Goal: Communication & Community: Answer question/provide support

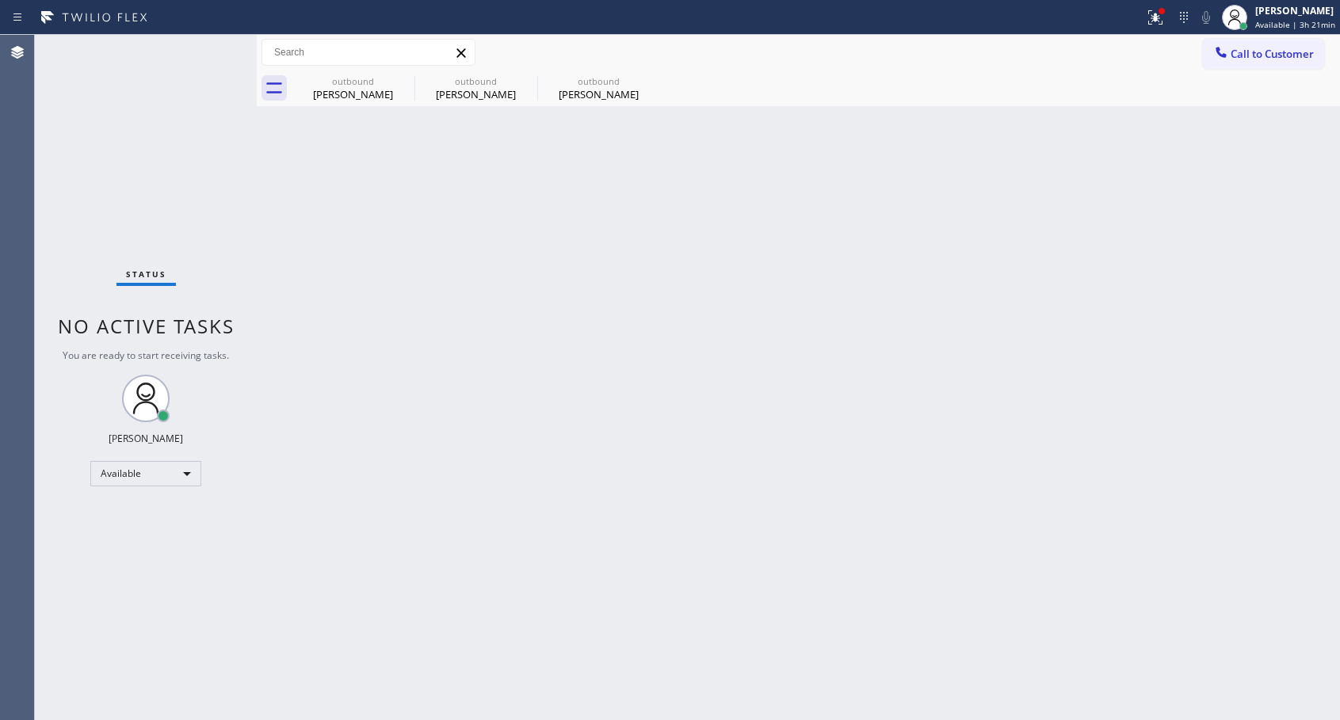
click at [504, 312] on div "Back to Dashboard Change Sender ID Customers Technicians Select a contact Outbo…" at bounding box center [798, 377] width 1083 height 685
click at [593, 94] on div "[PERSON_NAME]" at bounding box center [599, 94] width 120 height 14
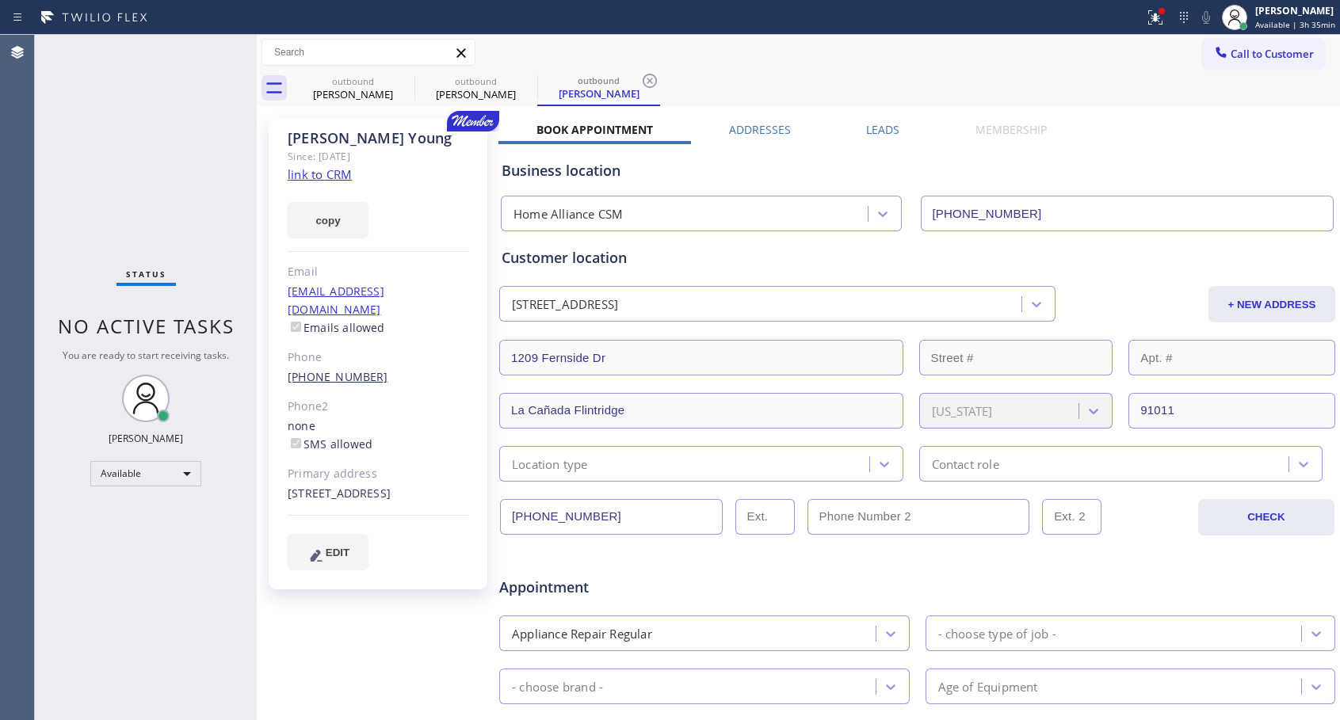
click at [325, 369] on link "[PHONE_NUMBER]" at bounding box center [338, 376] width 101 height 15
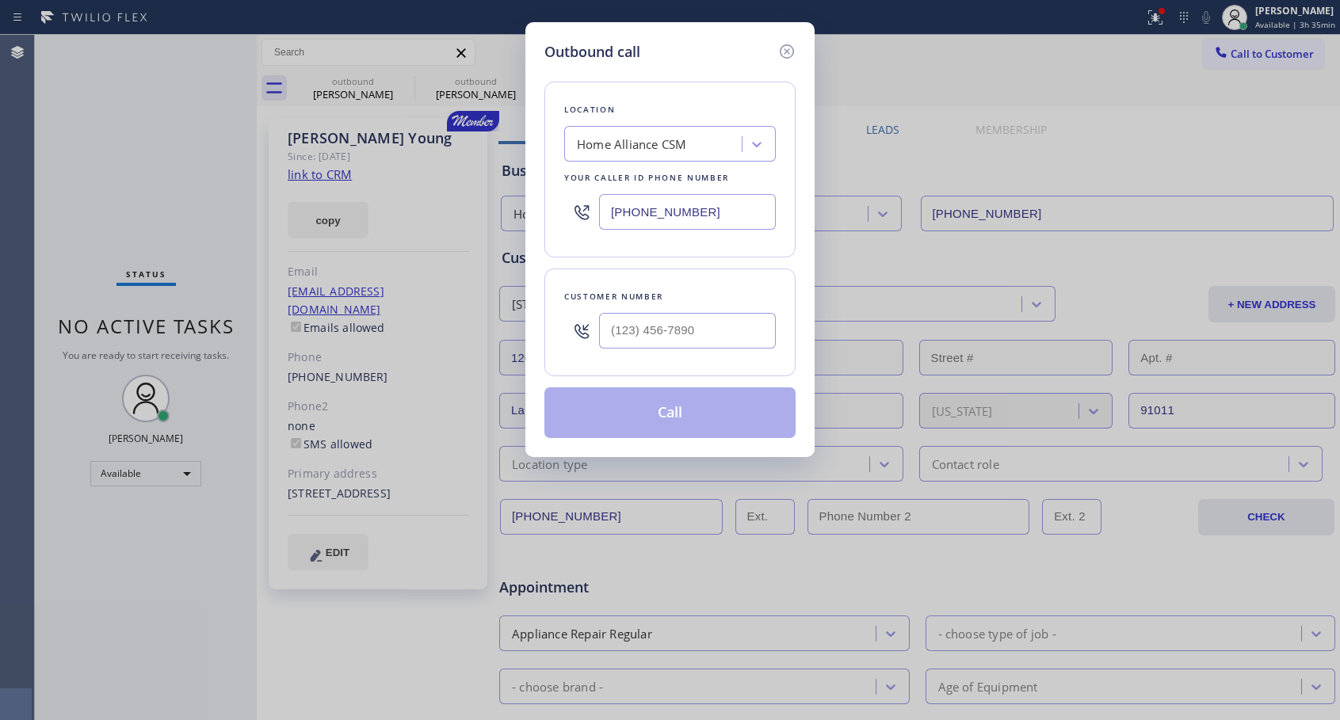
type input "[PHONE_NUMBER]"
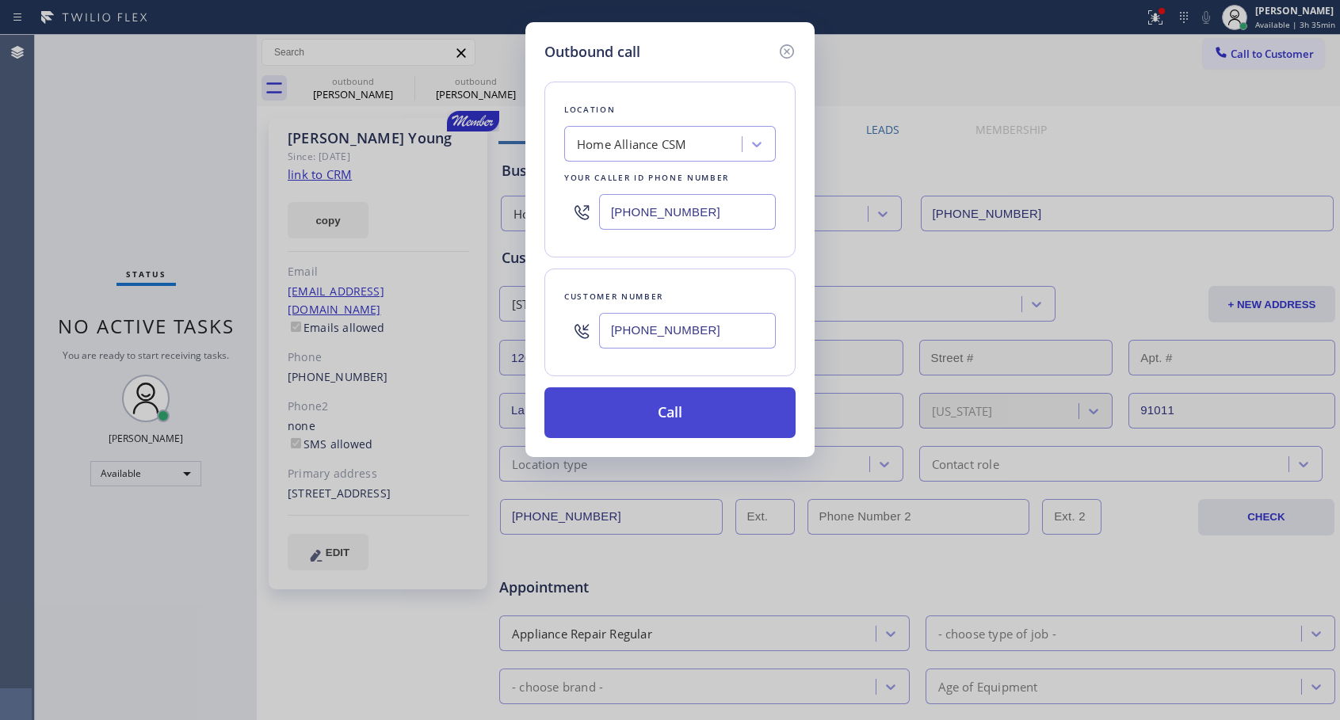
click at [704, 419] on button "Call" at bounding box center [669, 412] width 251 height 51
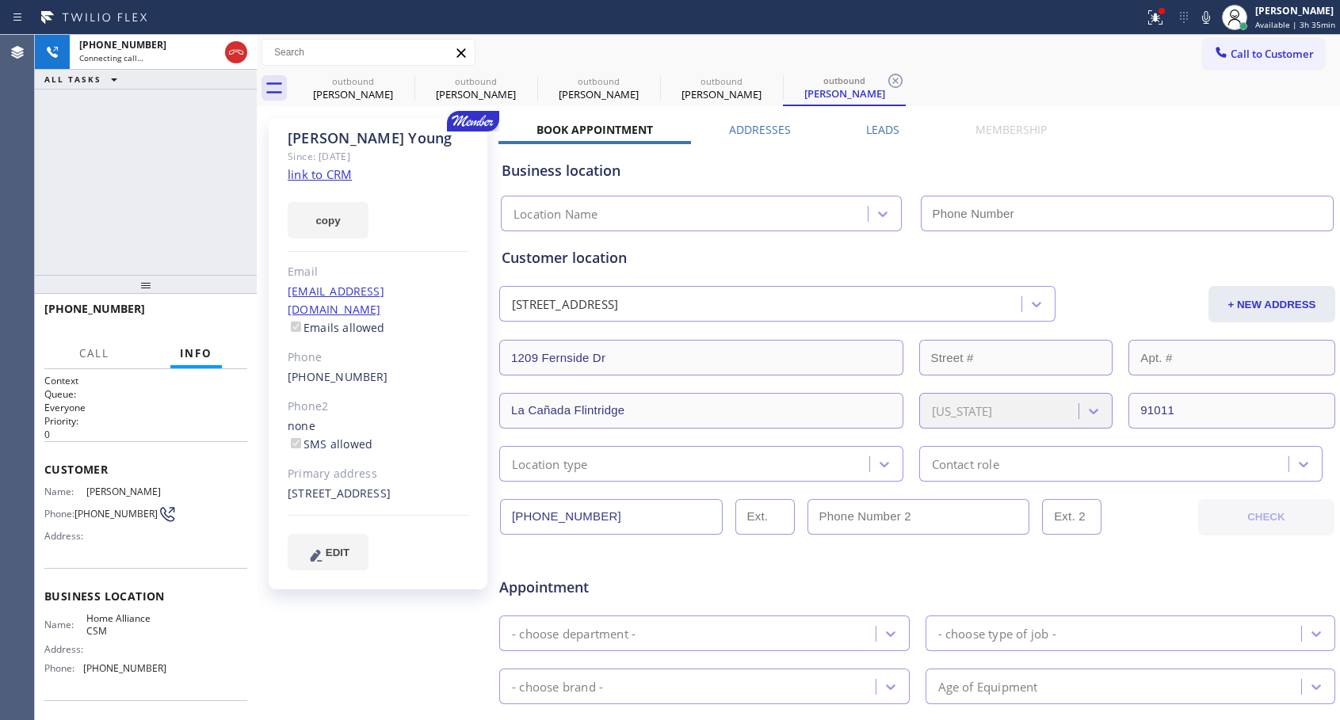
type input "[PHONE_NUMBER]"
click at [212, 317] on span "HANG UP" at bounding box center [210, 316] width 48 height 11
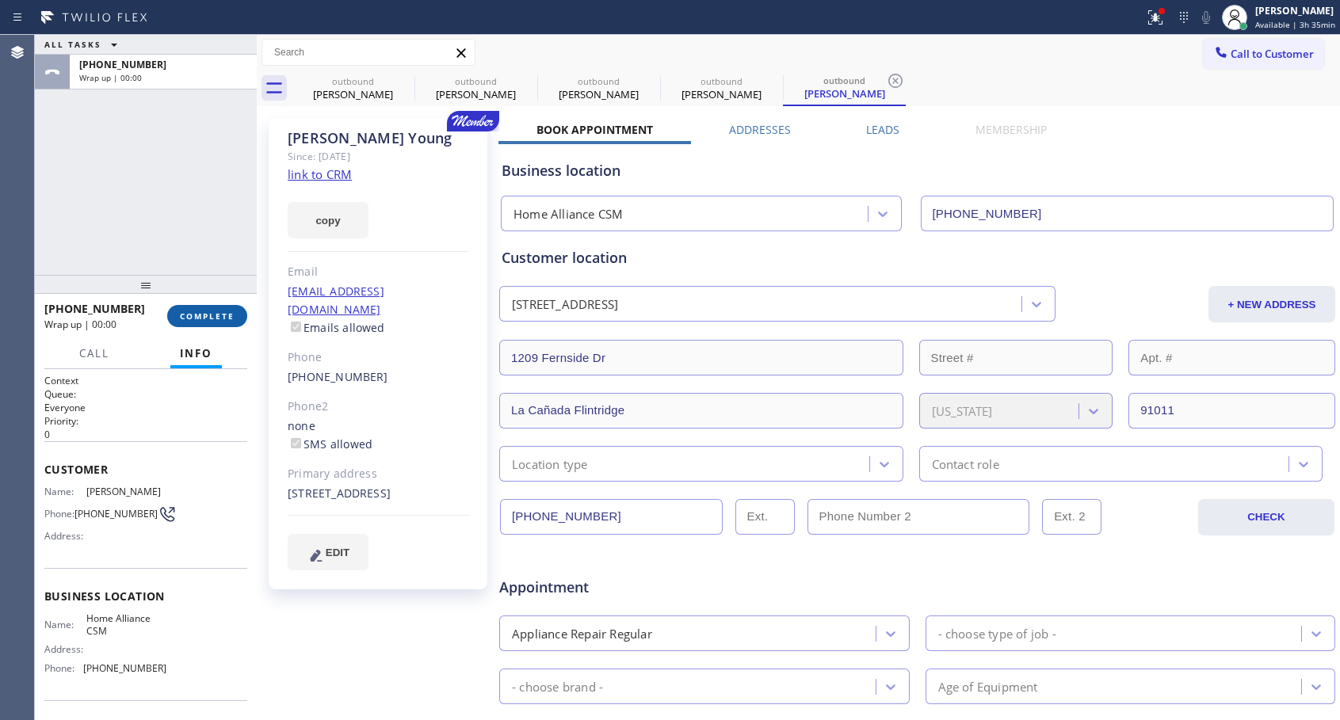
click at [223, 321] on span "COMPLETE" at bounding box center [207, 316] width 55 height 11
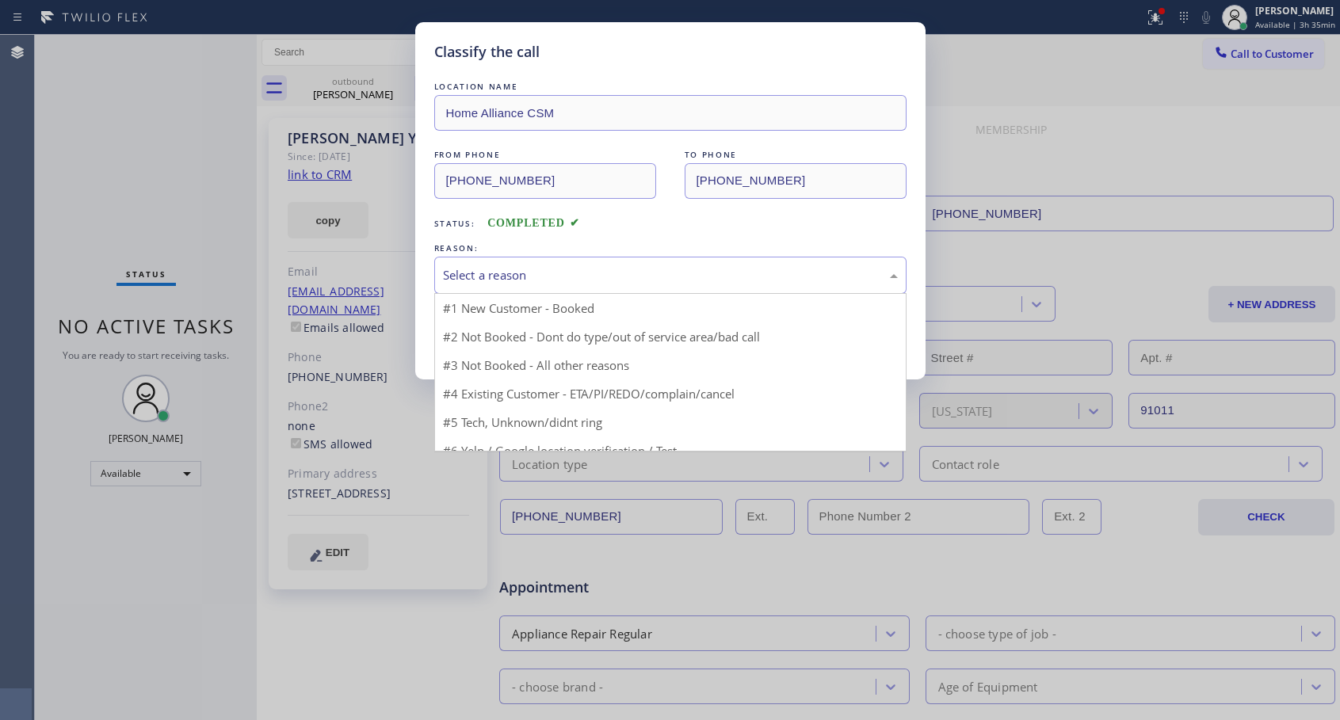
click at [630, 267] on div "Select a reason" at bounding box center [670, 275] width 455 height 18
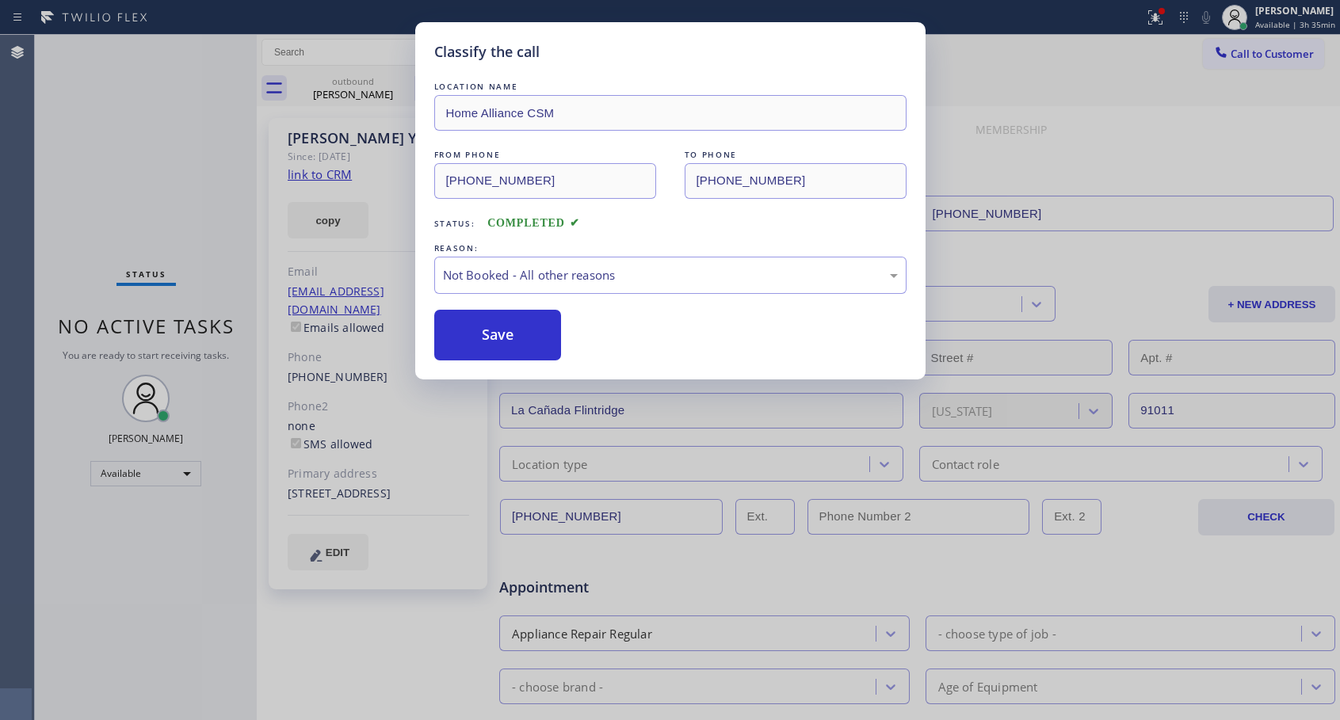
click at [502, 325] on button "Save" at bounding box center [498, 335] width 128 height 51
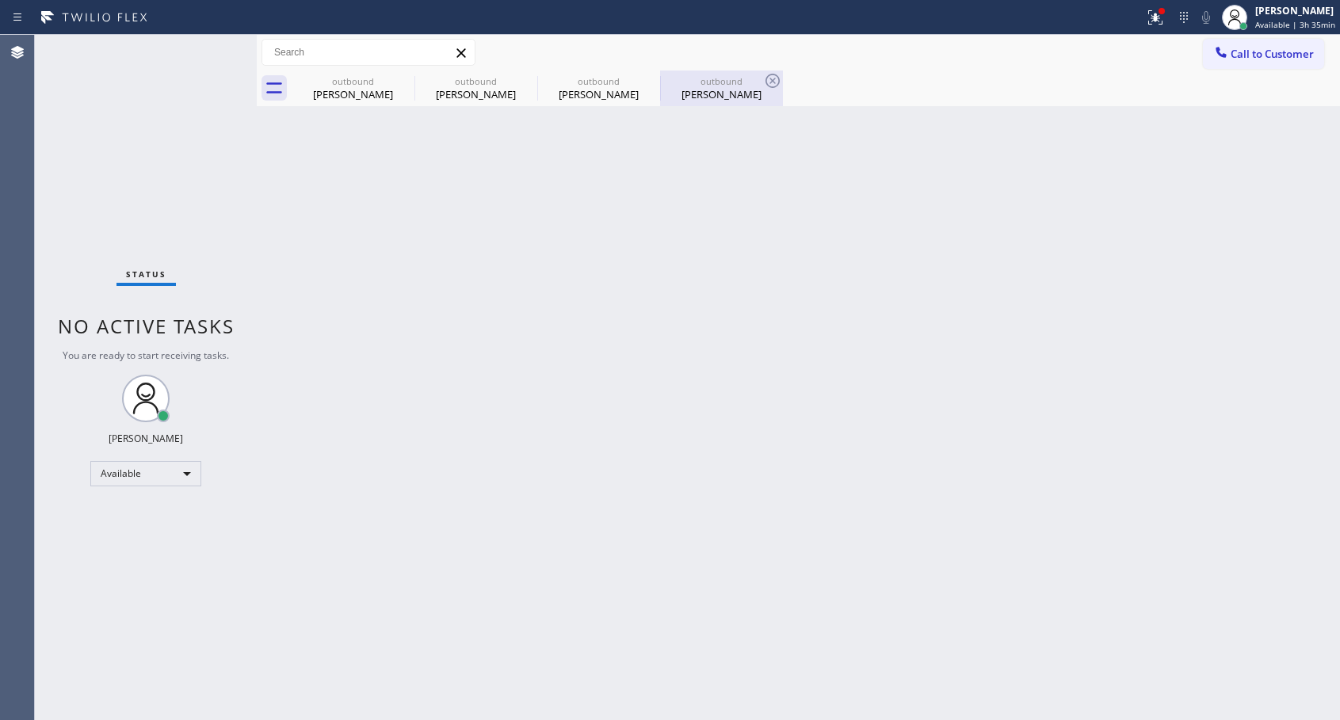
click at [715, 92] on div "[PERSON_NAME]" at bounding box center [722, 94] width 120 height 14
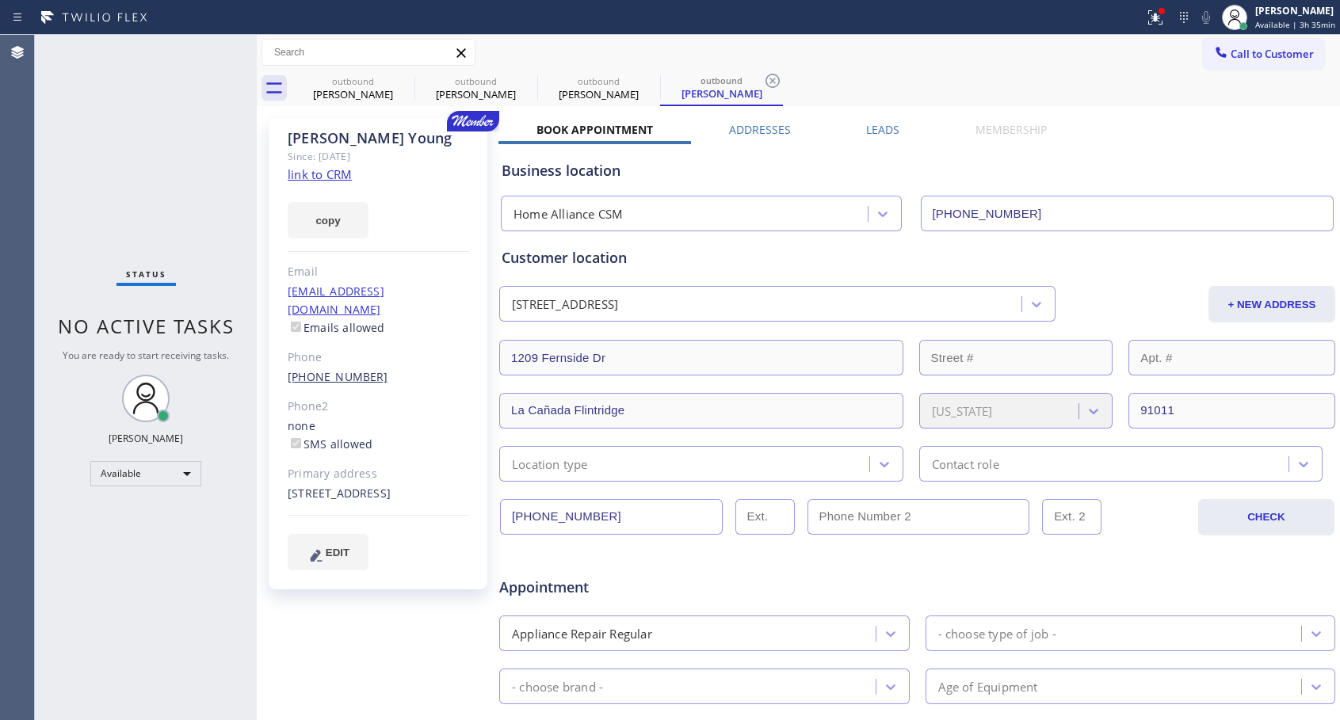
click at [343, 369] on link "[PHONE_NUMBER]" at bounding box center [338, 376] width 101 height 15
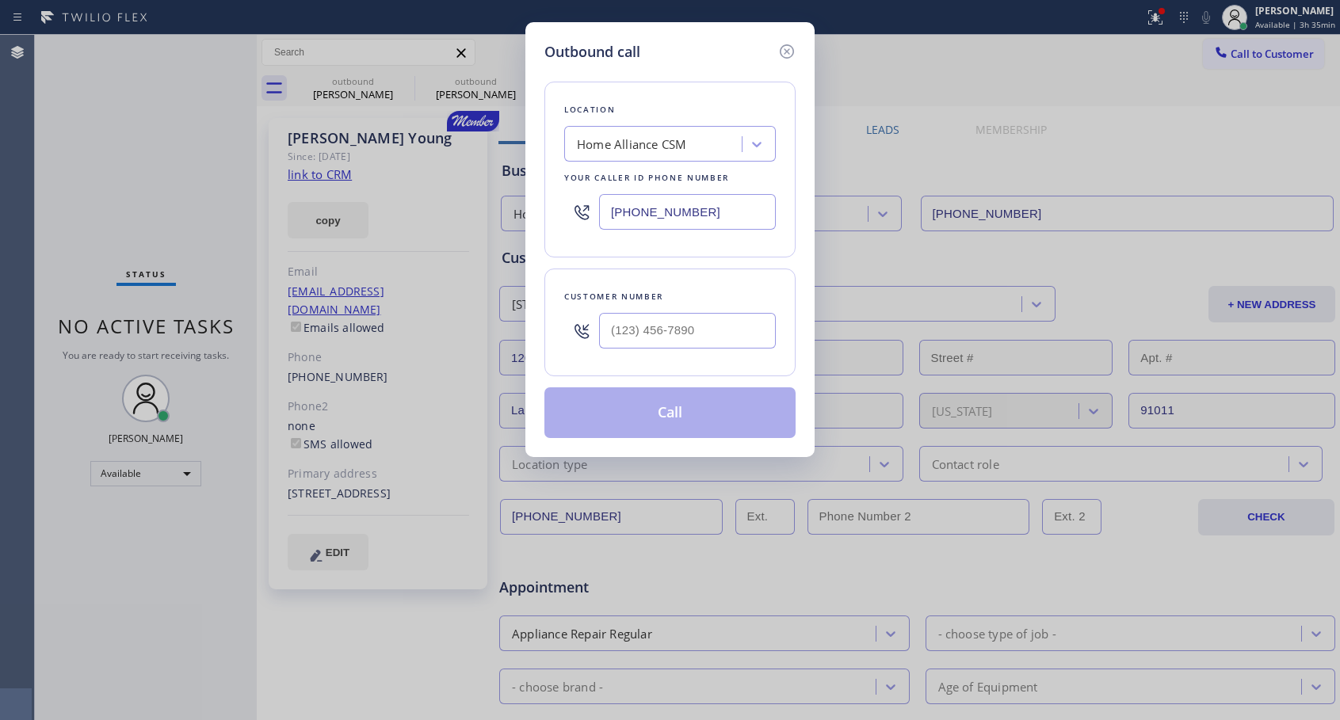
type input "[PHONE_NUMBER]"
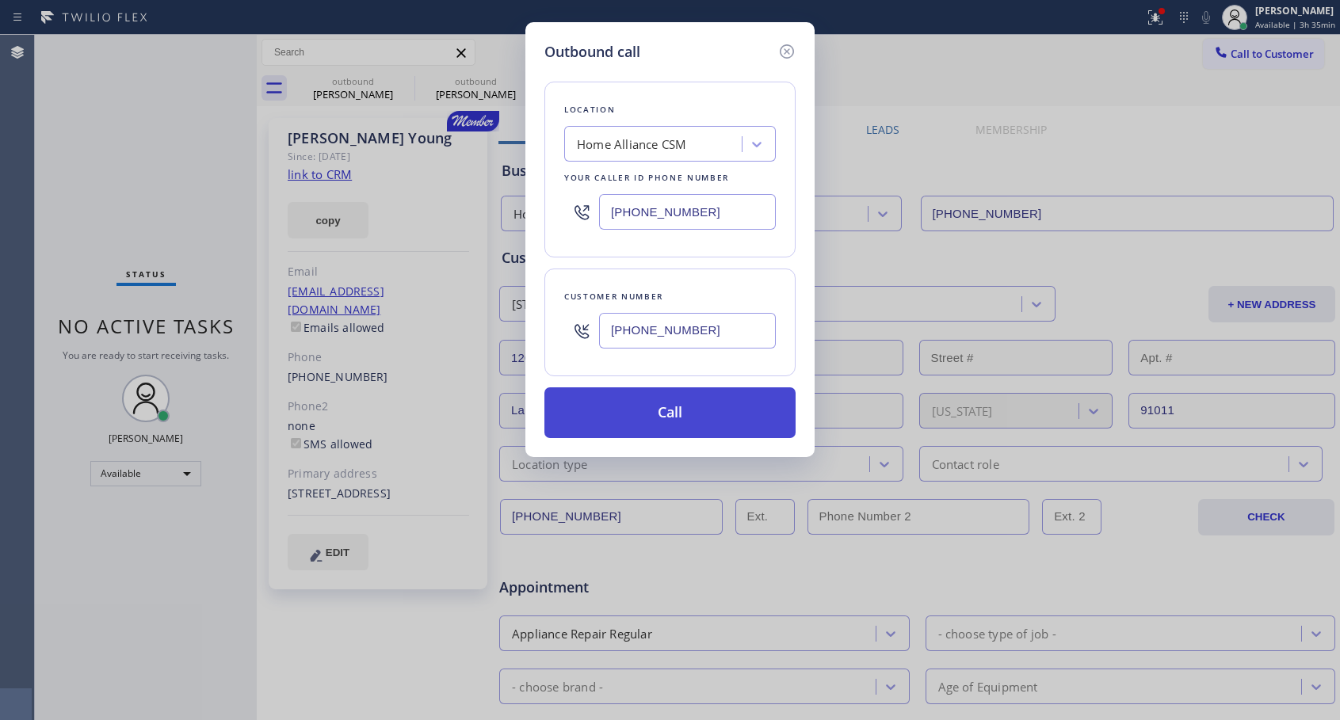
click at [676, 418] on button "Call" at bounding box center [669, 412] width 251 height 51
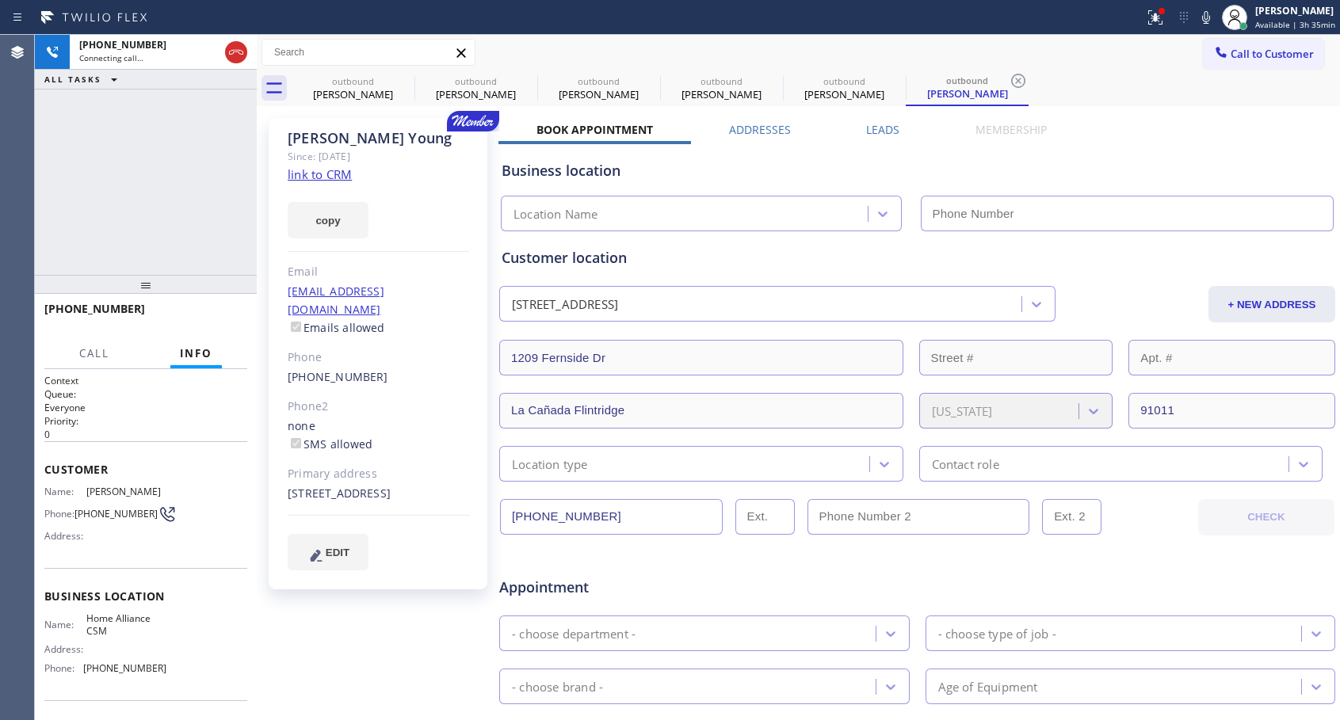
type input "[PHONE_NUMBER]"
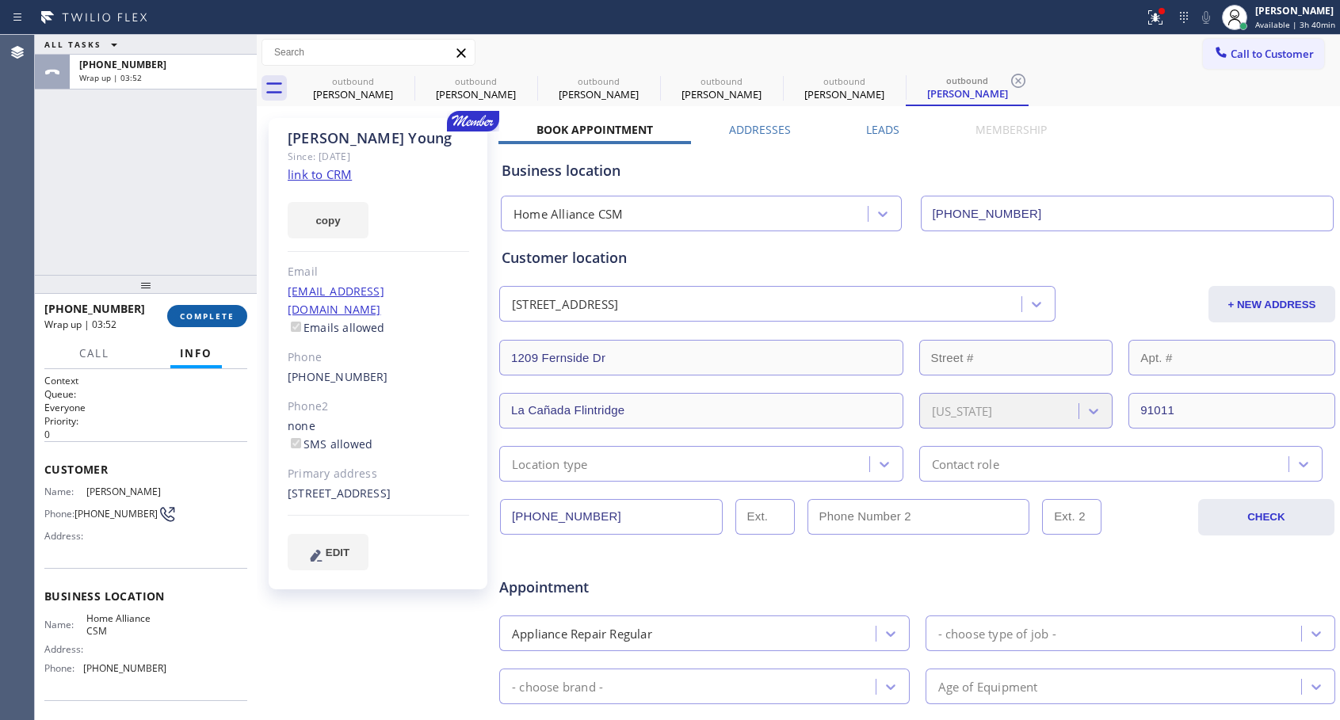
click at [196, 315] on span "COMPLETE" at bounding box center [207, 316] width 55 height 11
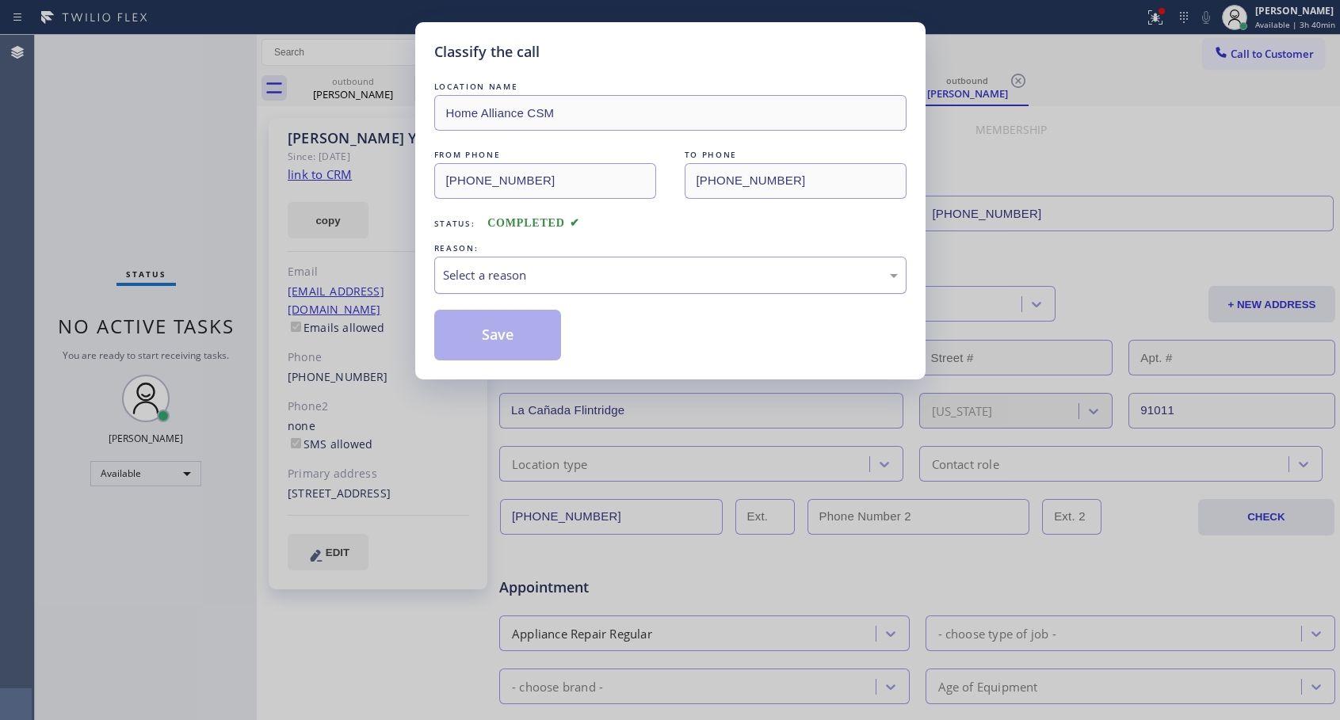
click at [628, 258] on div "Select a reason" at bounding box center [670, 275] width 472 height 37
click at [505, 337] on button "Save" at bounding box center [498, 335] width 128 height 51
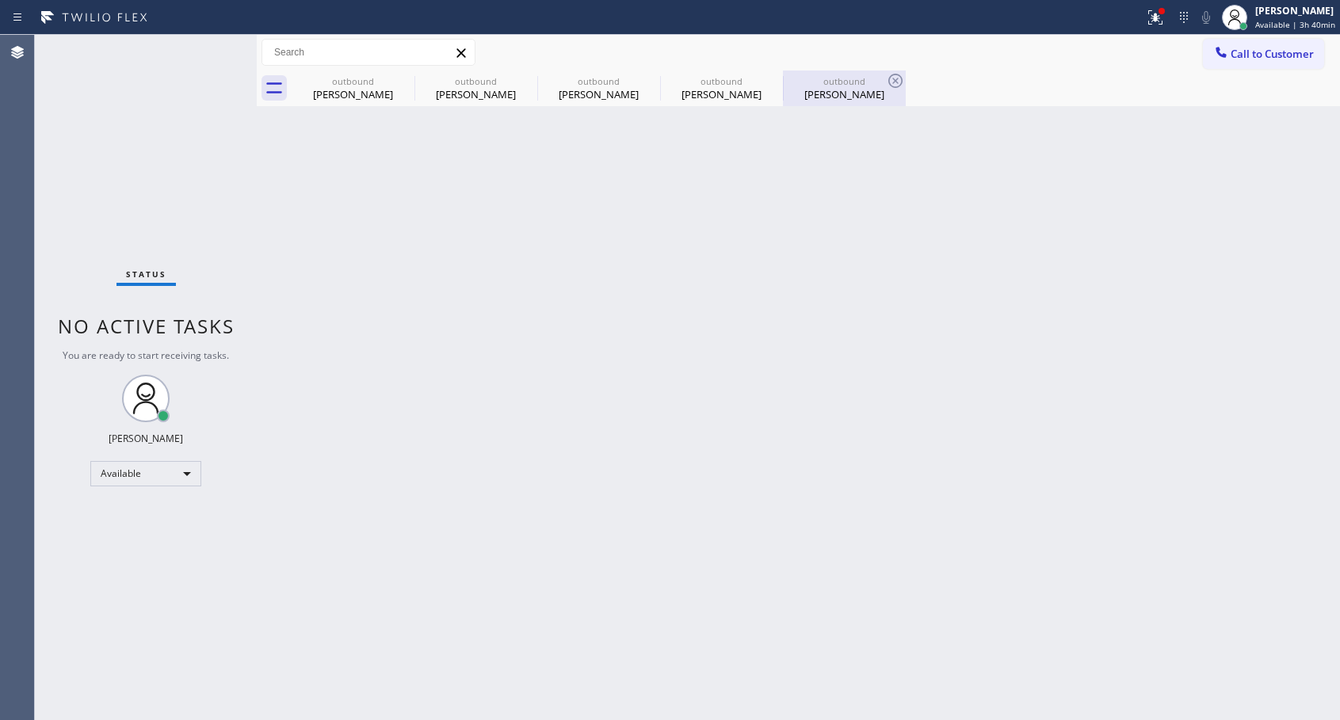
click at [822, 83] on div "outbound" at bounding box center [844, 81] width 120 height 12
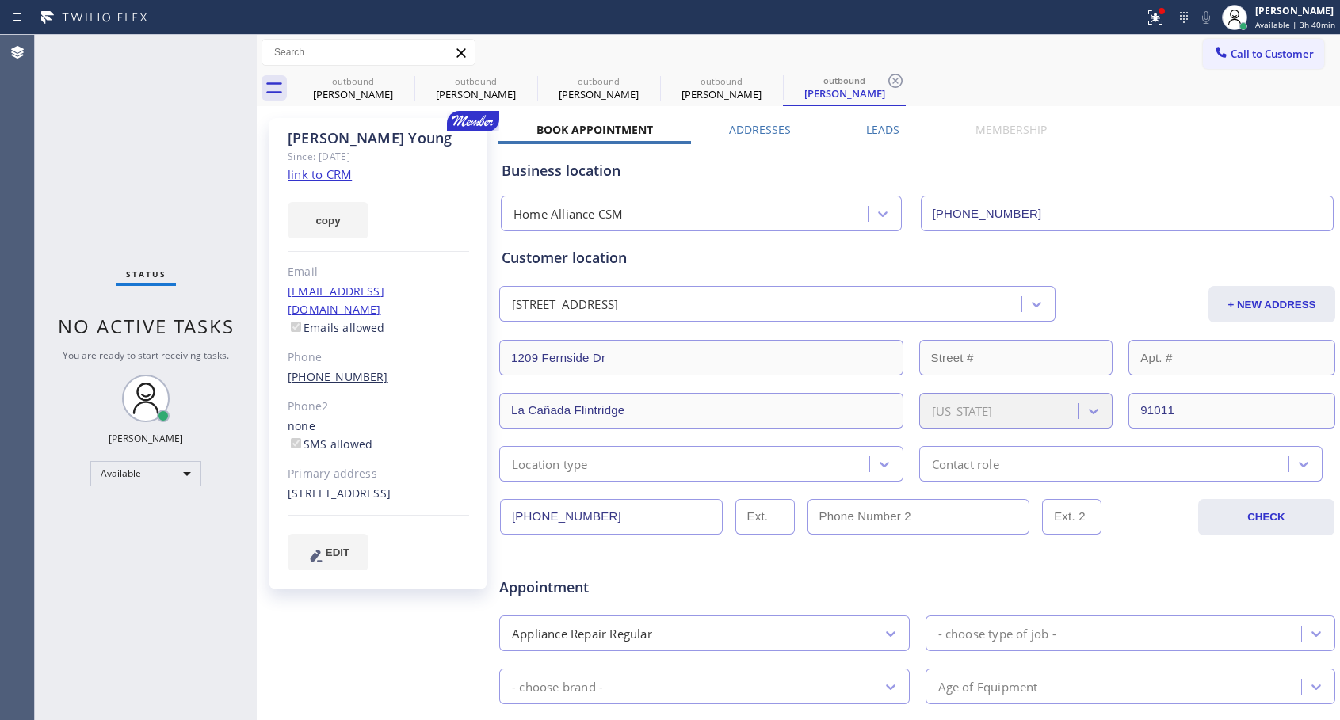
click at [321, 369] on link "[PHONE_NUMBER]" at bounding box center [338, 376] width 101 height 15
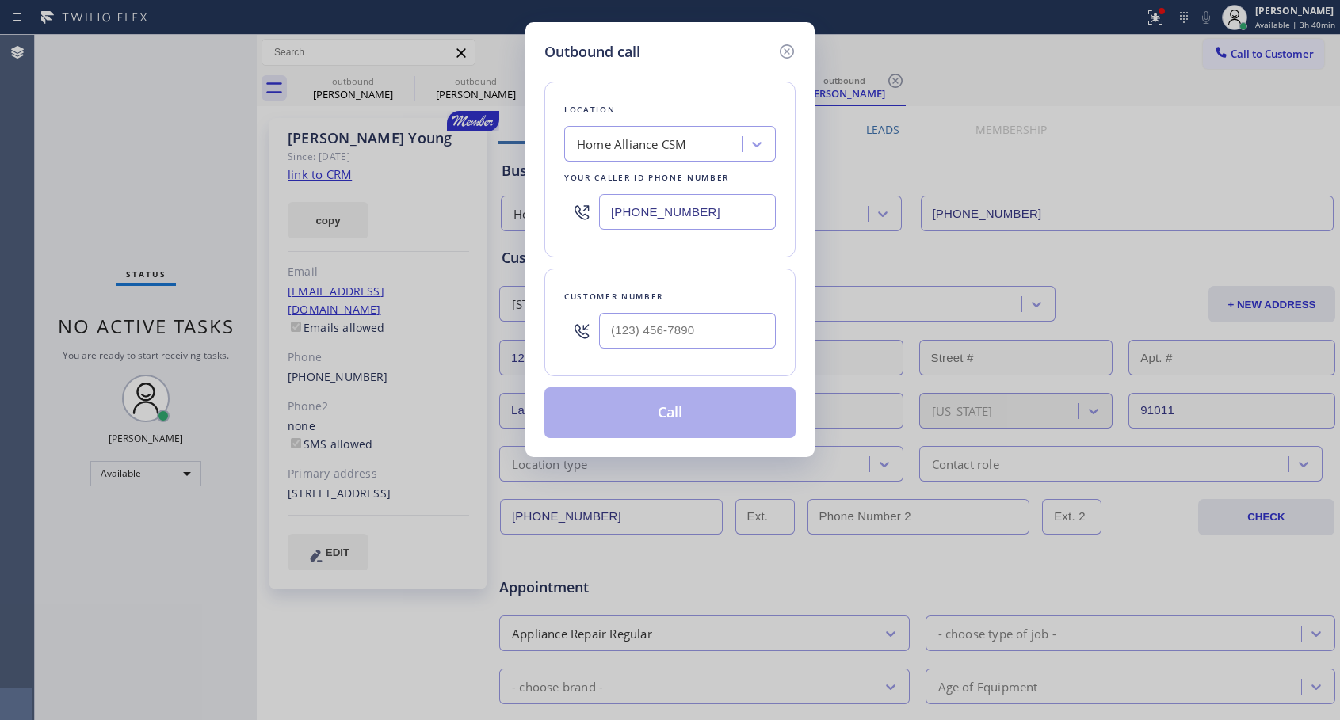
type input "[PHONE_NUMBER]"
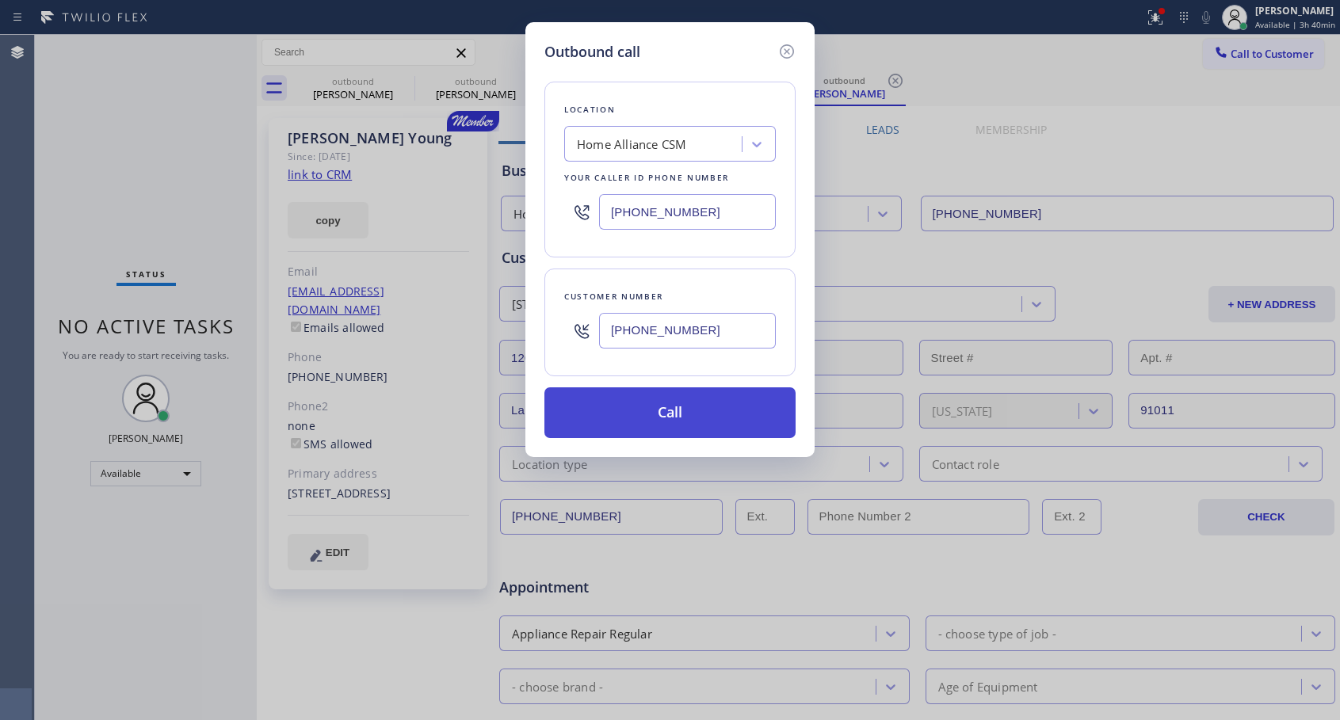
click at [637, 414] on button "Call" at bounding box center [669, 412] width 251 height 51
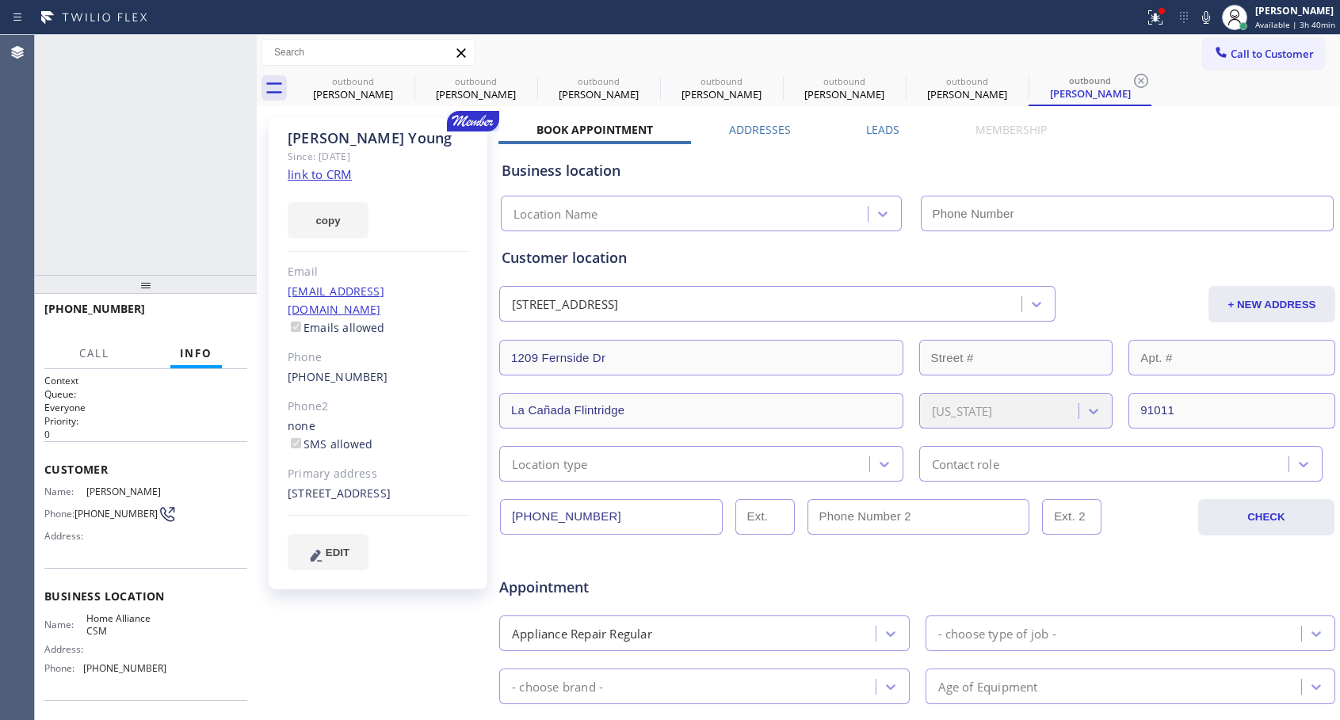
type input "[PHONE_NUMBER]"
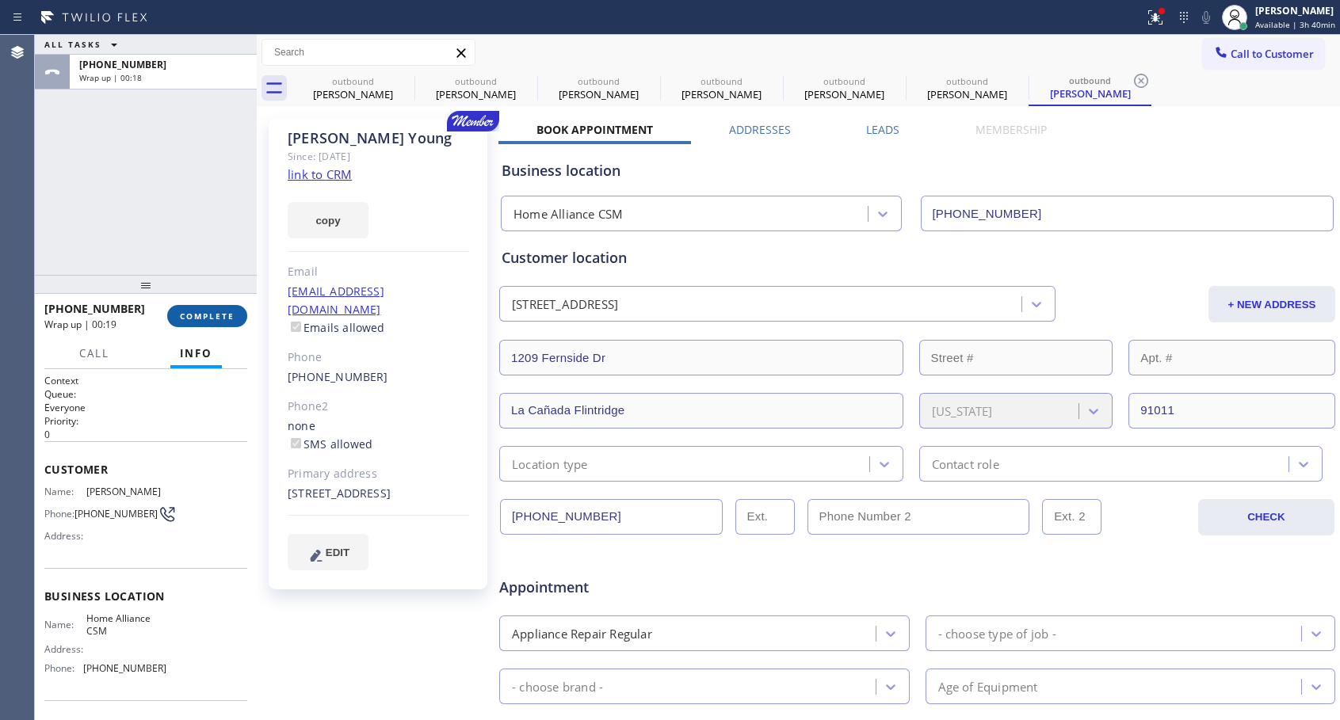
click at [216, 311] on span "COMPLETE" at bounding box center [207, 316] width 55 height 11
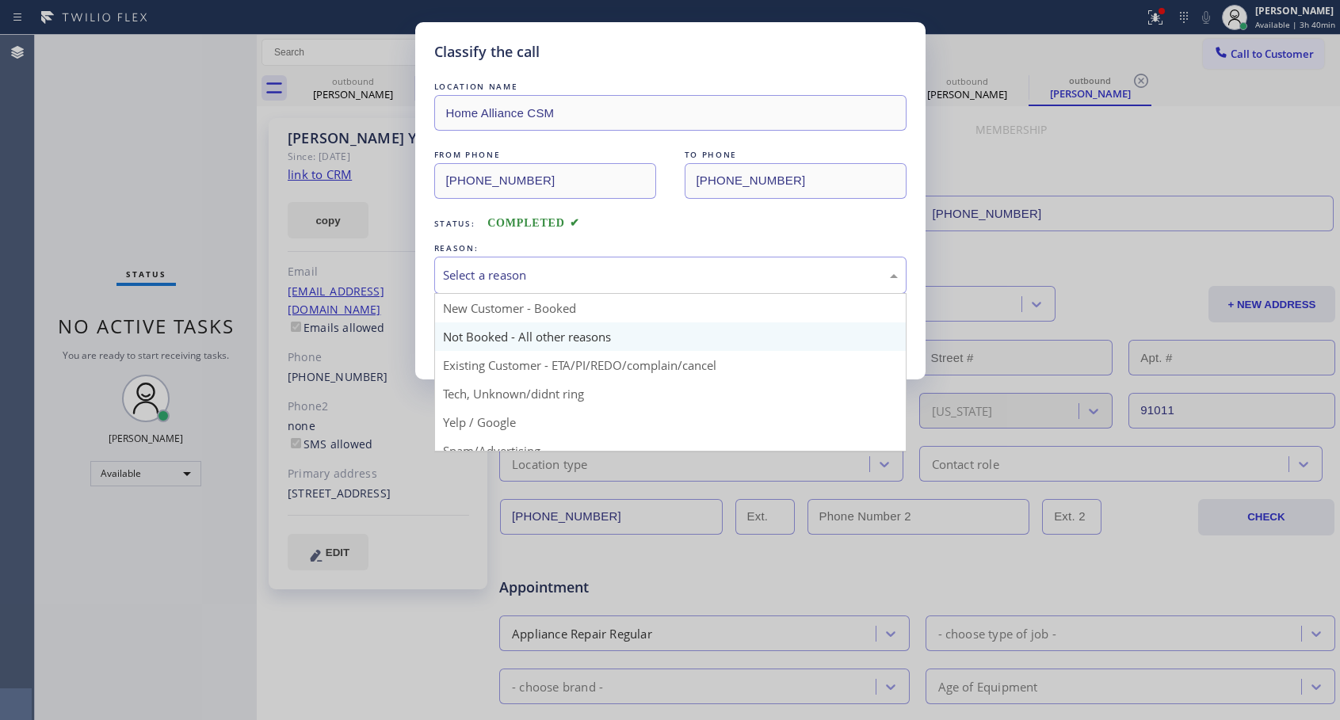
drag, startPoint x: 573, startPoint y: 273, endPoint x: 498, endPoint y: 331, distance: 95.4
click at [573, 274] on div "Select a reason" at bounding box center [670, 275] width 455 height 18
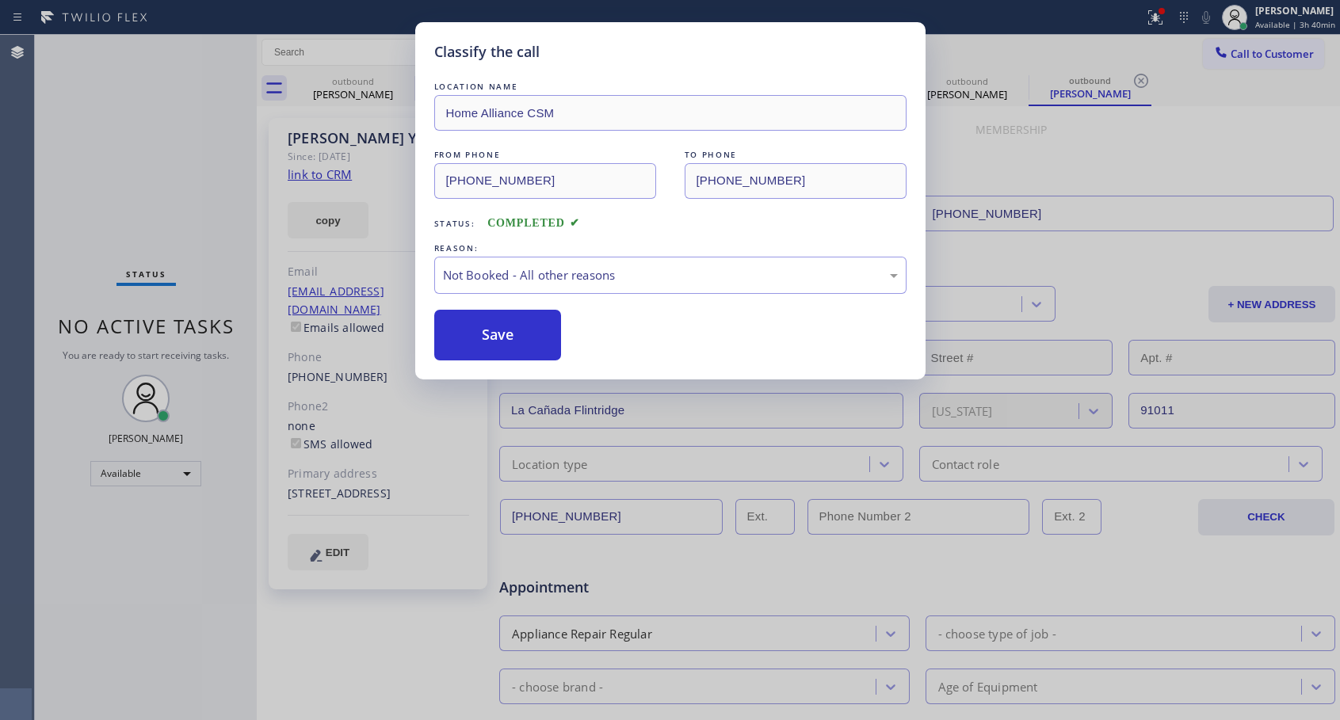
click at [496, 339] on button "Save" at bounding box center [498, 335] width 128 height 51
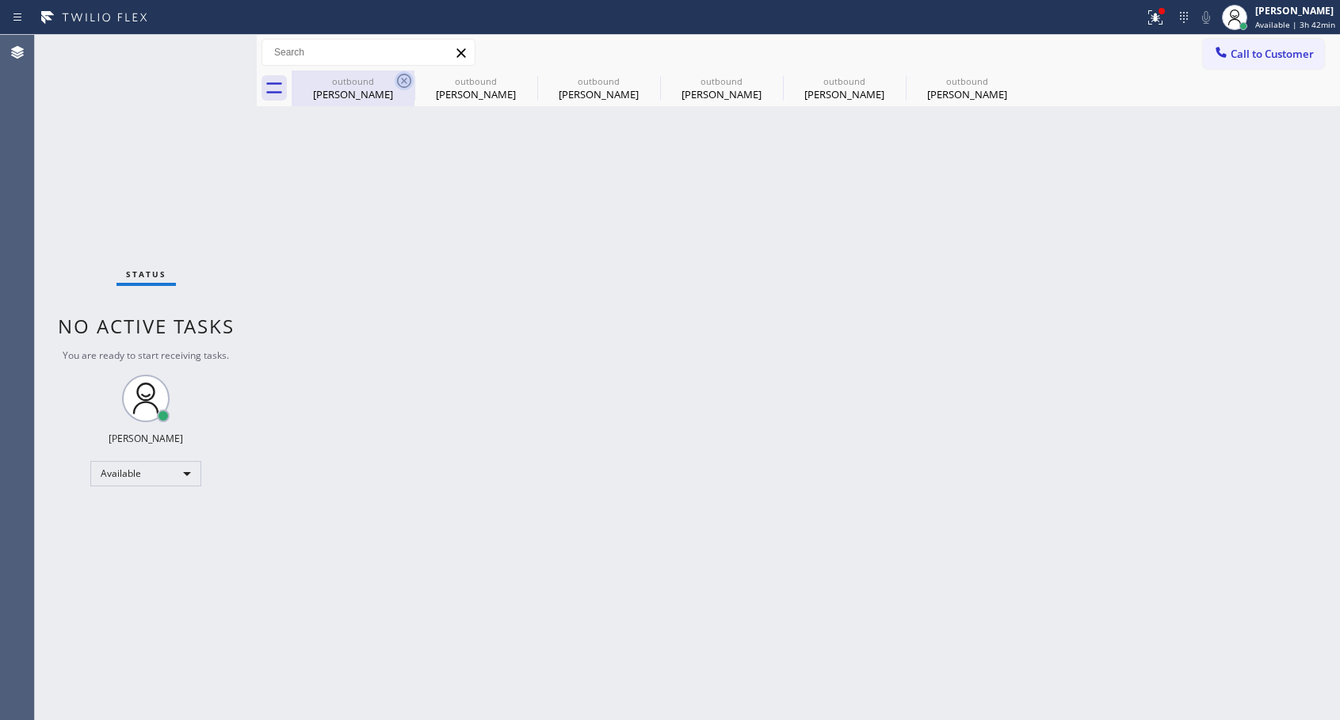
click at [404, 81] on icon at bounding box center [404, 81] width 14 height 14
click at [0, 0] on icon at bounding box center [0, 0] width 0 height 0
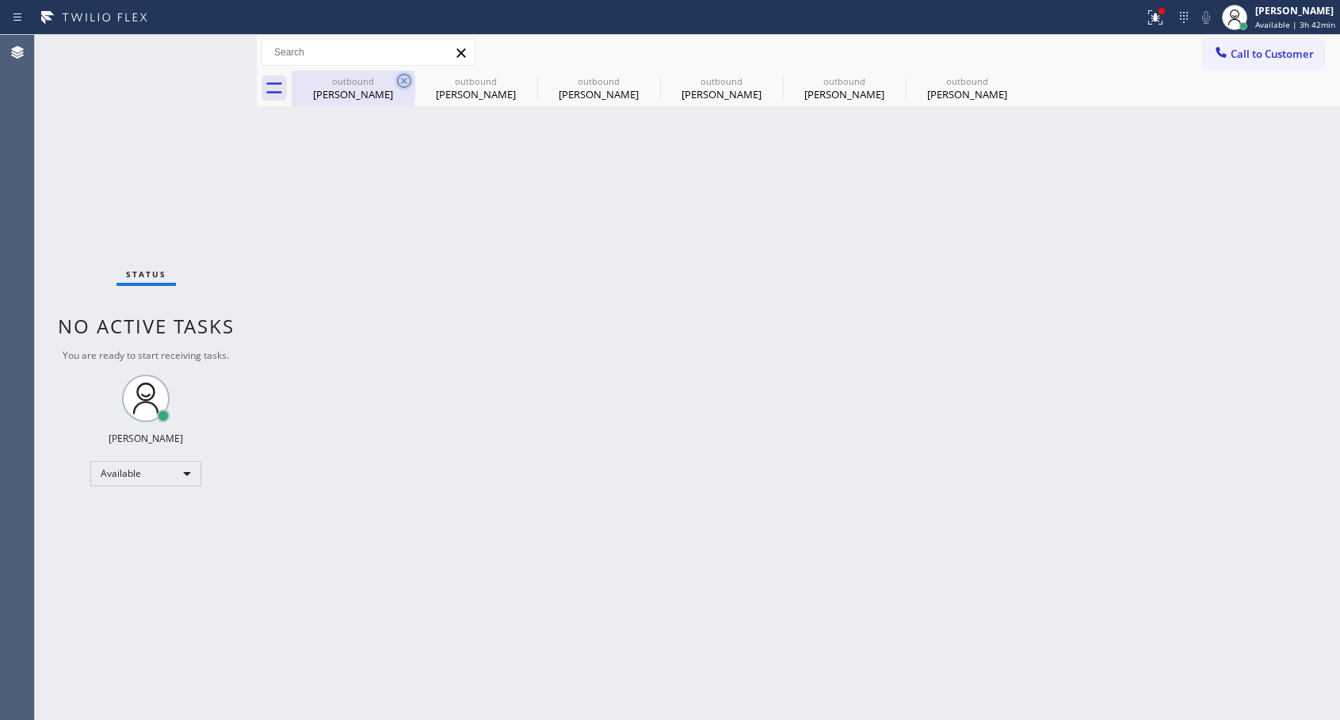
click at [0, 0] on icon at bounding box center [0, 0] width 0 height 0
click at [404, 81] on div "outbound [PERSON_NAME] outbound [PERSON_NAME] outbound [PERSON_NAME] outbound […" at bounding box center [816, 89] width 1048 height 36
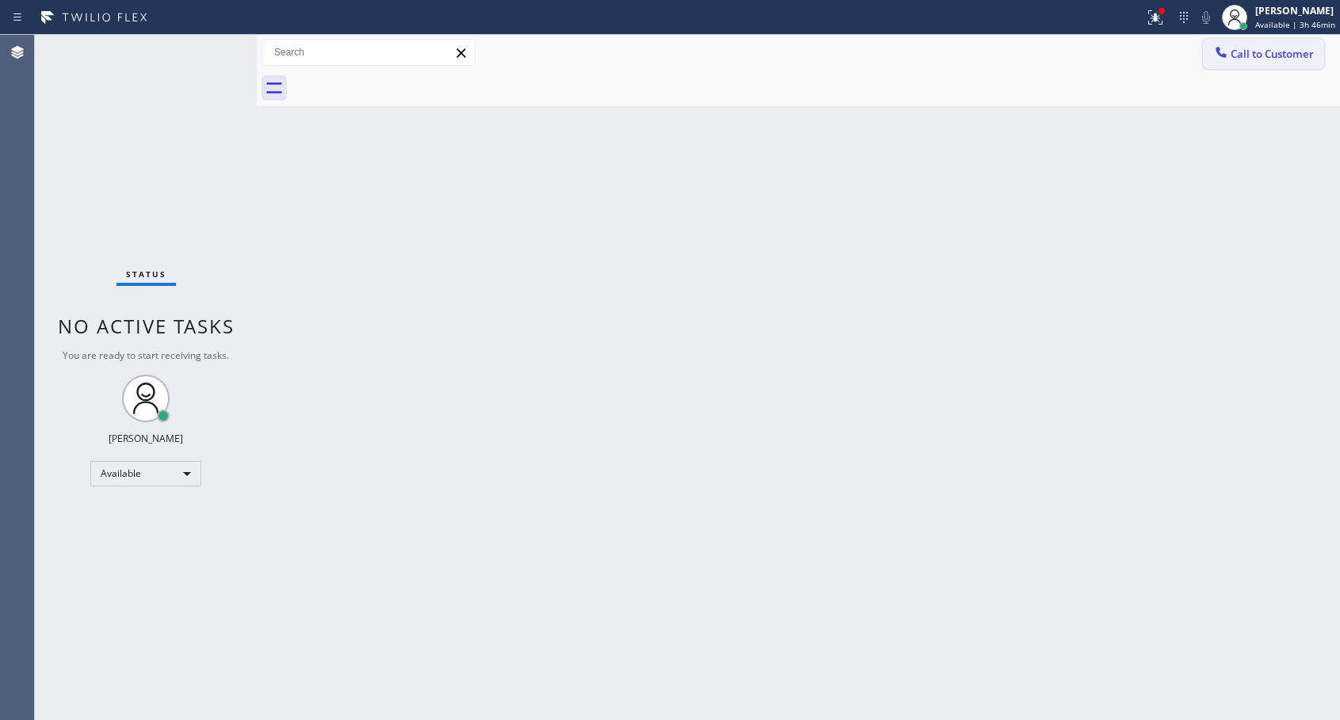
click at [1228, 57] on icon at bounding box center [1221, 52] width 16 height 16
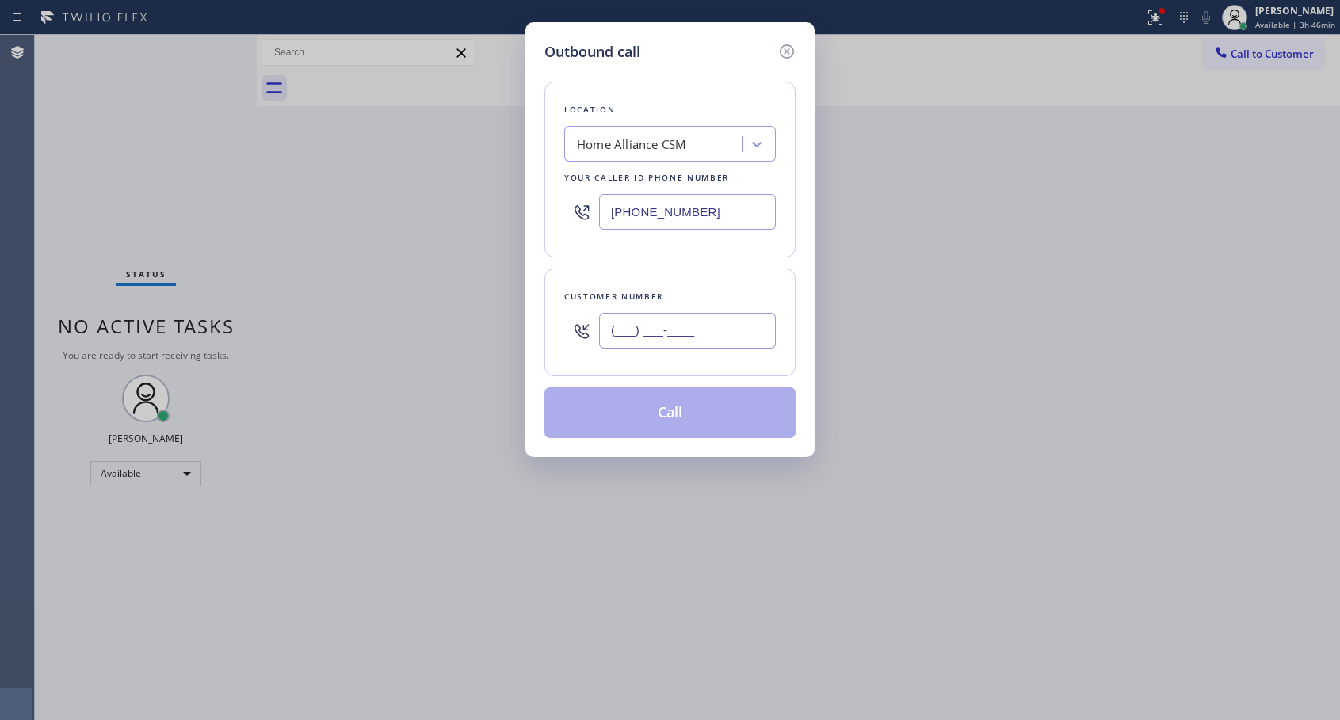
click at [685, 338] on input "(___) ___-____" at bounding box center [687, 331] width 177 height 36
paste input "323) 691-6100"
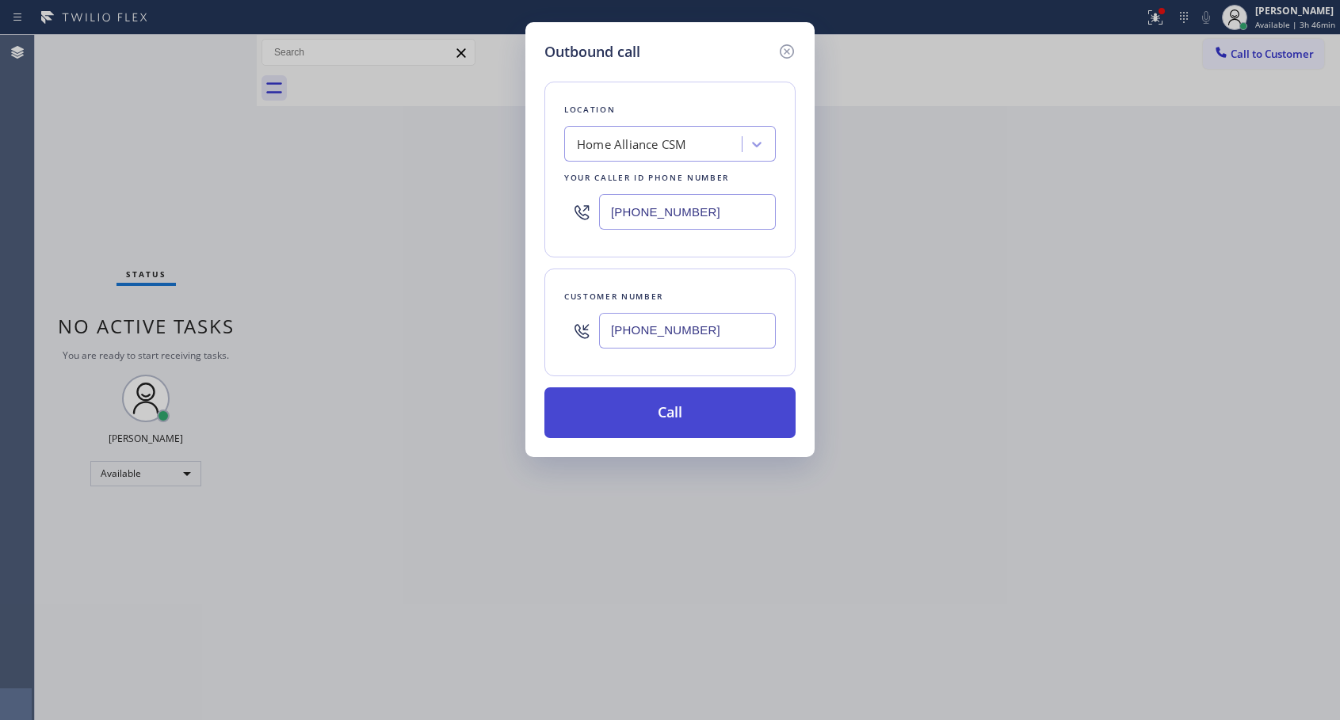
type input "[PHONE_NUMBER]"
click at [672, 418] on button "Call" at bounding box center [669, 412] width 251 height 51
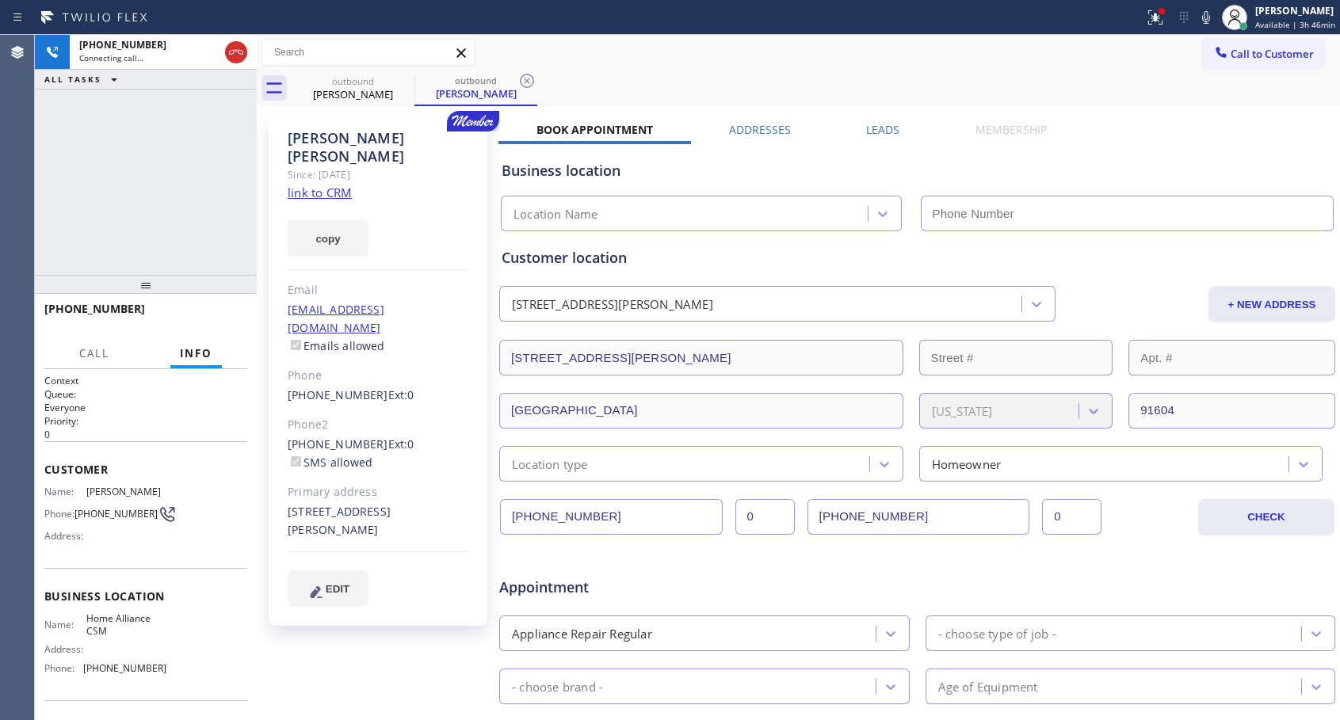
type input "[PHONE_NUMBER]"
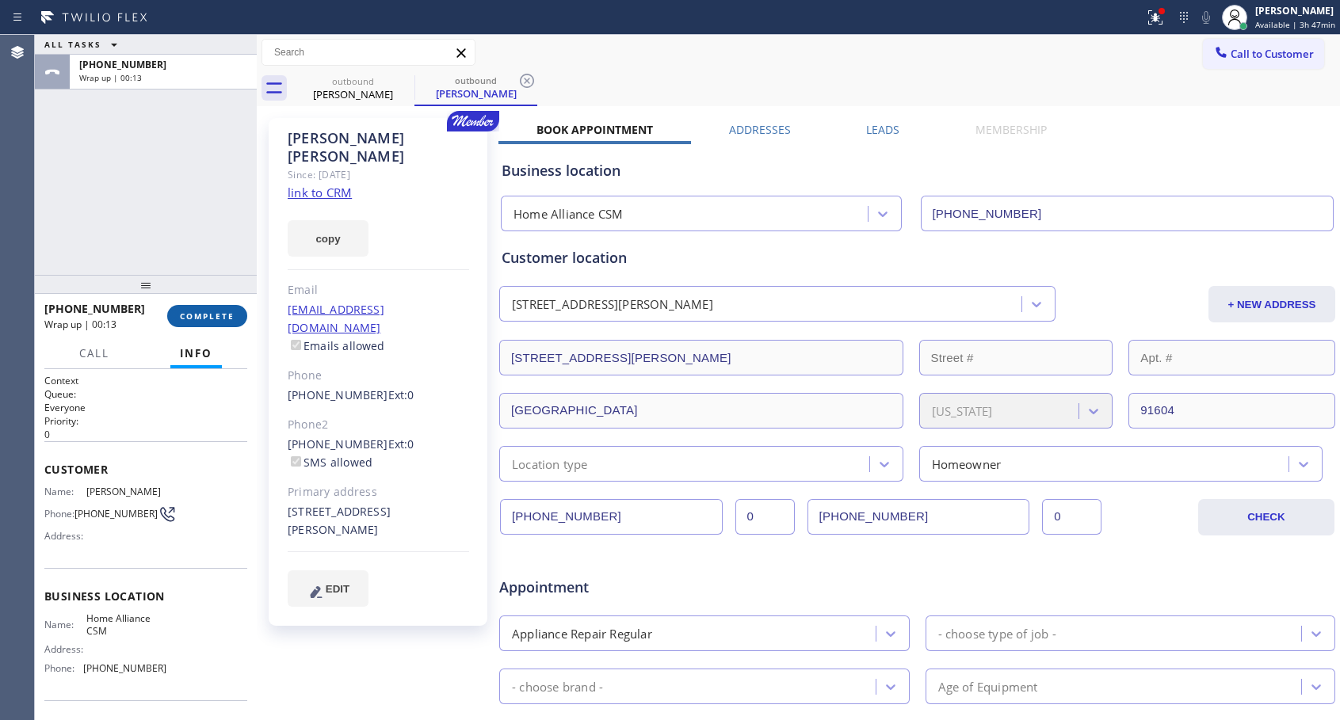
click at [193, 317] on span "COMPLETE" at bounding box center [207, 316] width 55 height 11
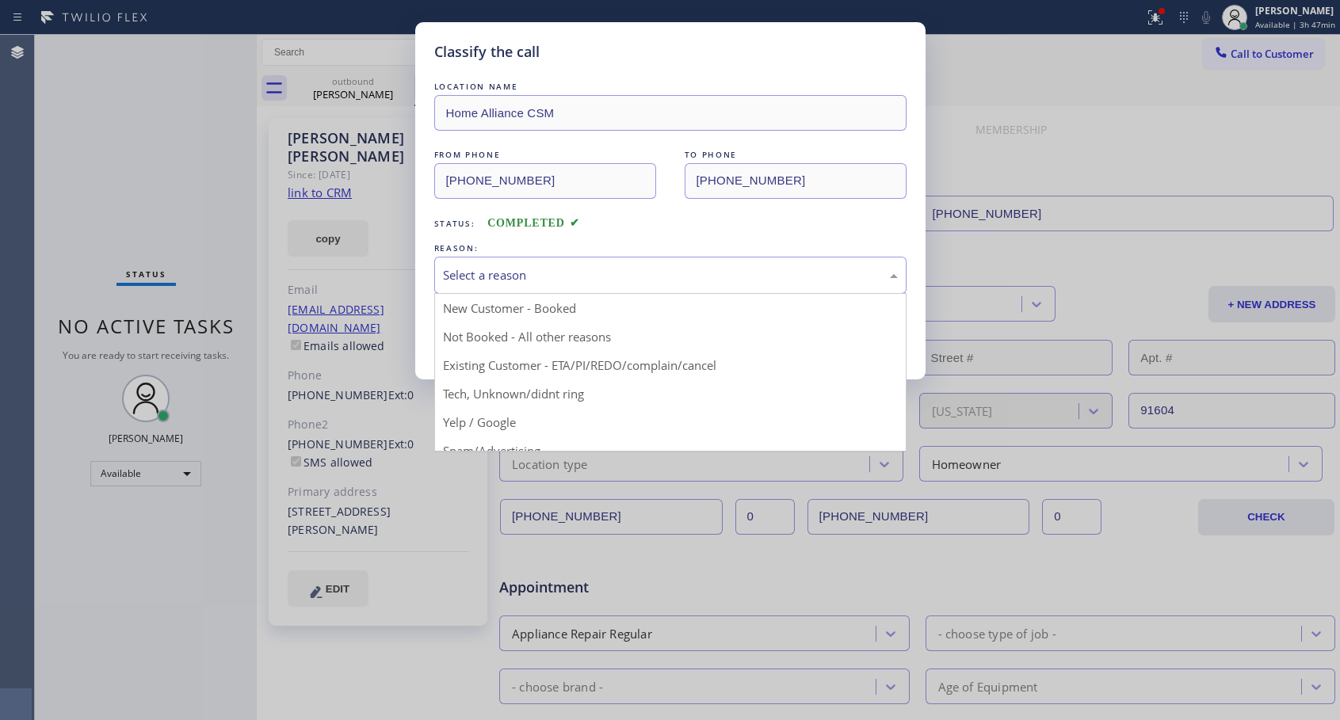
click at [544, 276] on div "Select a reason" at bounding box center [670, 275] width 455 height 18
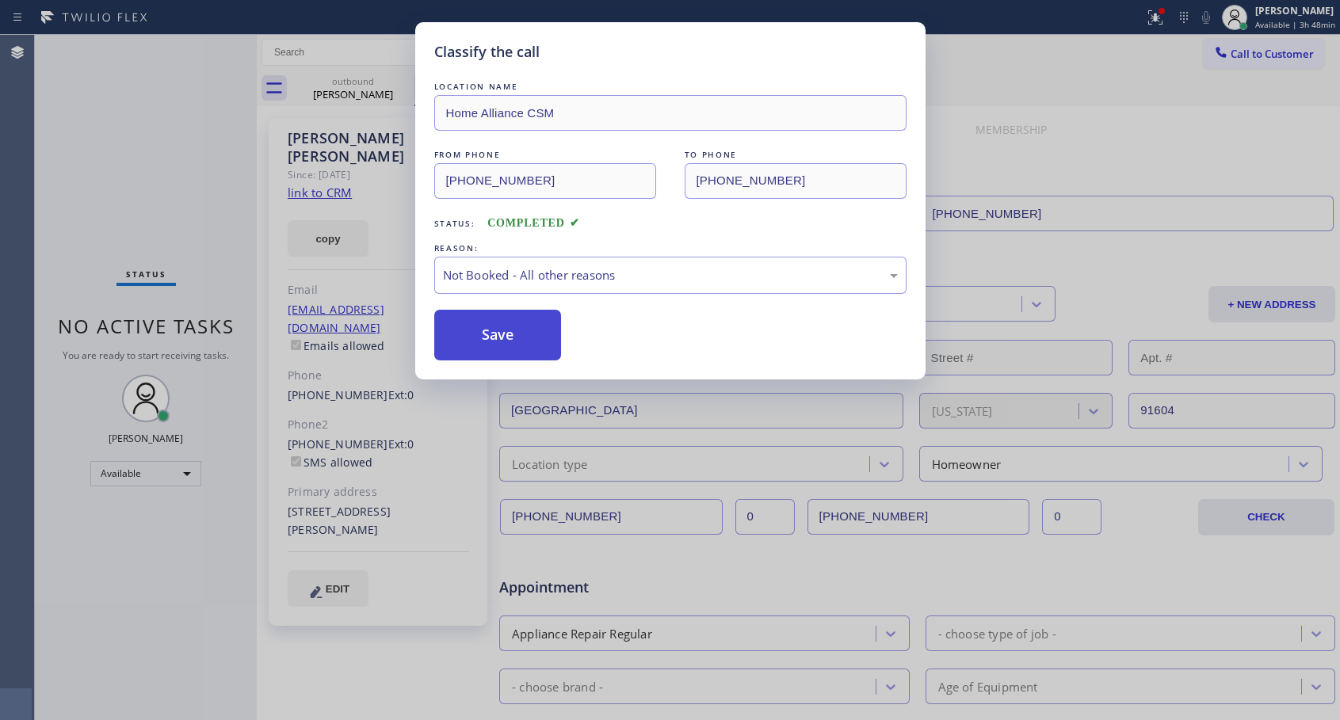
click at [525, 341] on button "Save" at bounding box center [498, 335] width 128 height 51
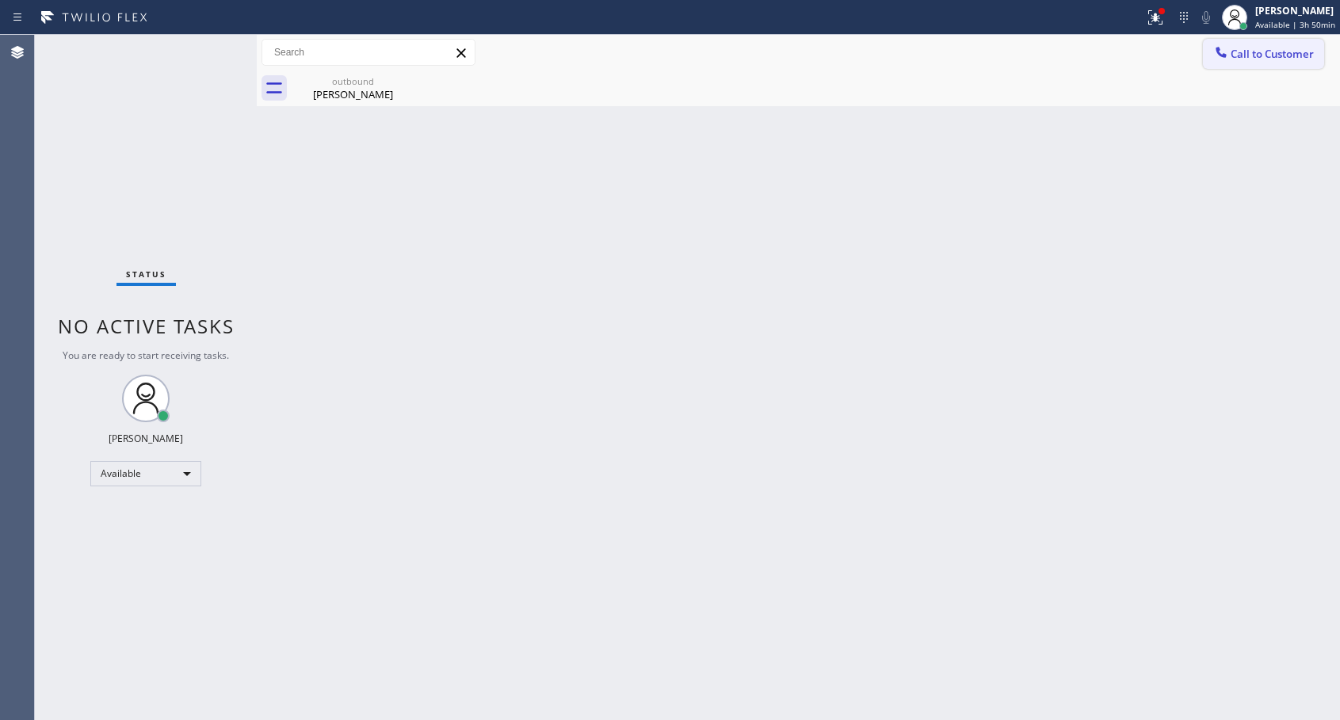
click at [1248, 49] on span "Call to Customer" at bounding box center [1271, 54] width 83 height 14
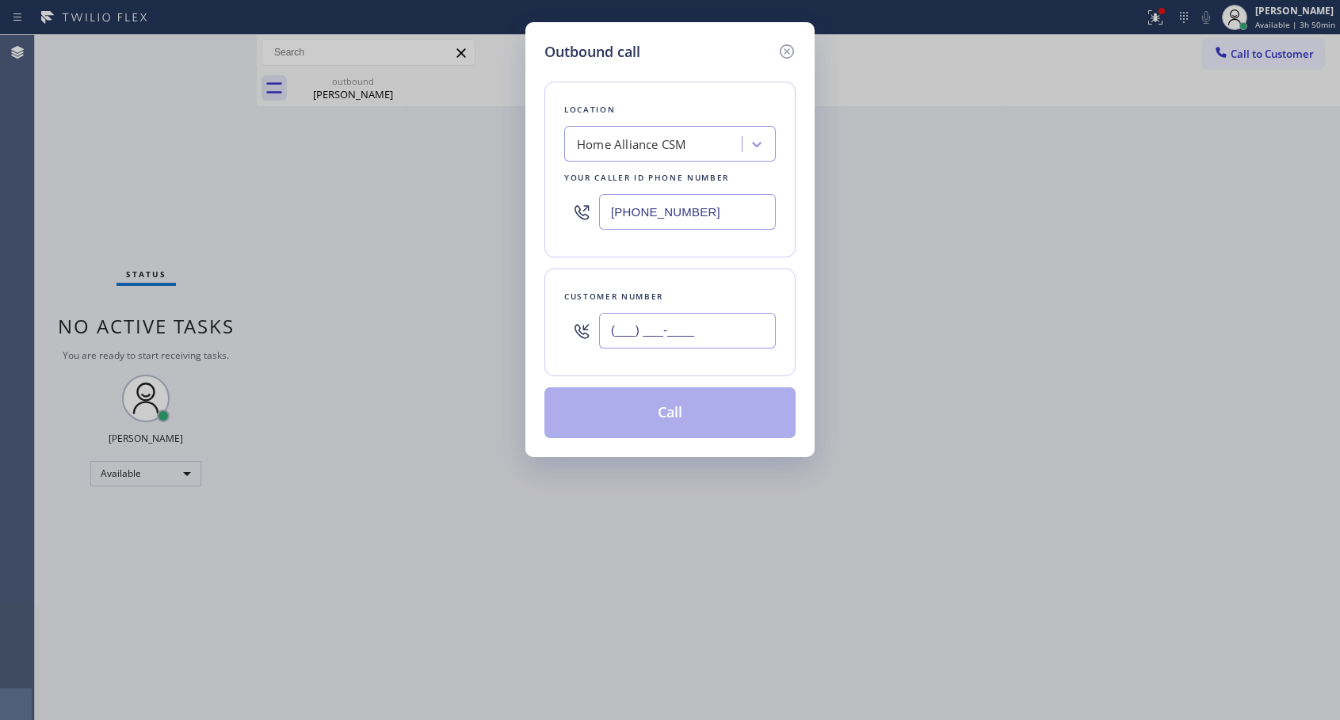
click at [635, 328] on input "(___) ___-____" at bounding box center [687, 331] width 177 height 36
paste input "310) 467-2187"
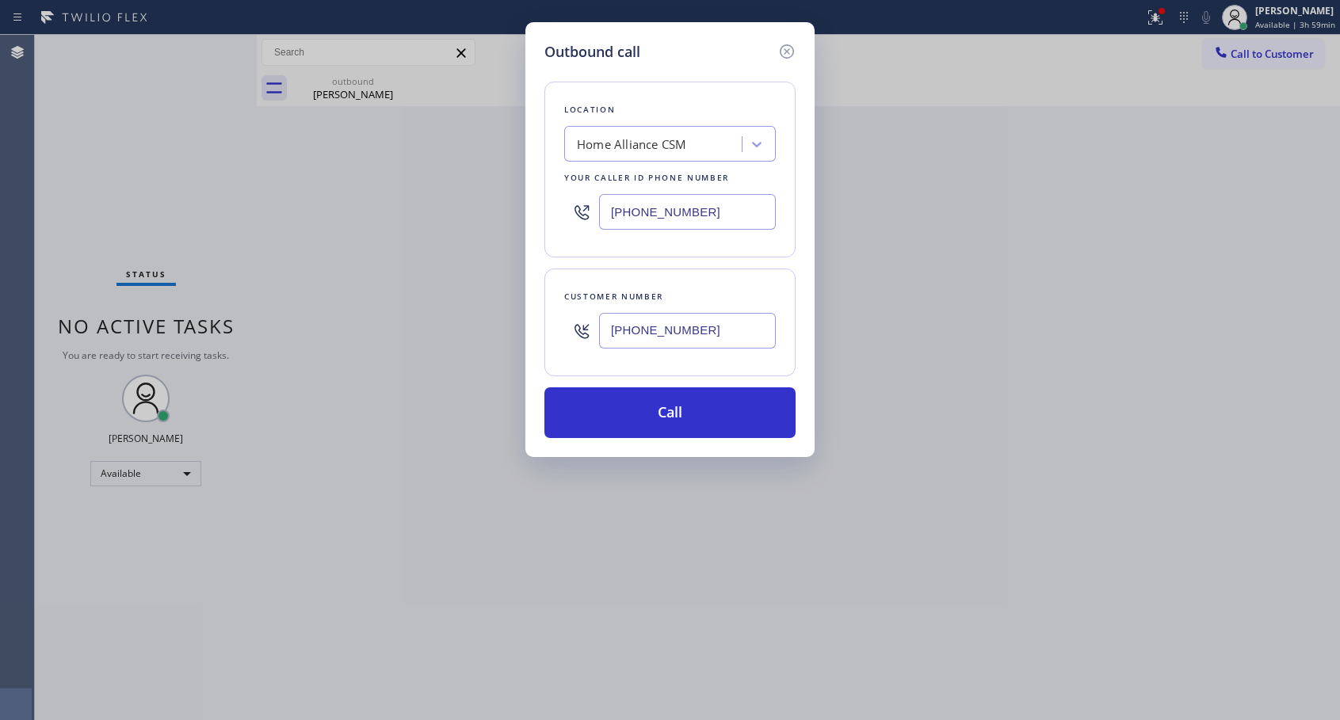
click at [677, 326] on input "[PHONE_NUMBER]" at bounding box center [687, 331] width 177 height 36
paste input "text"
type input "[PHONE_NUMBER]"
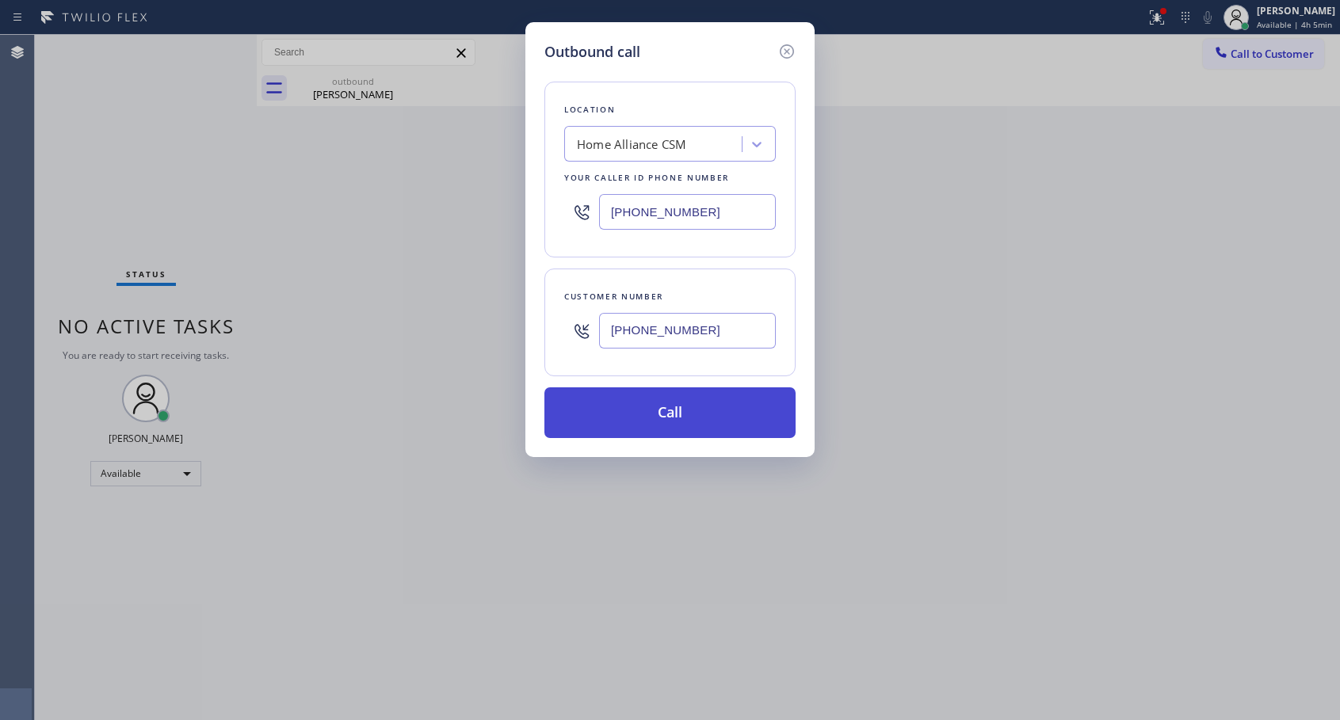
click at [732, 405] on button "Call" at bounding box center [669, 412] width 251 height 51
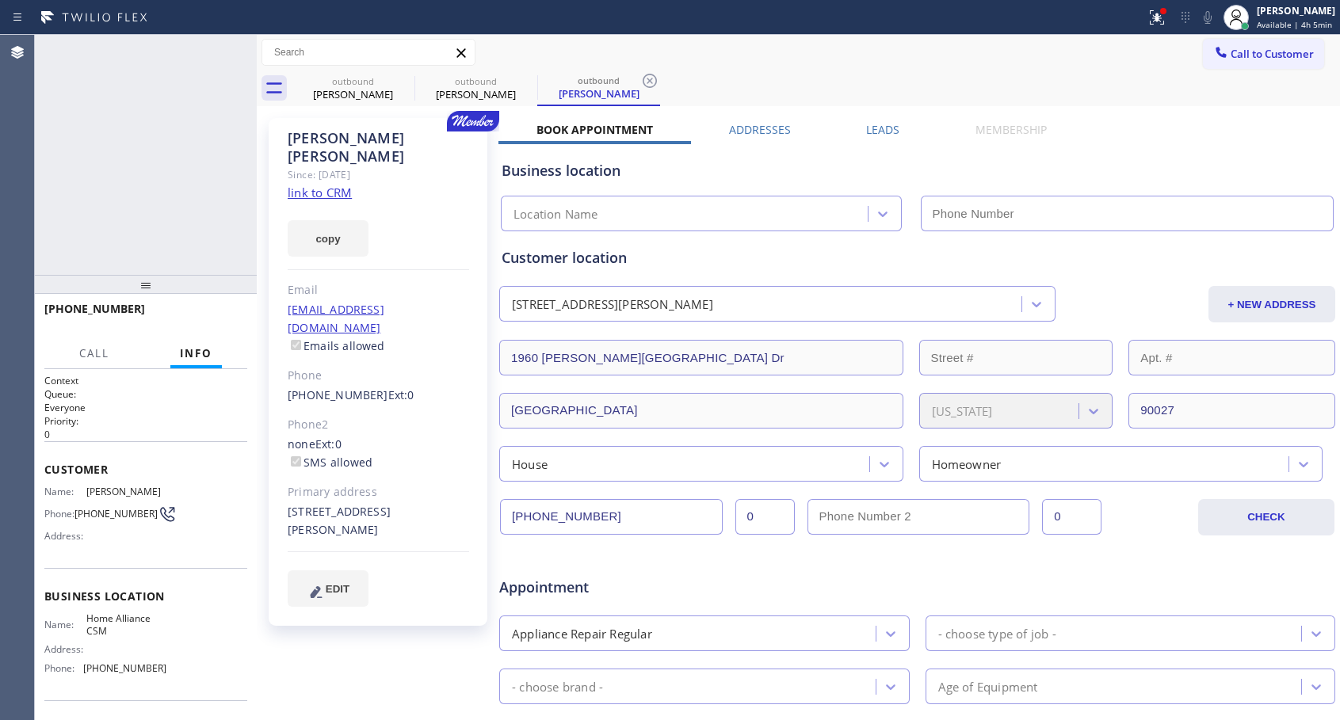
type input "[PHONE_NUMBER]"
click at [207, 311] on span "HANG UP" at bounding box center [210, 316] width 48 height 11
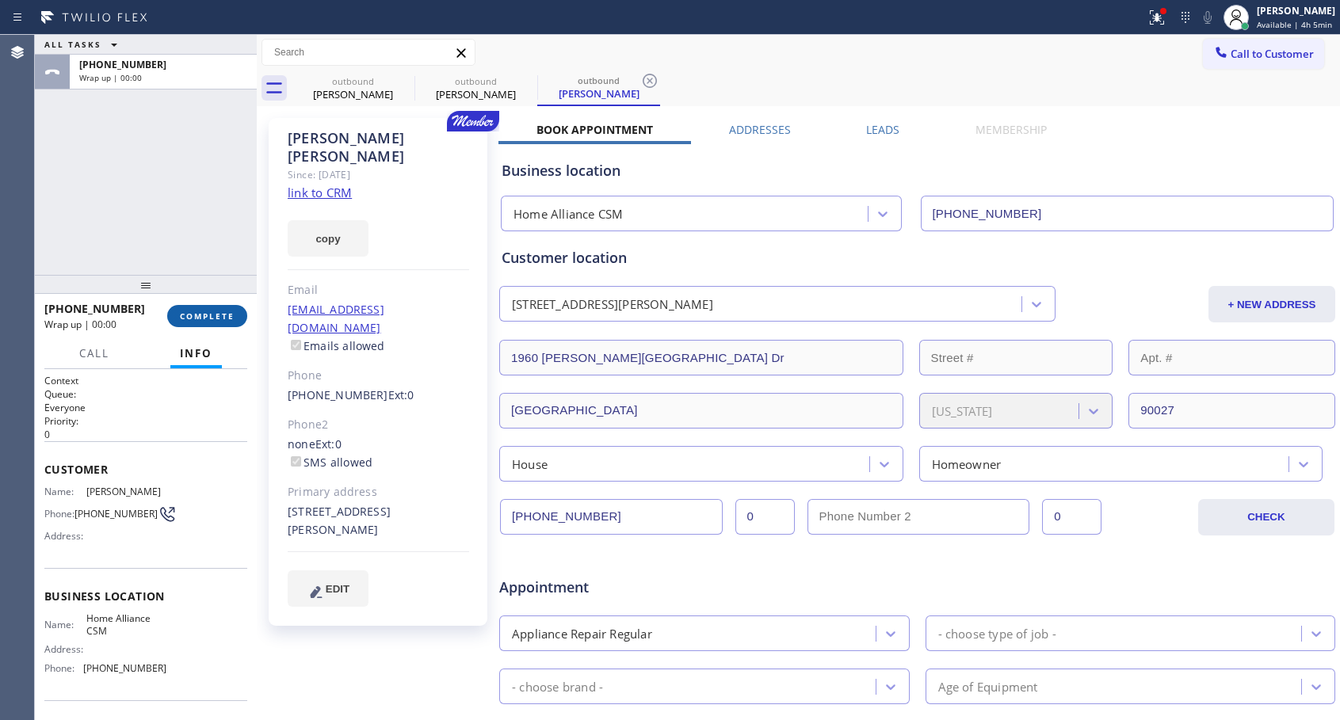
click at [207, 311] on span "COMPLETE" at bounding box center [207, 316] width 55 height 11
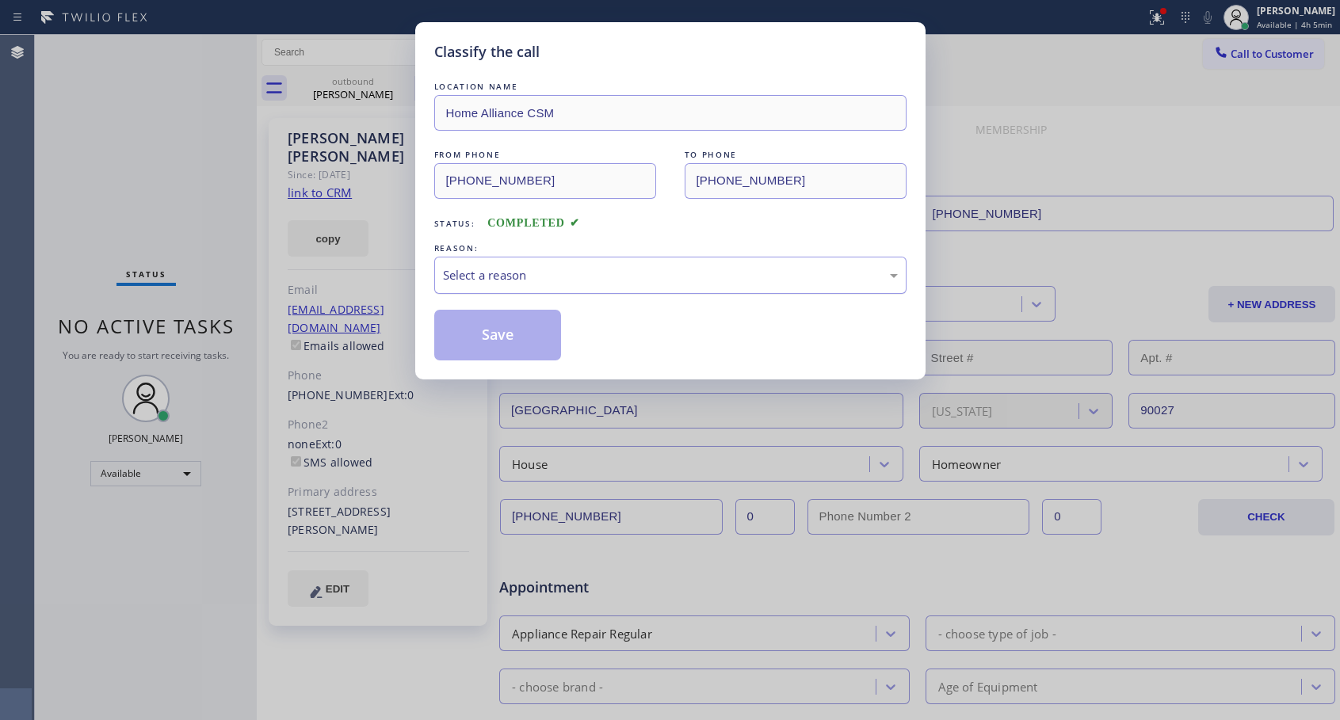
click at [598, 269] on div "Select a reason" at bounding box center [670, 275] width 455 height 18
click at [478, 333] on button "Save" at bounding box center [498, 335] width 128 height 51
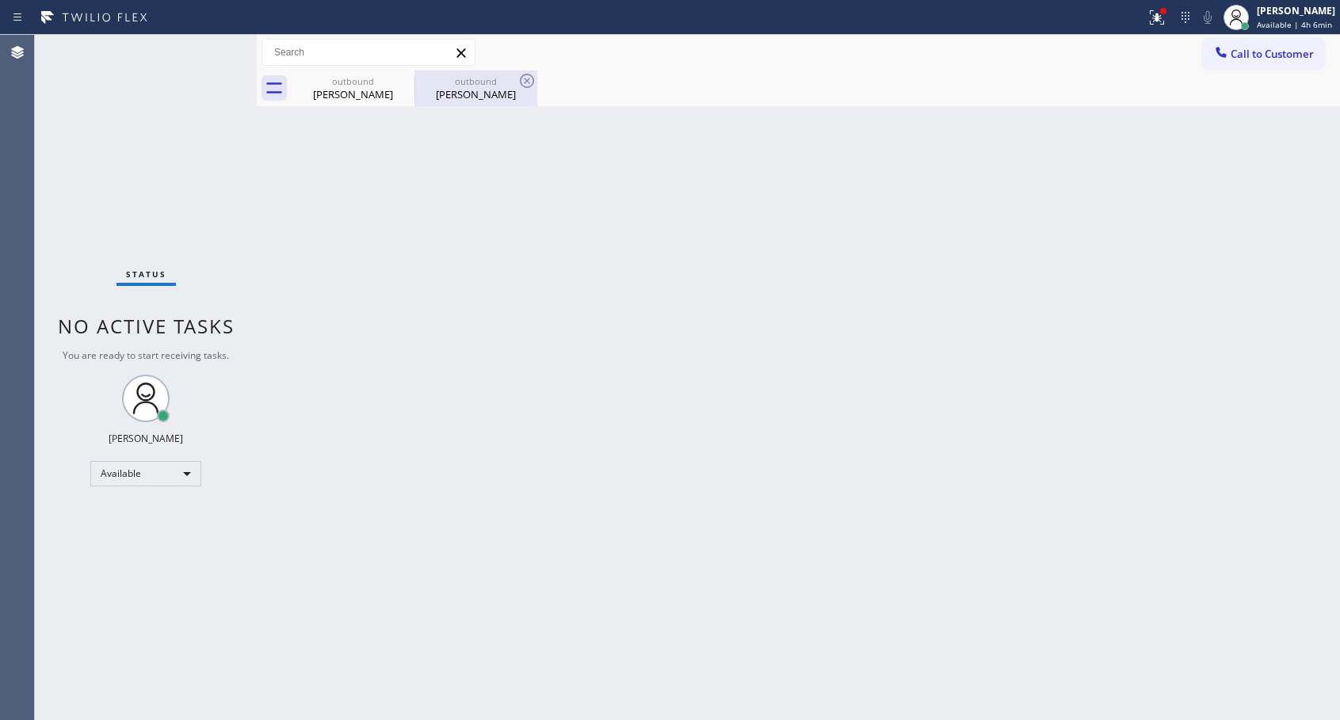
click at [451, 90] on div "[PERSON_NAME]" at bounding box center [476, 94] width 120 height 14
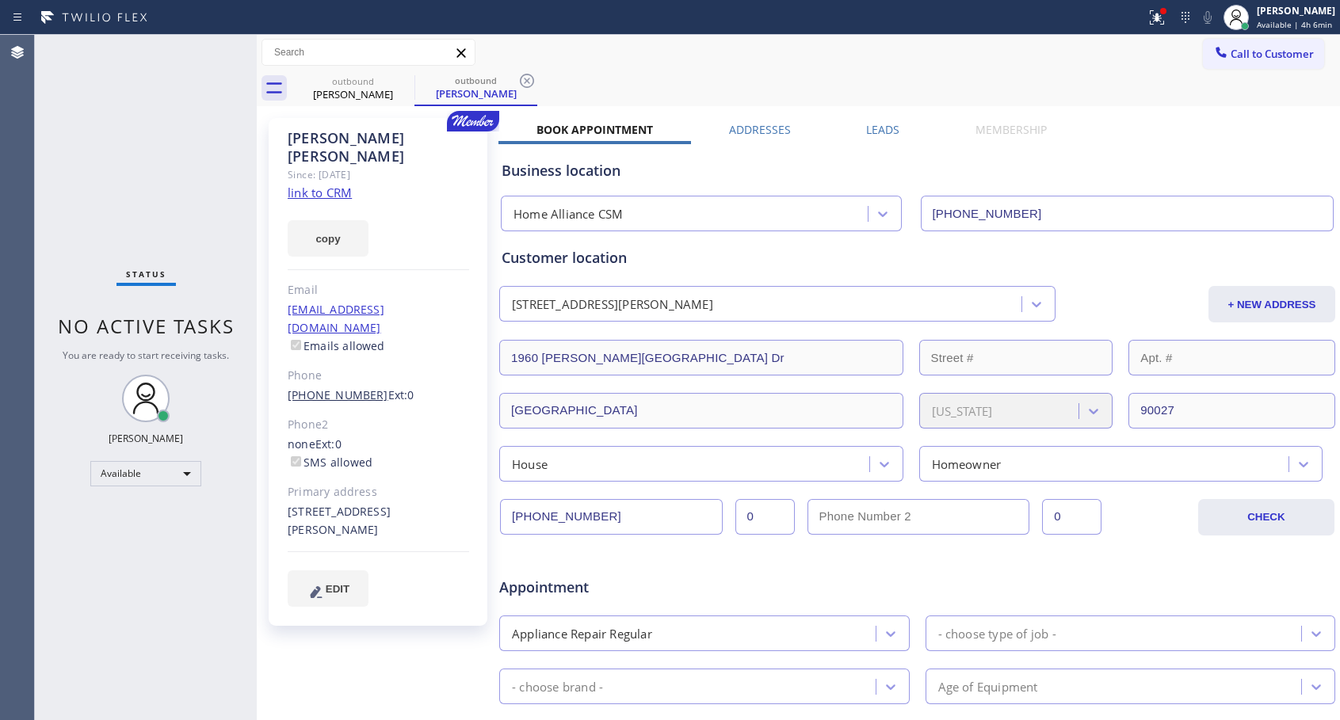
click at [317, 387] on link "[PHONE_NUMBER]" at bounding box center [338, 394] width 101 height 15
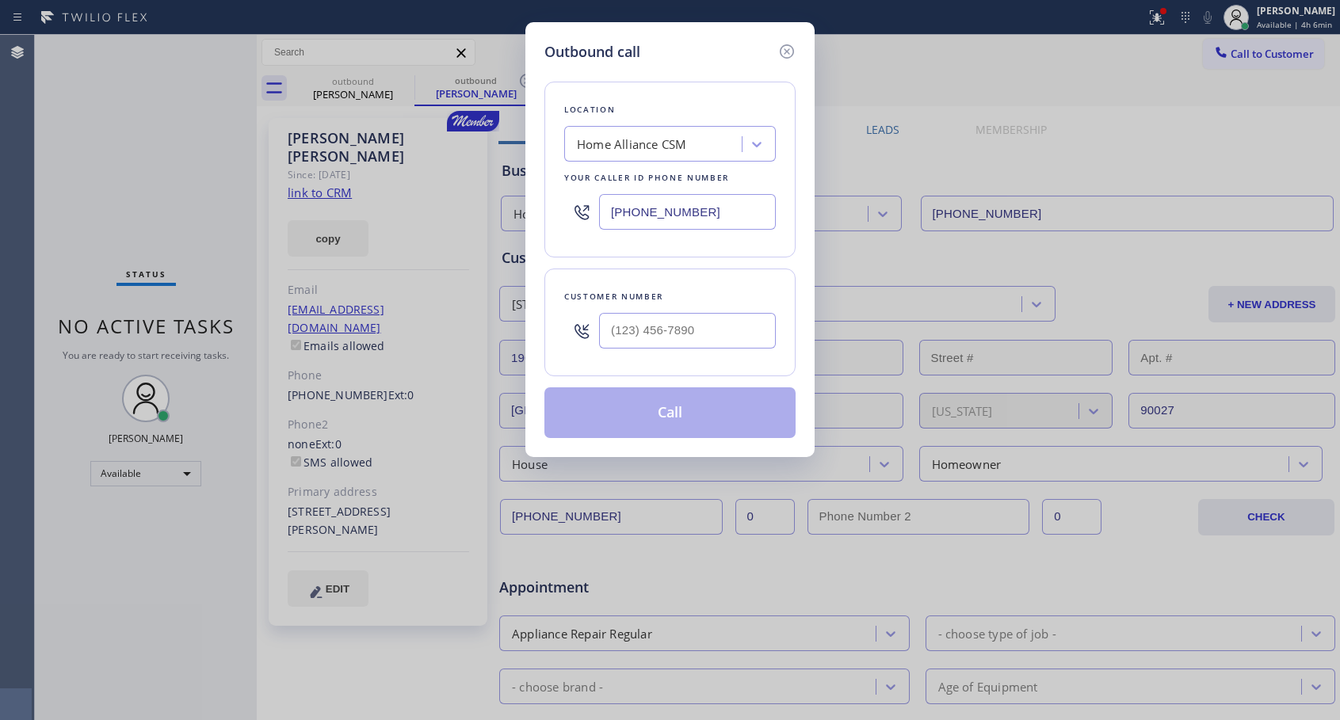
type input "[PHONE_NUMBER]"
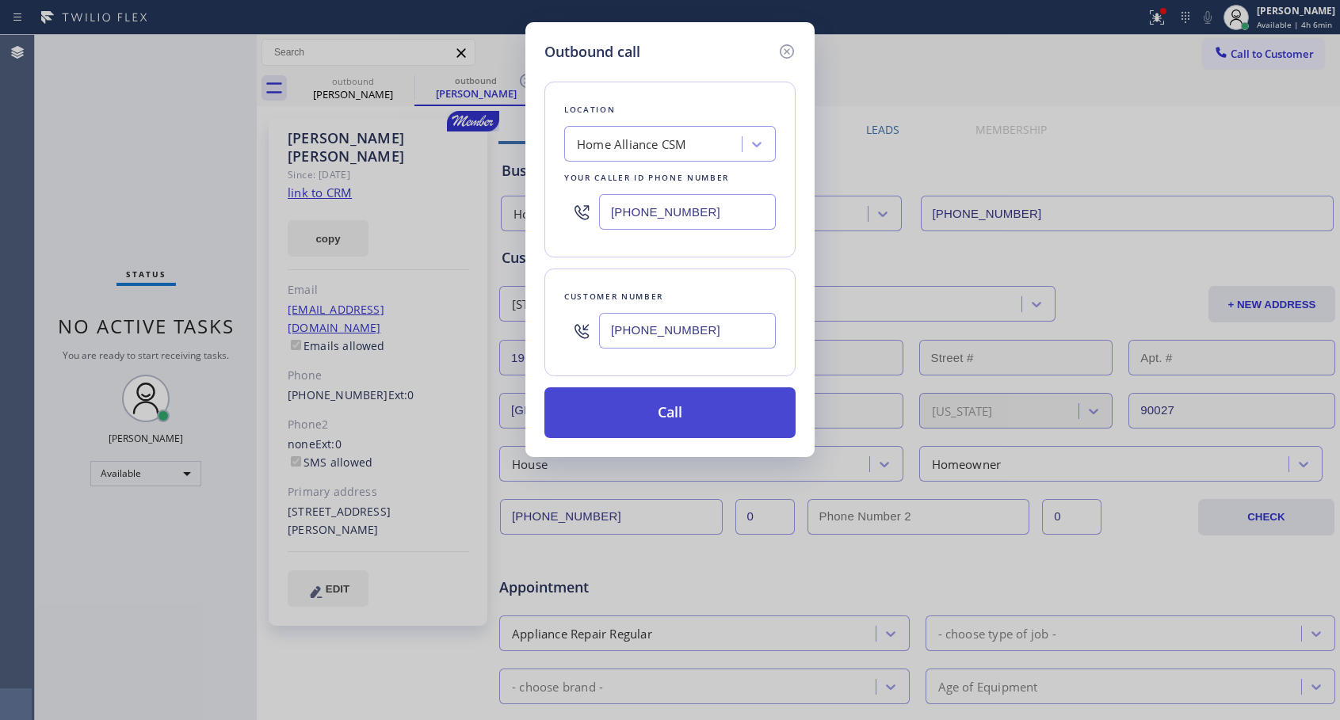
click at [692, 410] on button "Call" at bounding box center [669, 412] width 251 height 51
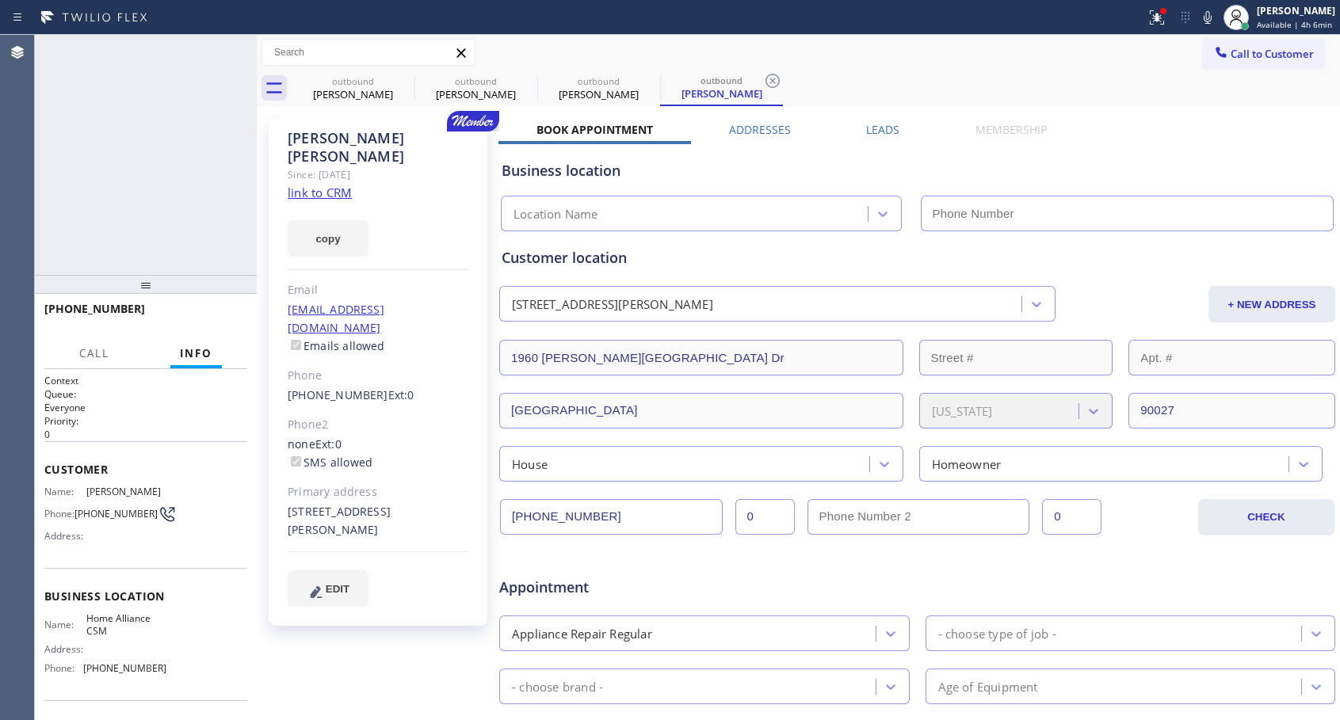
type input "[PHONE_NUMBER]"
click at [213, 314] on span "HANG UP" at bounding box center [210, 316] width 48 height 11
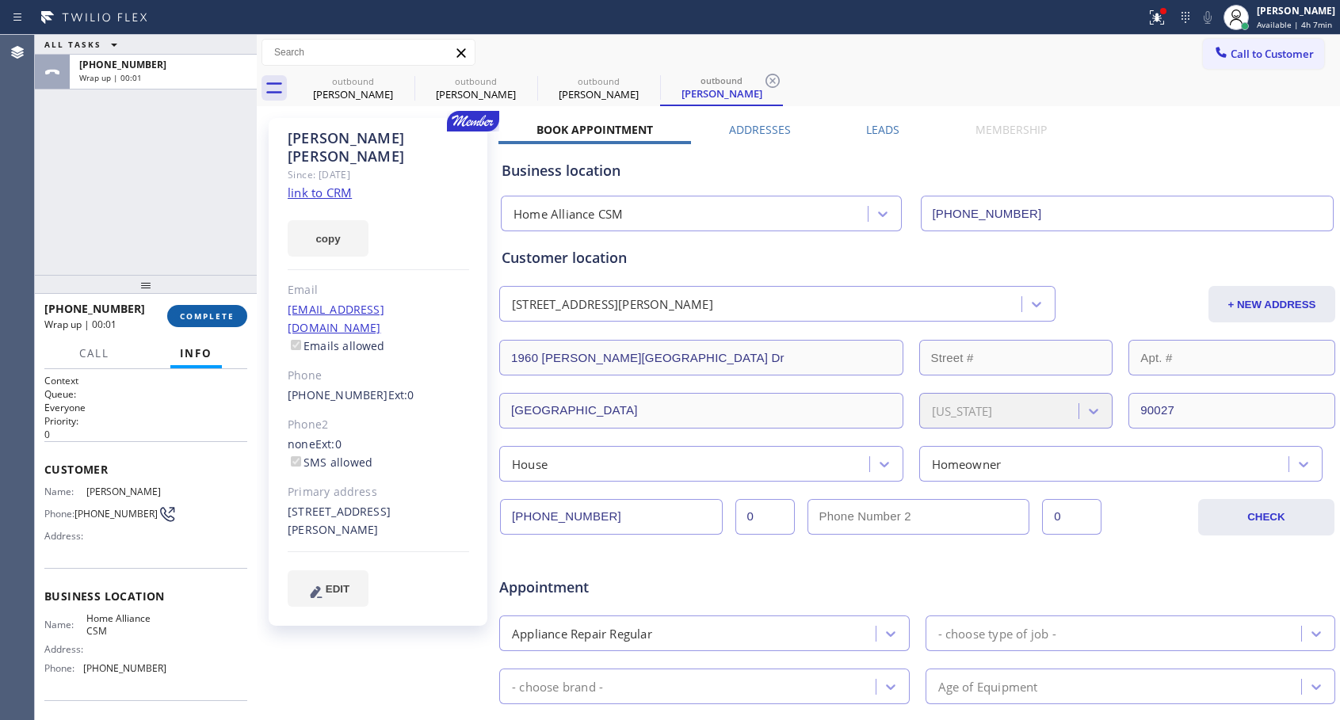
click at [216, 313] on span "COMPLETE" at bounding box center [207, 316] width 55 height 11
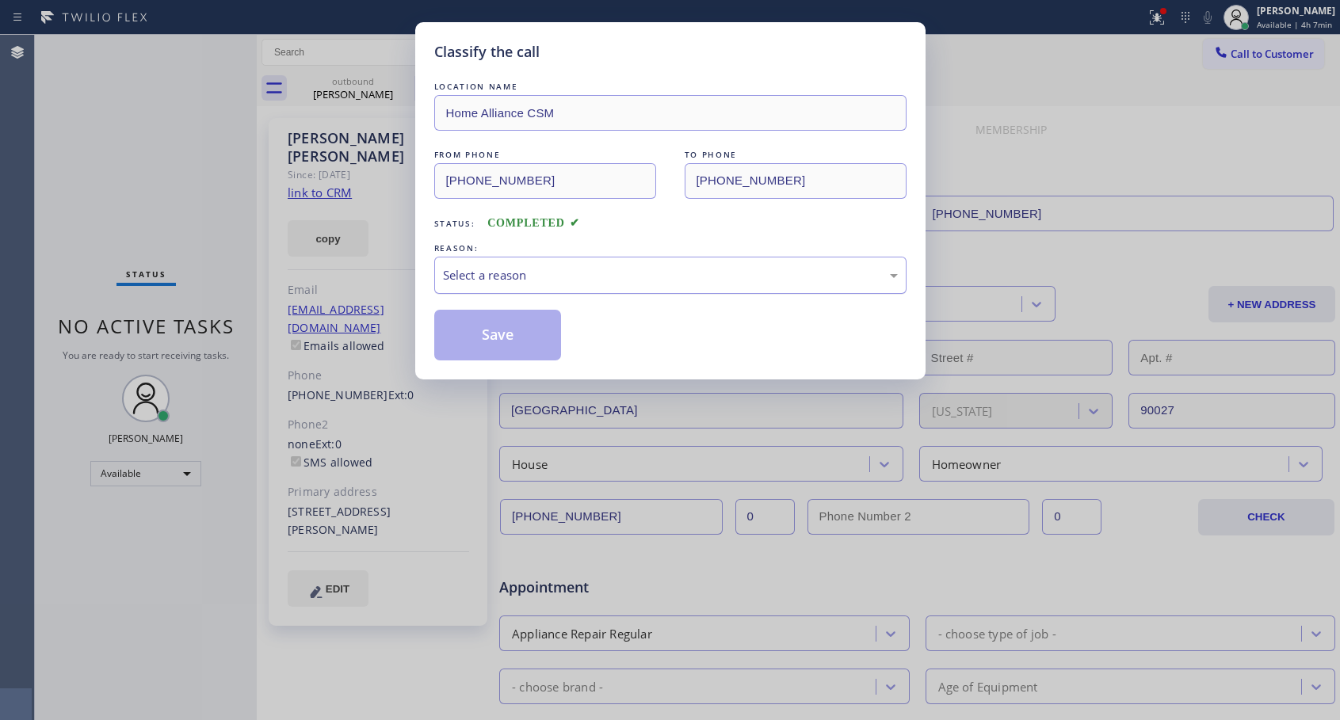
click at [679, 263] on div "Select a reason" at bounding box center [670, 275] width 472 height 37
click at [500, 334] on button "Save" at bounding box center [498, 335] width 128 height 51
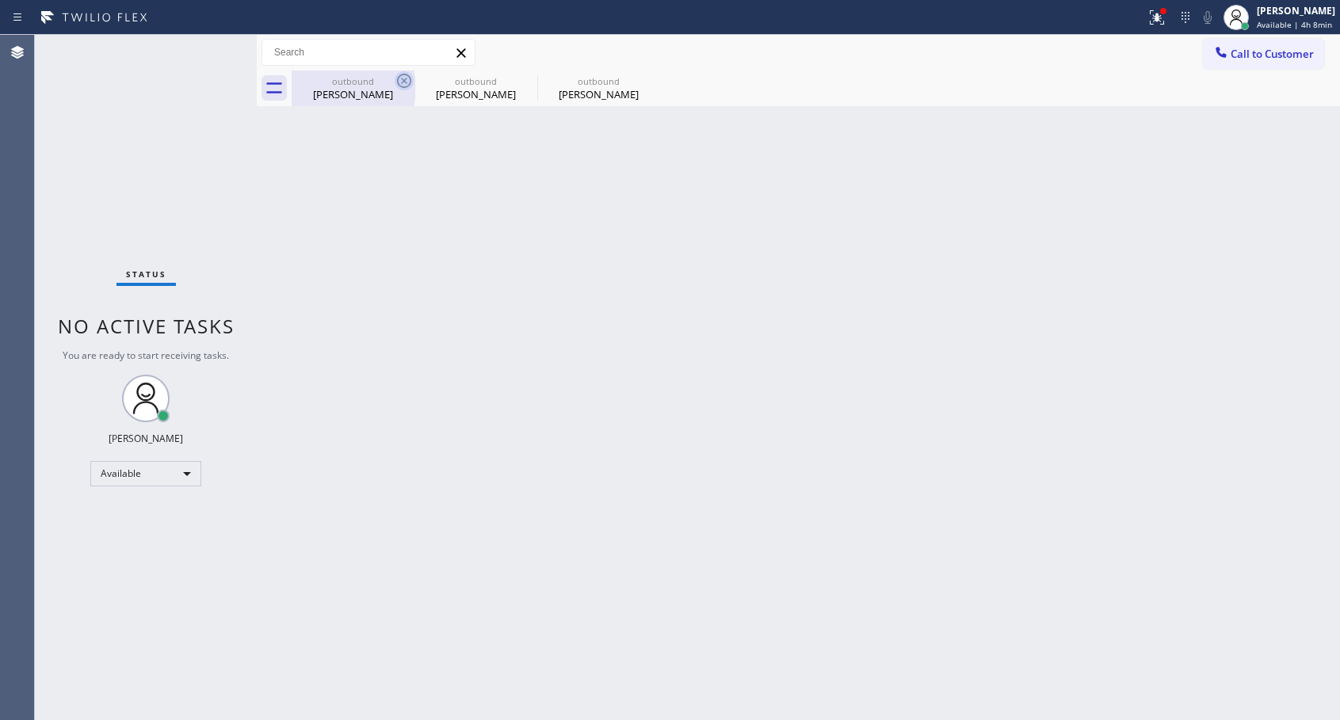
click at [406, 82] on icon at bounding box center [404, 81] width 14 height 14
click at [0, 0] on icon at bounding box center [0, 0] width 0 height 0
click at [406, 82] on div "outbound [PERSON_NAME] outbound [PERSON_NAME] outbound [PERSON_NAME]" at bounding box center [816, 89] width 1048 height 36
click at [1235, 59] on span "Call to Customer" at bounding box center [1271, 54] width 83 height 14
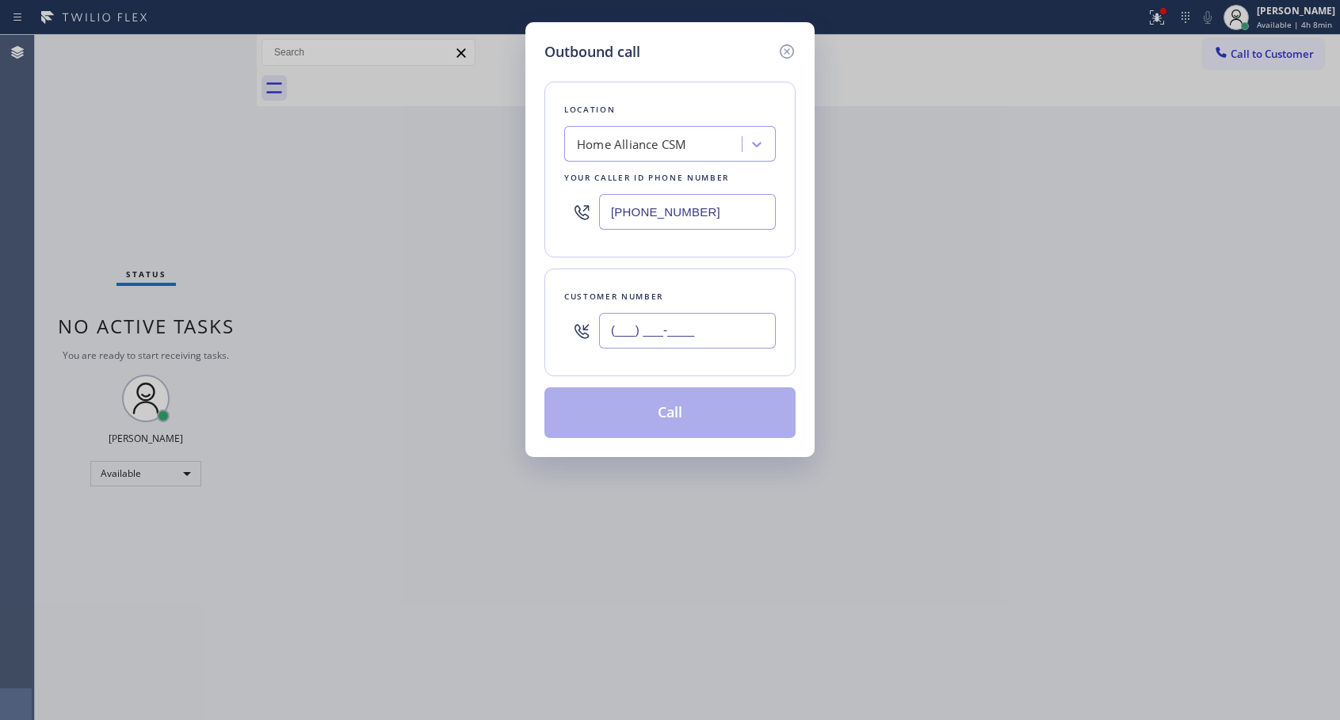
click at [707, 333] on input "(___) ___-____" at bounding box center [687, 331] width 177 height 36
paste input "310) 383-3749"
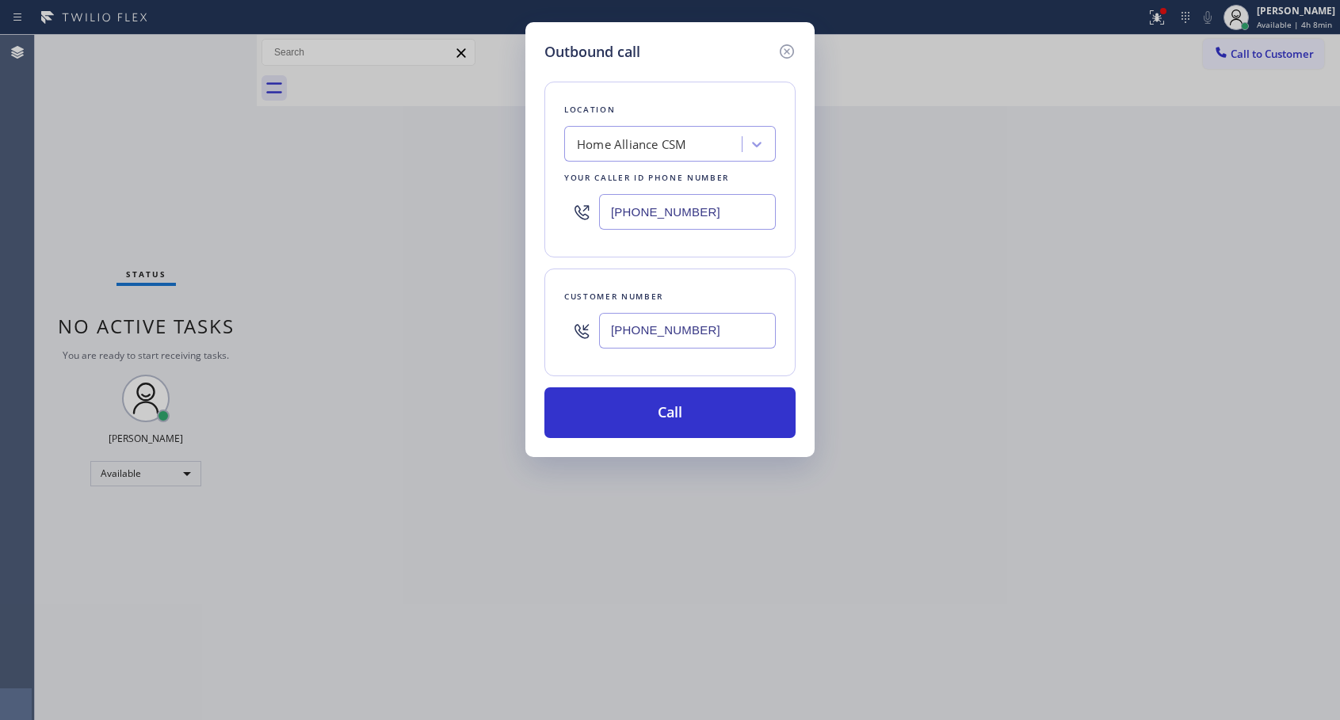
type input "[PHONE_NUMBER]"
click at [681, 416] on button "Call" at bounding box center [669, 412] width 251 height 51
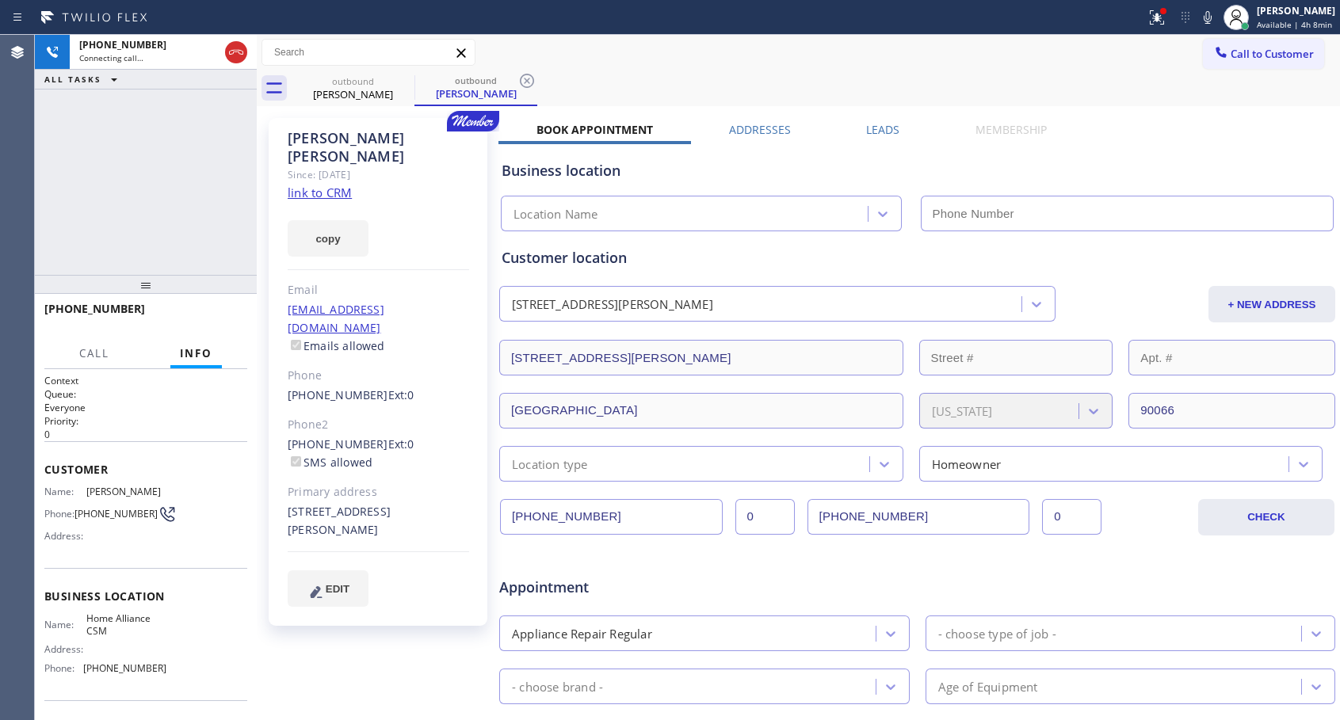
type input "[PHONE_NUMBER]"
click at [223, 308] on button "HANG UP" at bounding box center [211, 316] width 74 height 22
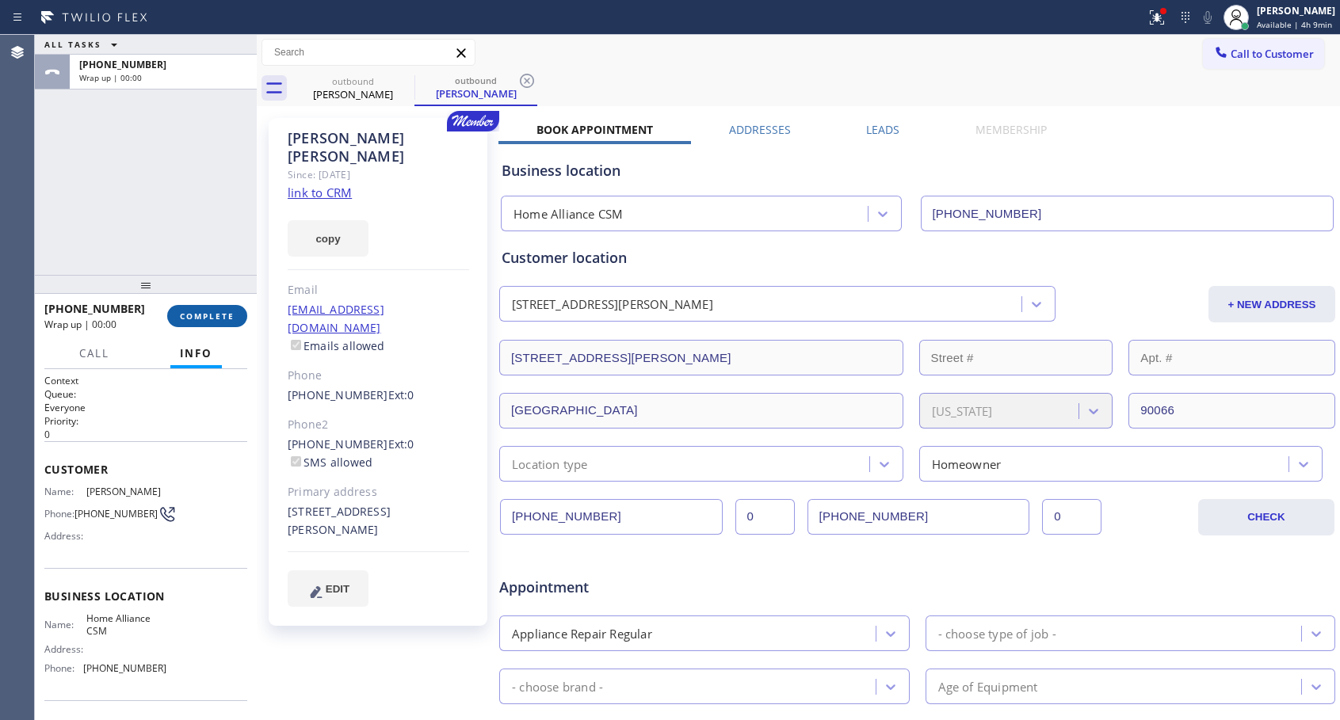
click at [222, 314] on span "COMPLETE" at bounding box center [207, 316] width 55 height 11
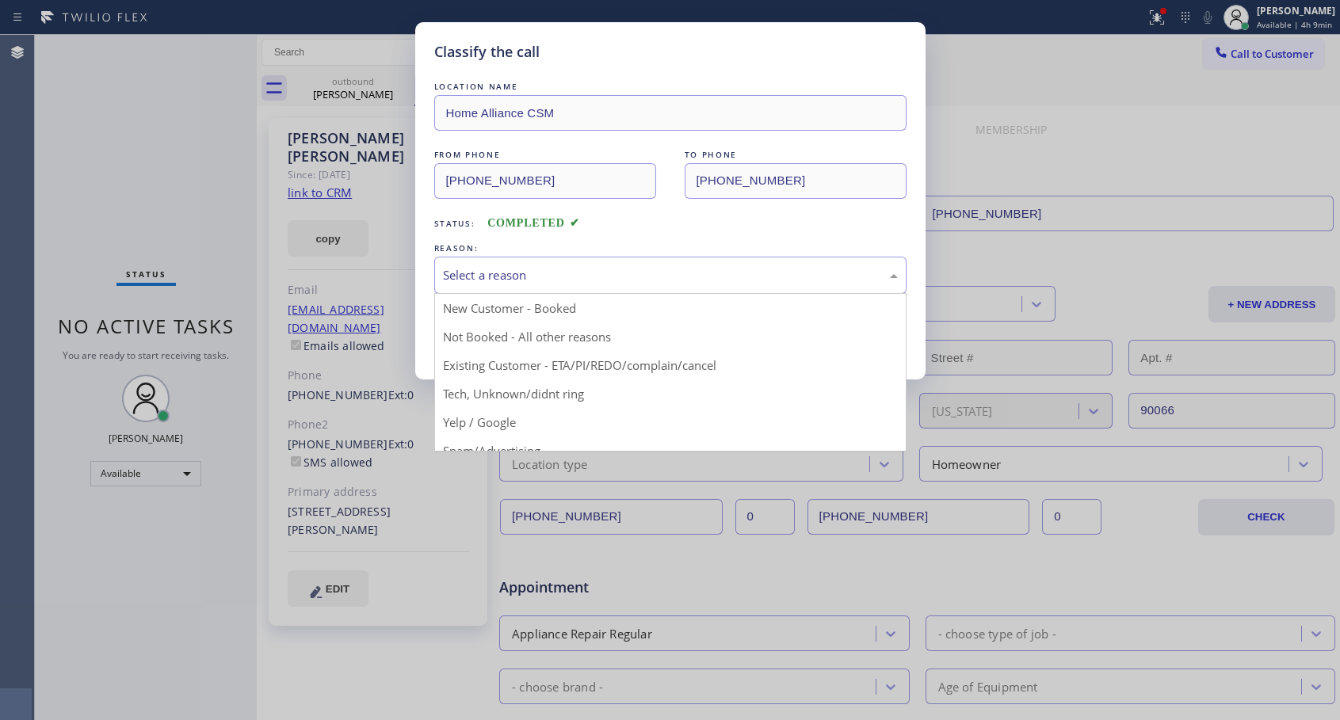
drag, startPoint x: 649, startPoint y: 278, endPoint x: 432, endPoint y: 350, distance: 228.7
click at [640, 282] on div "Select a reason" at bounding box center [670, 275] width 455 height 18
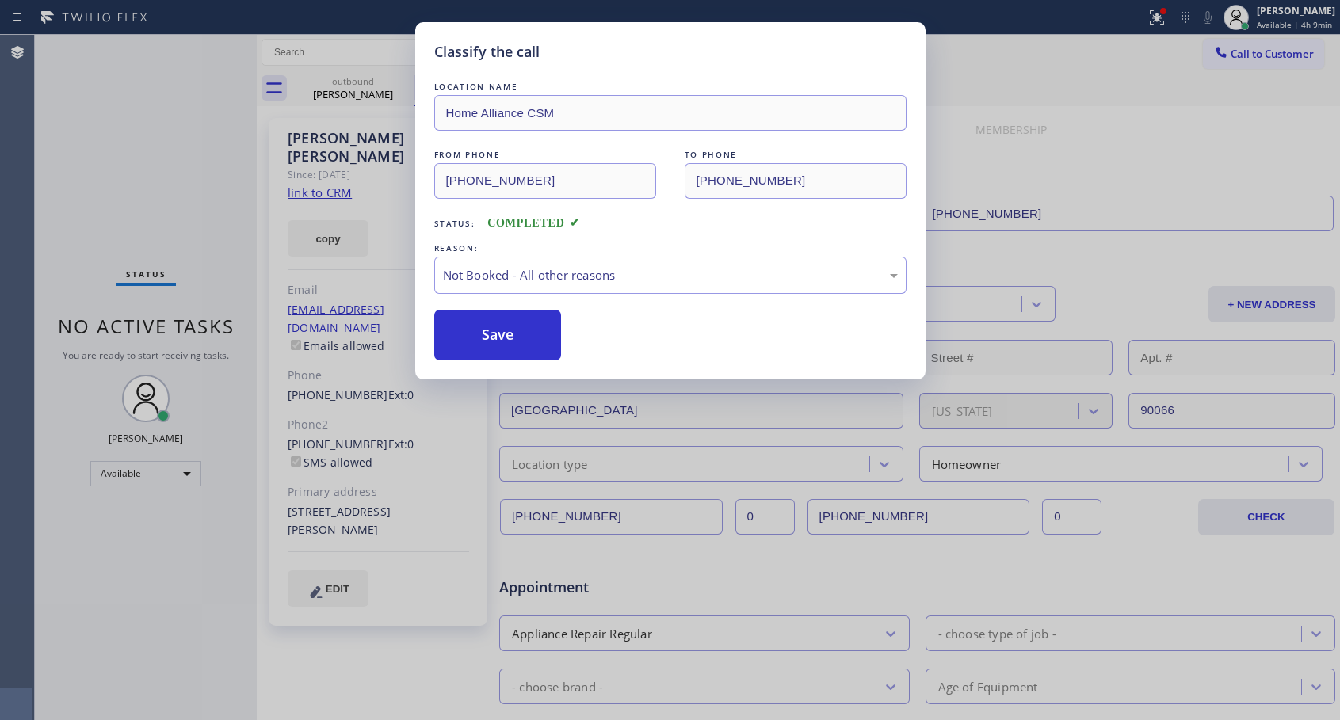
click at [471, 333] on button "Save" at bounding box center [498, 335] width 128 height 51
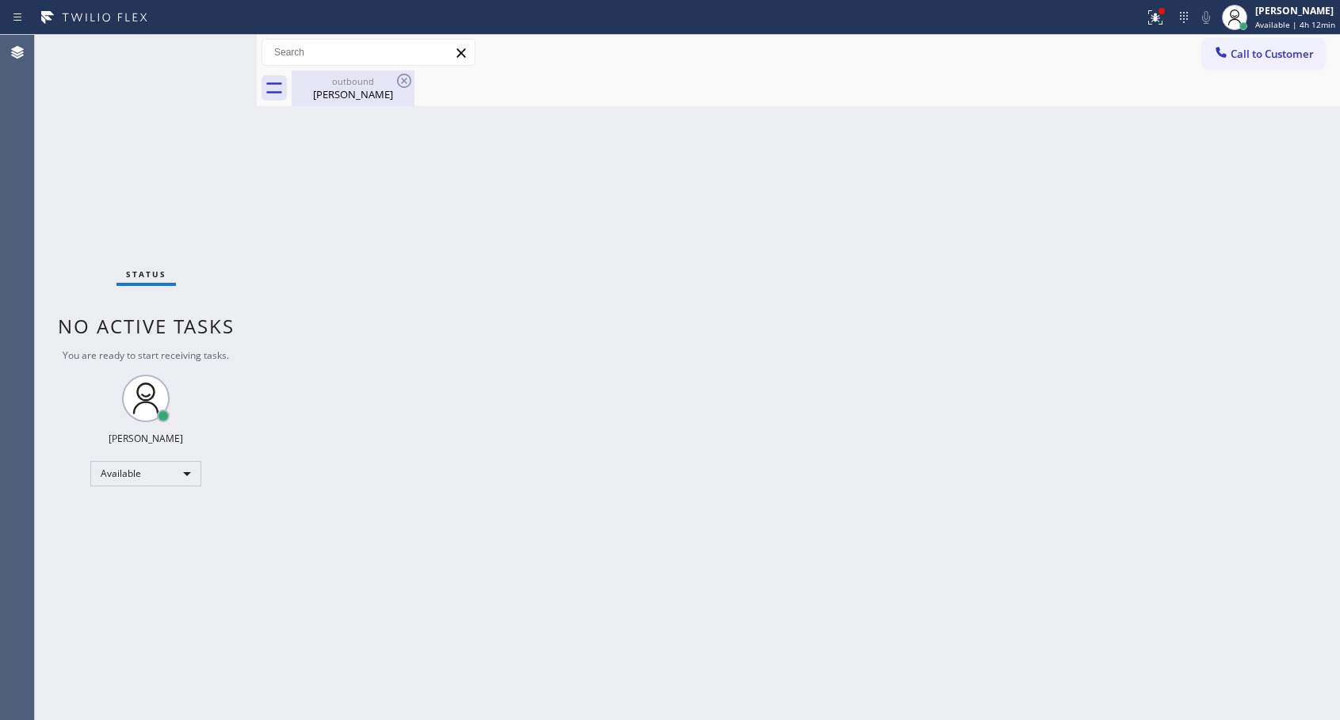
click at [339, 93] on div "[PERSON_NAME]" at bounding box center [353, 94] width 120 height 14
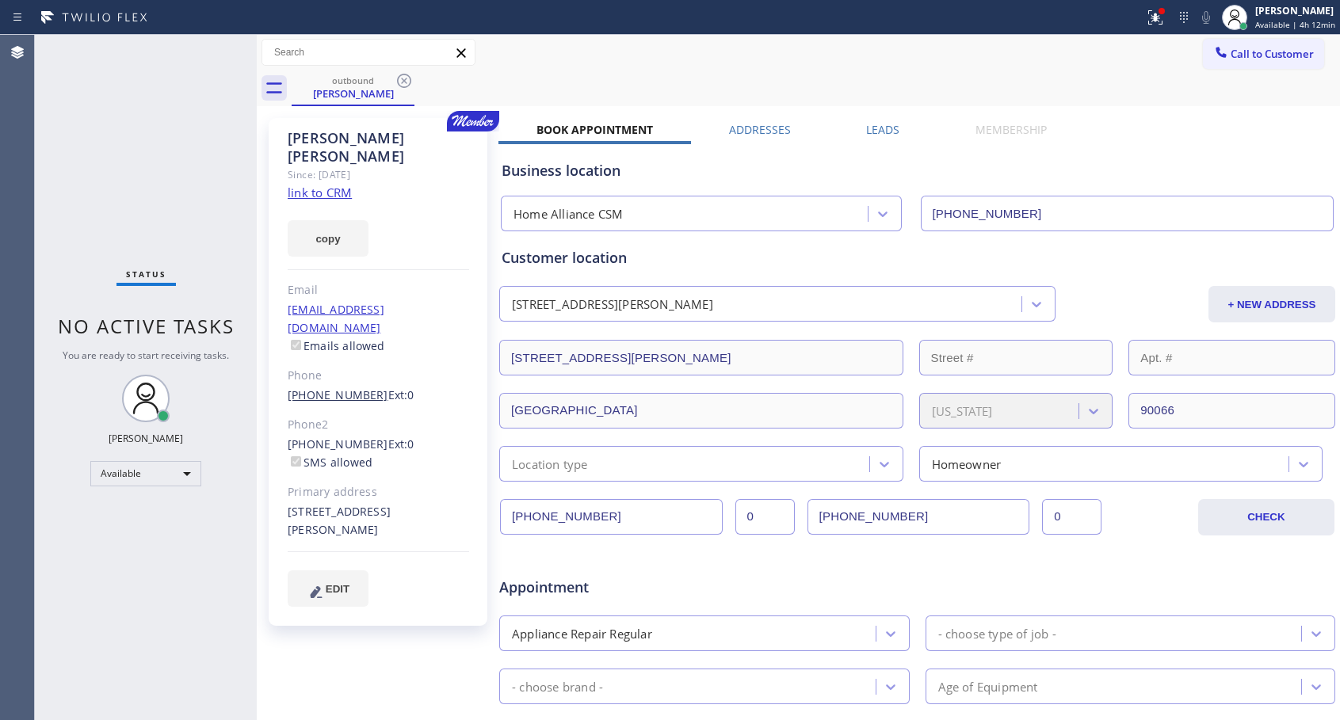
click at [348, 387] on link "[PHONE_NUMBER]" at bounding box center [338, 394] width 101 height 15
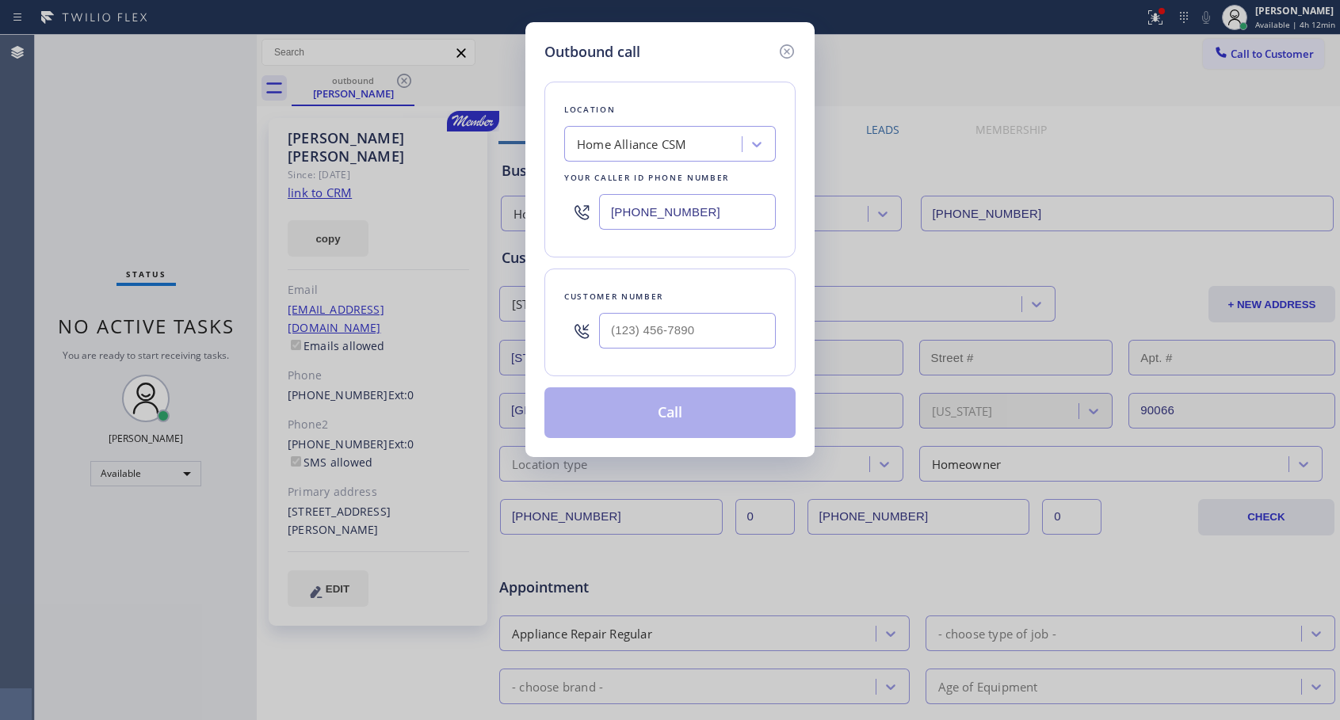
type input "[PHONE_NUMBER]"
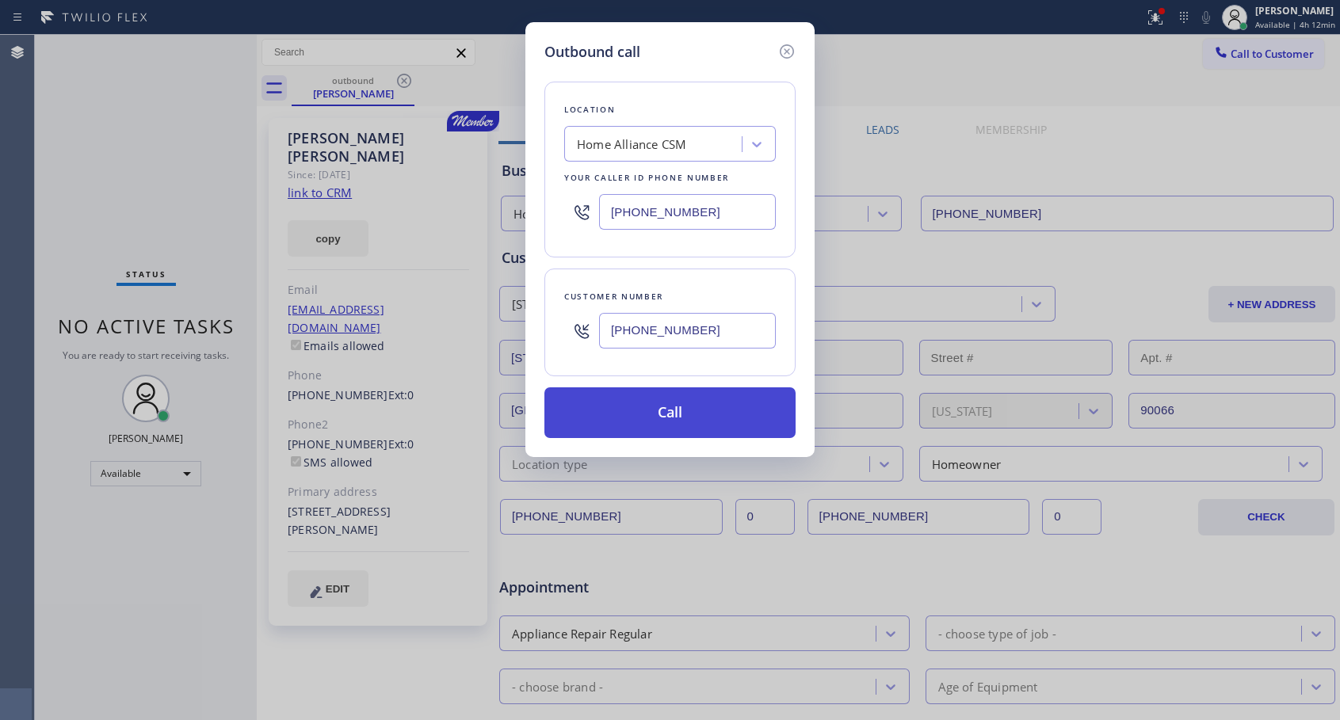
click at [644, 410] on button "Call" at bounding box center [669, 412] width 251 height 51
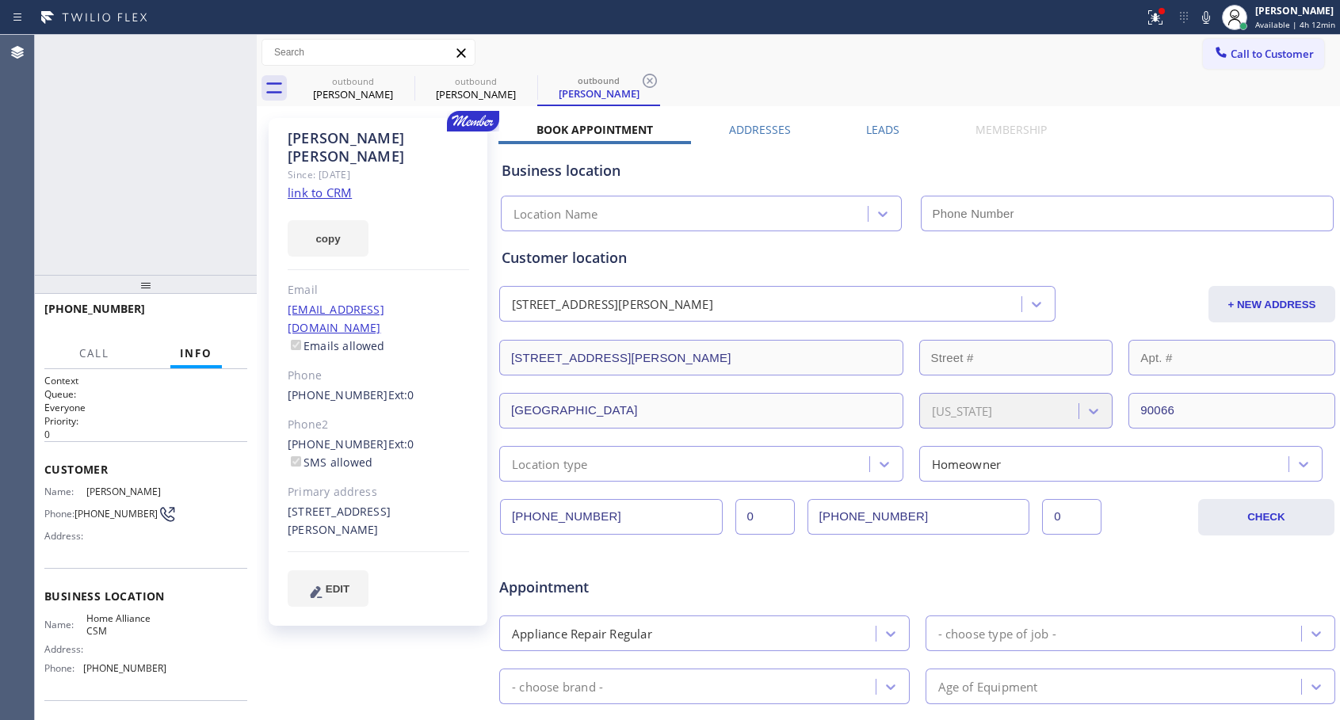
type input "[PHONE_NUMBER]"
click at [234, 318] on span "HANG UP" at bounding box center [210, 316] width 48 height 11
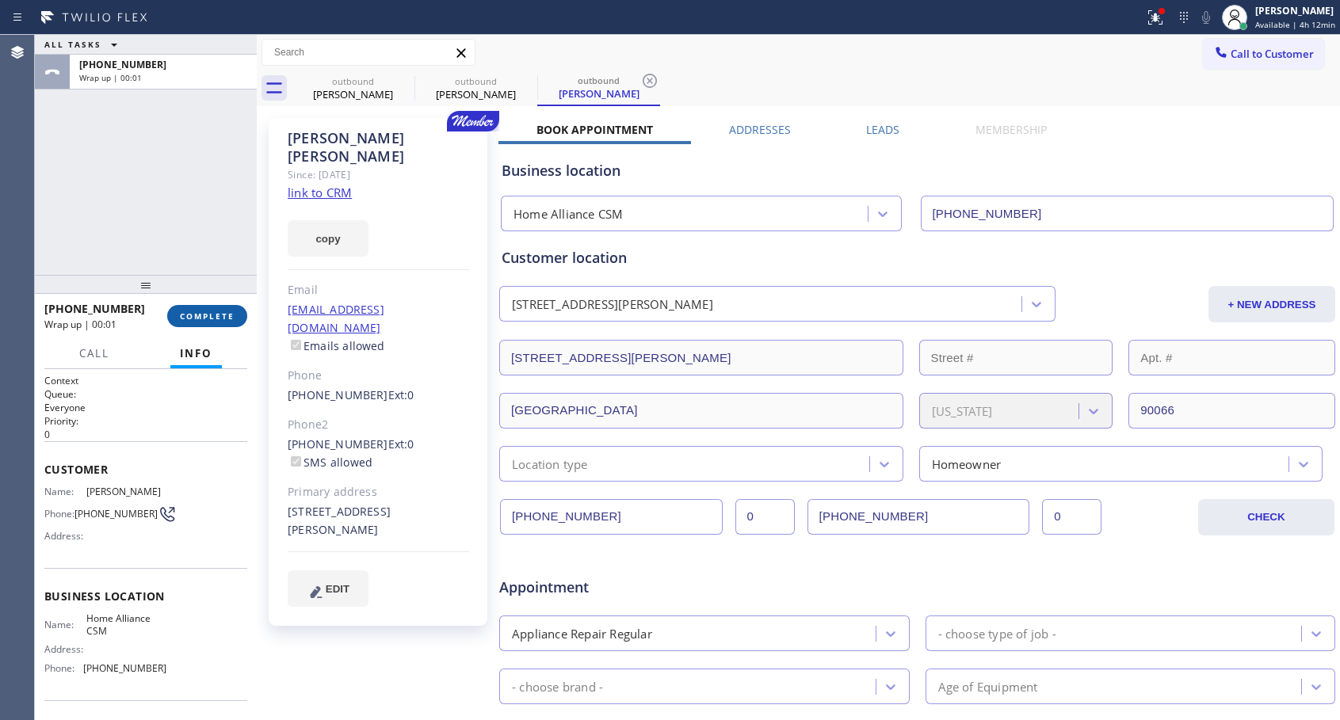
click at [234, 318] on span "COMPLETE" at bounding box center [207, 316] width 55 height 11
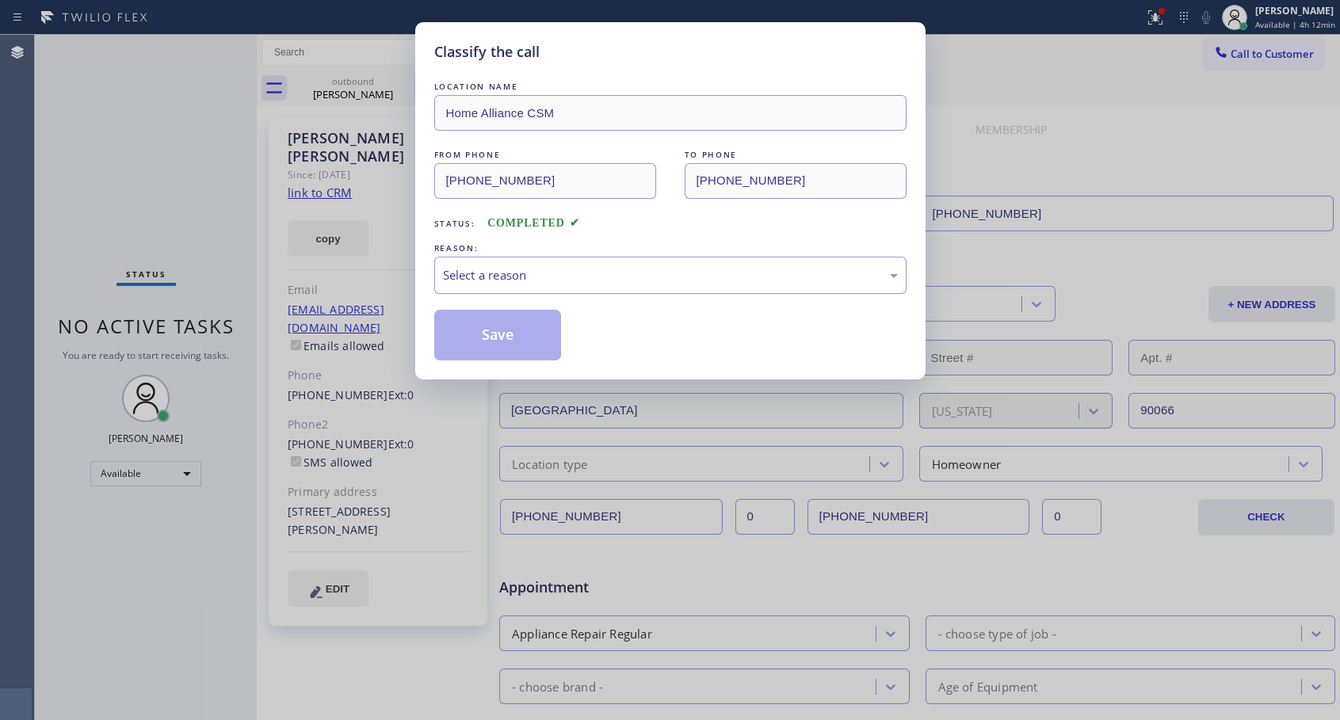
click at [527, 261] on div "Select a reason" at bounding box center [670, 275] width 472 height 37
click at [485, 326] on button "Save" at bounding box center [498, 335] width 128 height 51
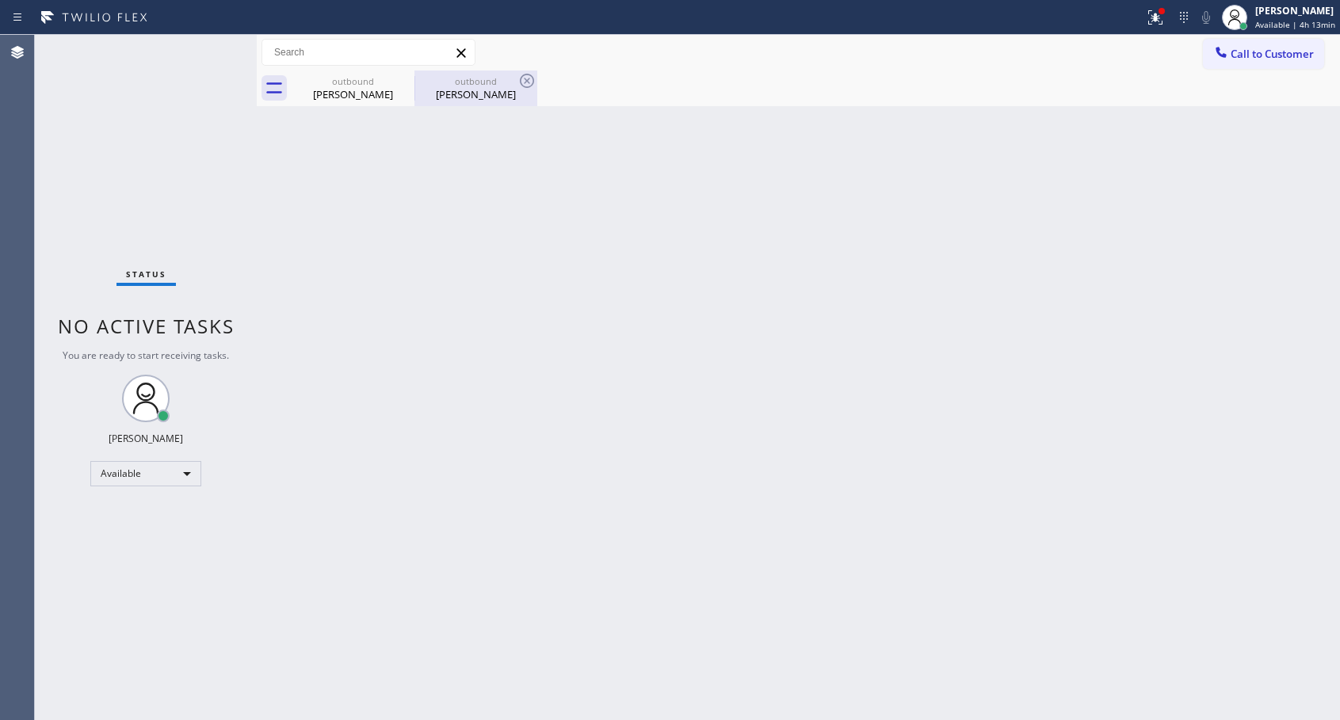
click at [490, 94] on div "[PERSON_NAME]" at bounding box center [476, 94] width 120 height 14
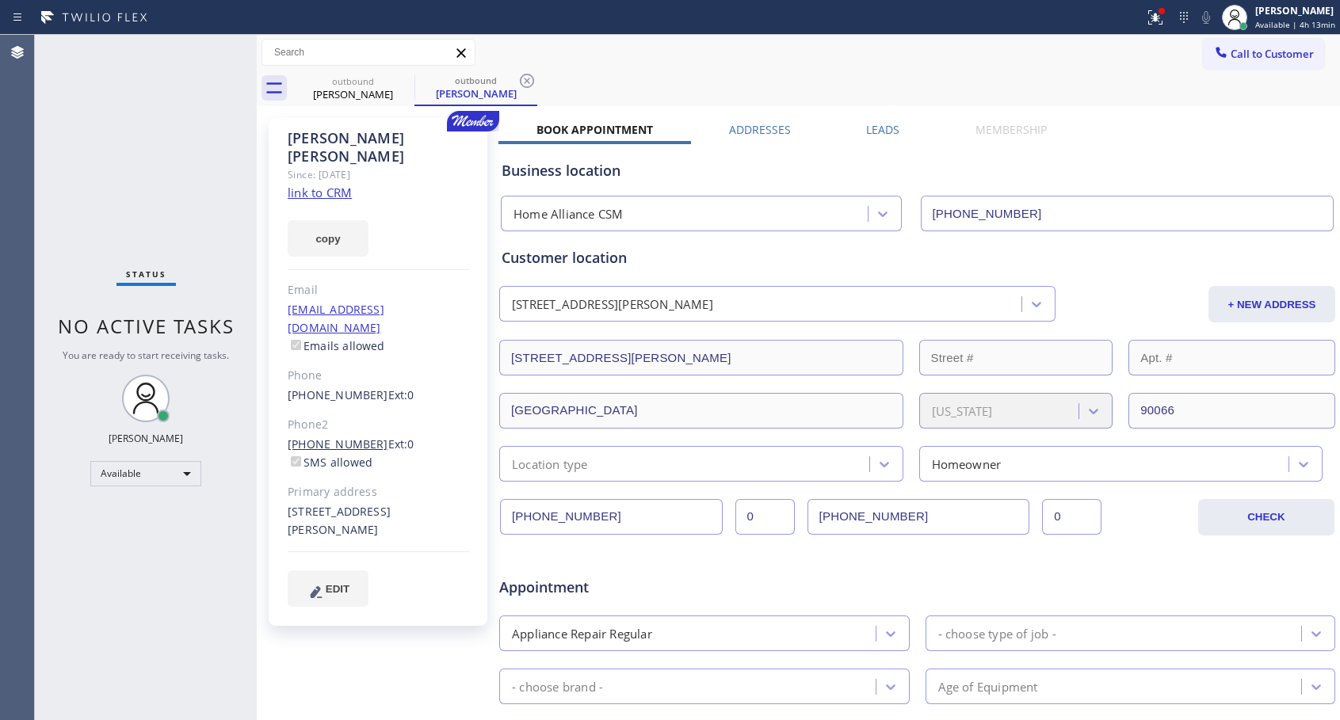
click at [330, 437] on link "[PHONE_NUMBER]" at bounding box center [338, 444] width 101 height 15
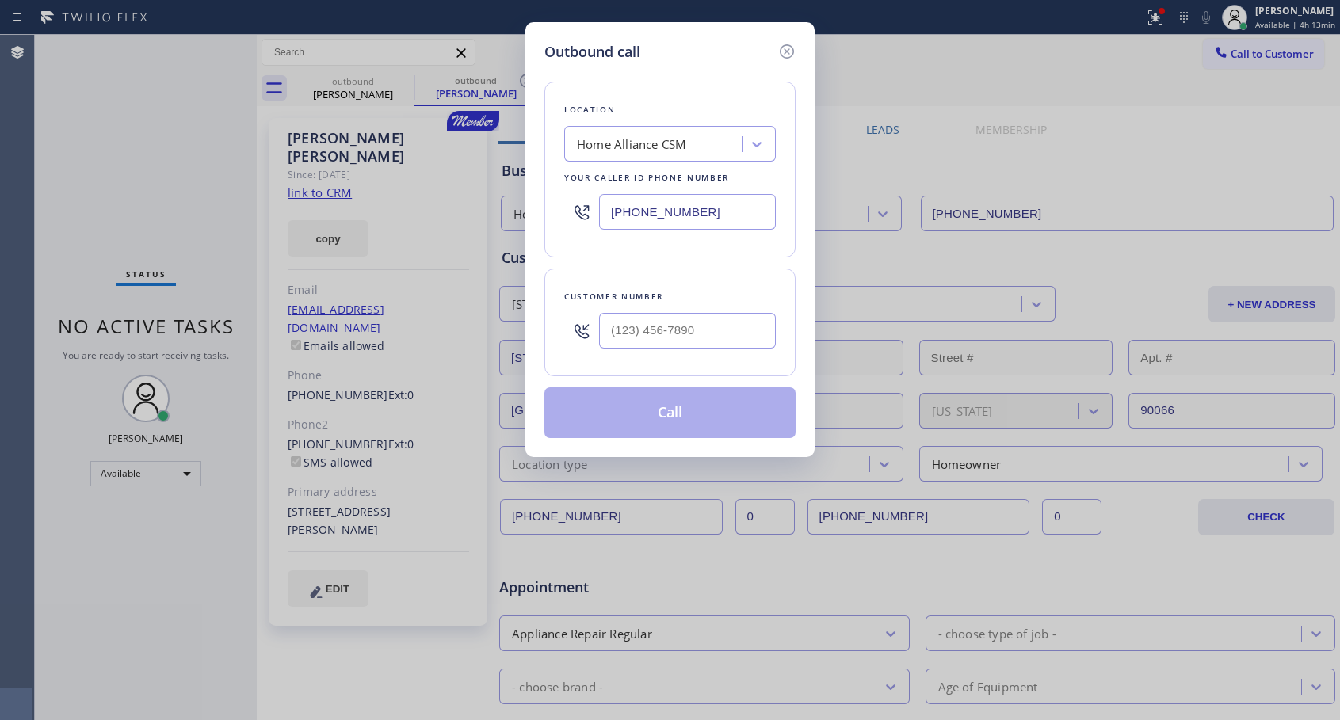
type input "[PHONE_NUMBER]"
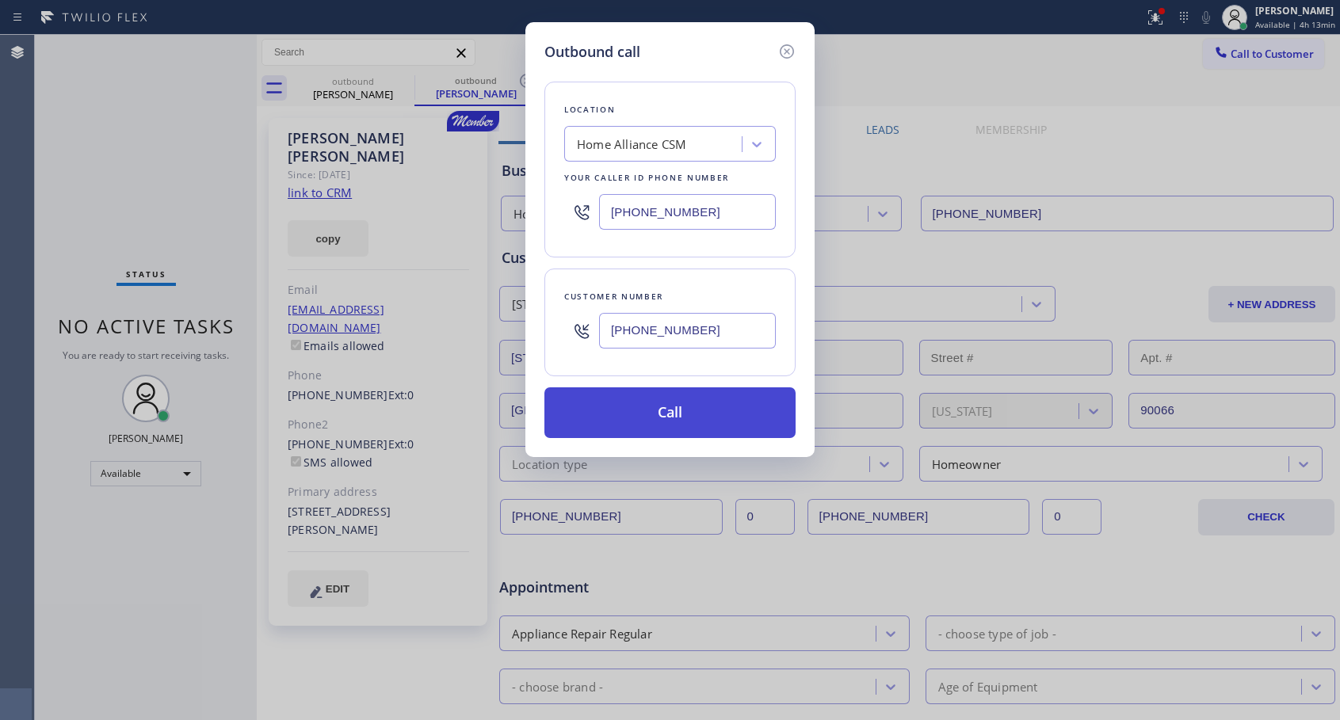
drag, startPoint x: 692, startPoint y: 410, endPoint x: 826, endPoint y: 61, distance: 373.4
click at [693, 410] on button "Call" at bounding box center [669, 412] width 251 height 51
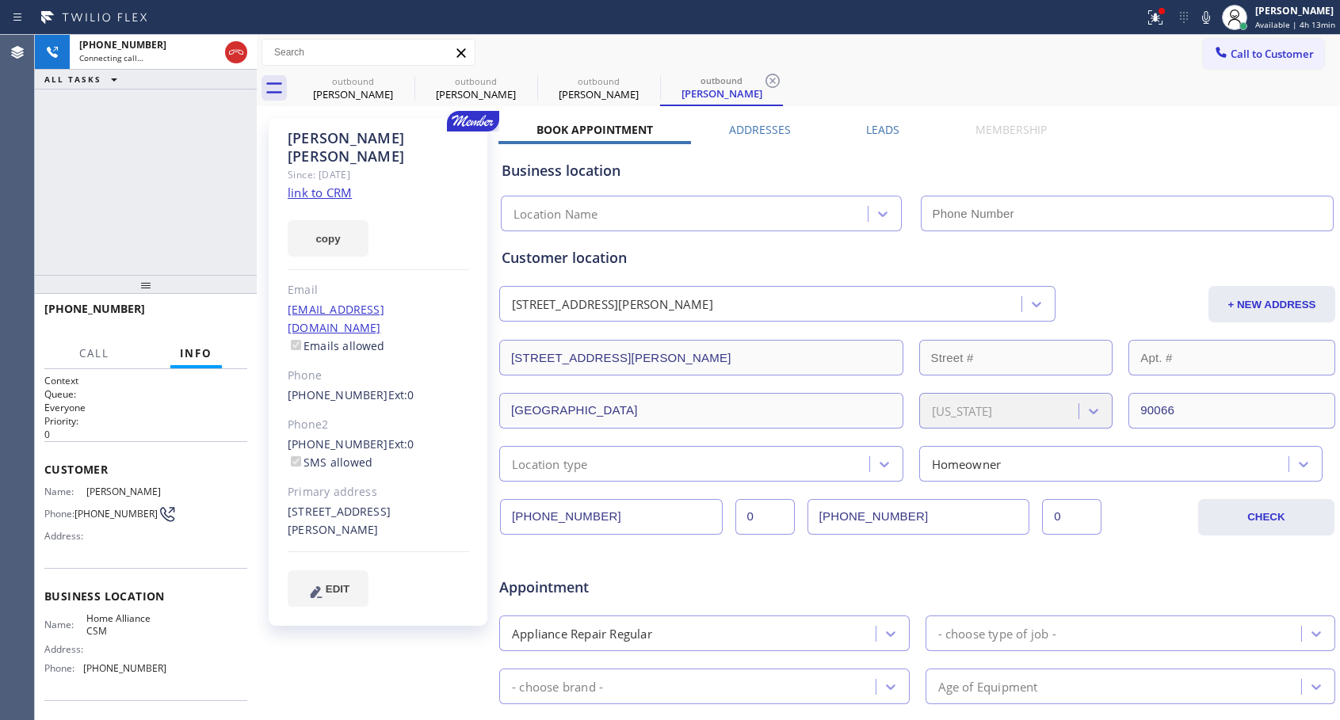
type input "[PHONE_NUMBER]"
click at [229, 314] on span "HANG UP" at bounding box center [210, 316] width 48 height 11
click at [229, 314] on span "COMPLETE" at bounding box center [207, 316] width 55 height 11
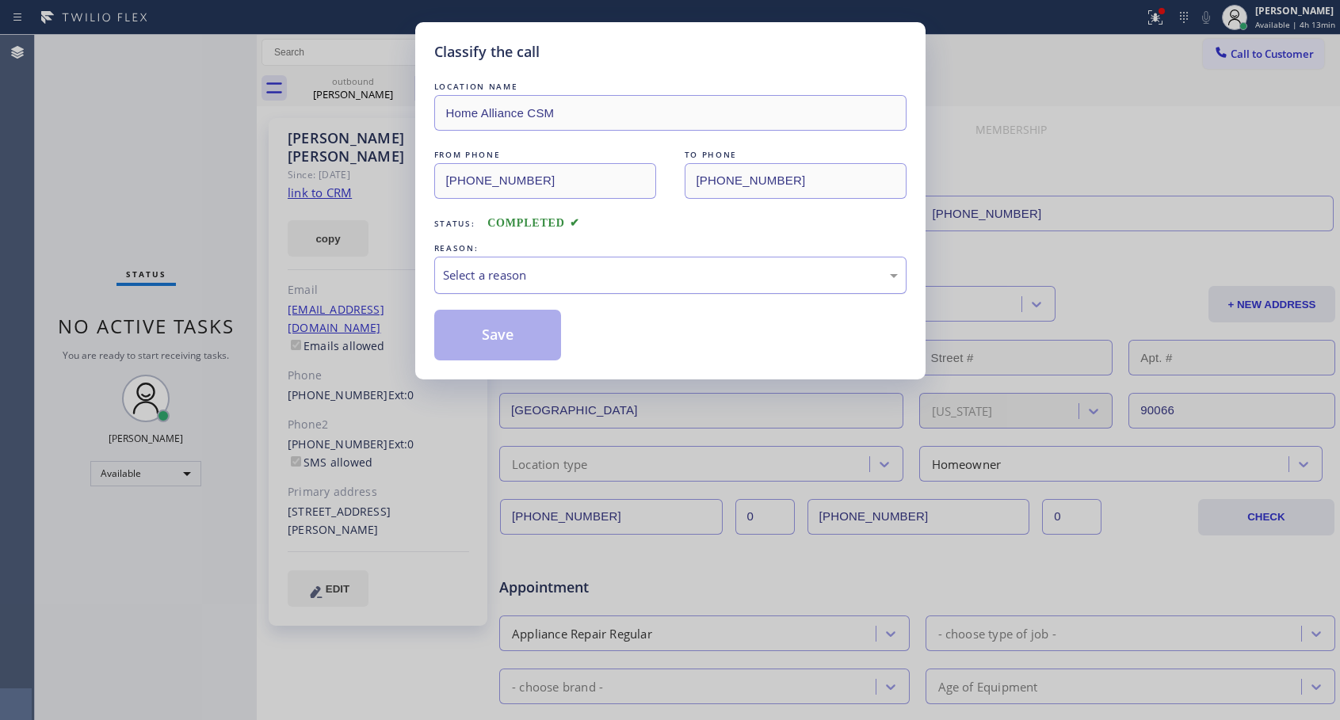
click at [495, 273] on div "Select a reason" at bounding box center [670, 275] width 455 height 18
click at [460, 337] on button "Save" at bounding box center [498, 335] width 128 height 51
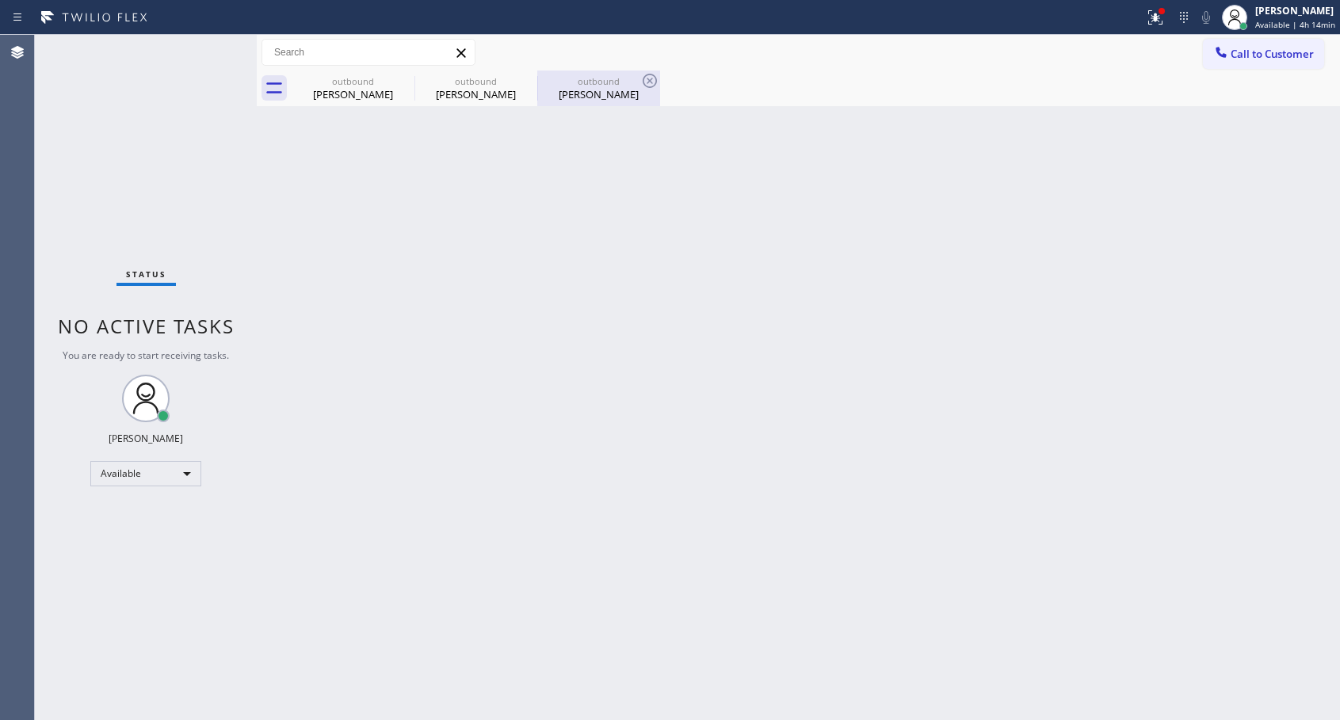
click at [586, 91] on div "[PERSON_NAME]" at bounding box center [599, 94] width 120 height 14
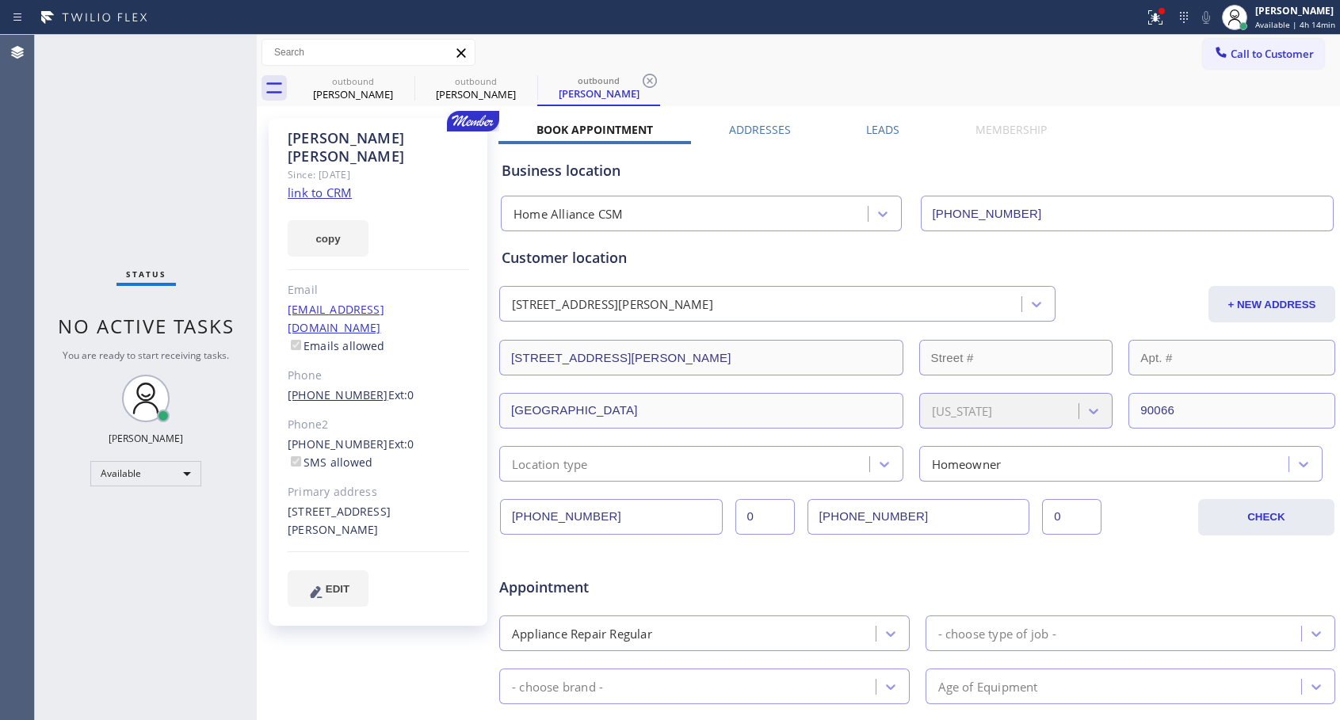
click at [331, 387] on link "[PHONE_NUMBER]" at bounding box center [338, 394] width 101 height 15
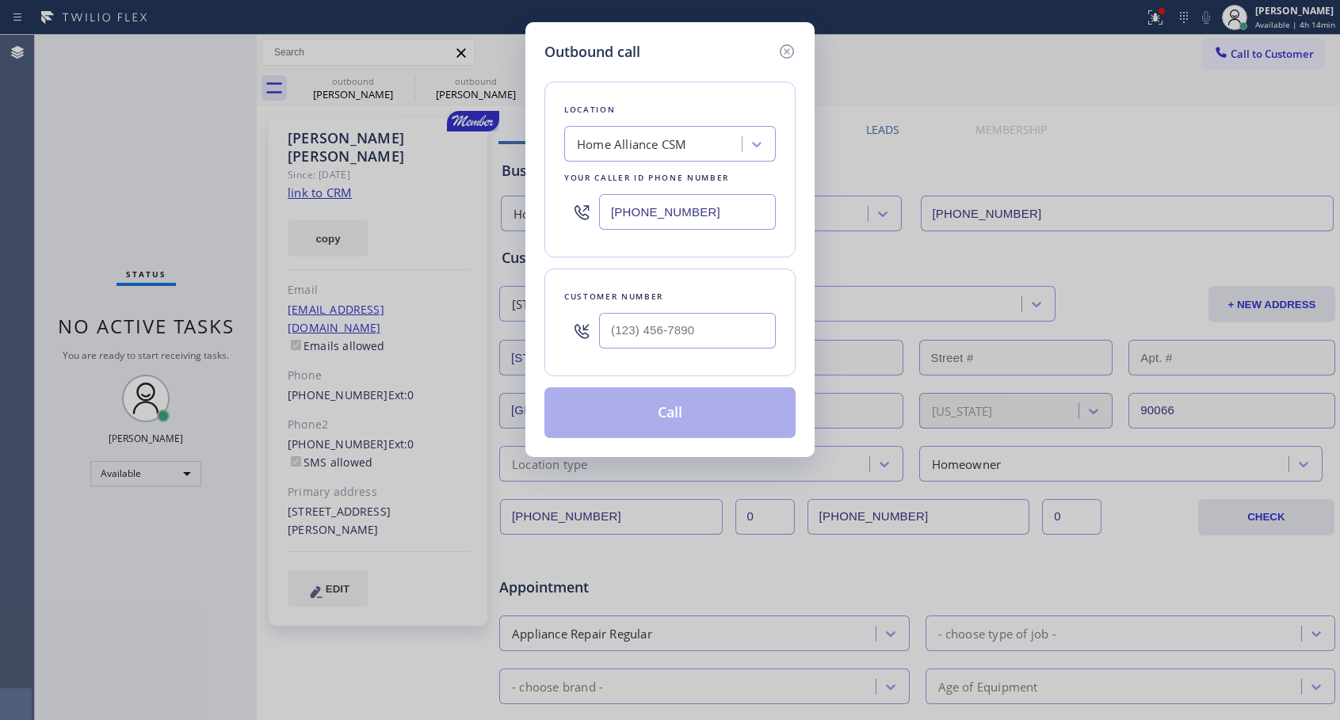
type input "[PHONE_NUMBER]"
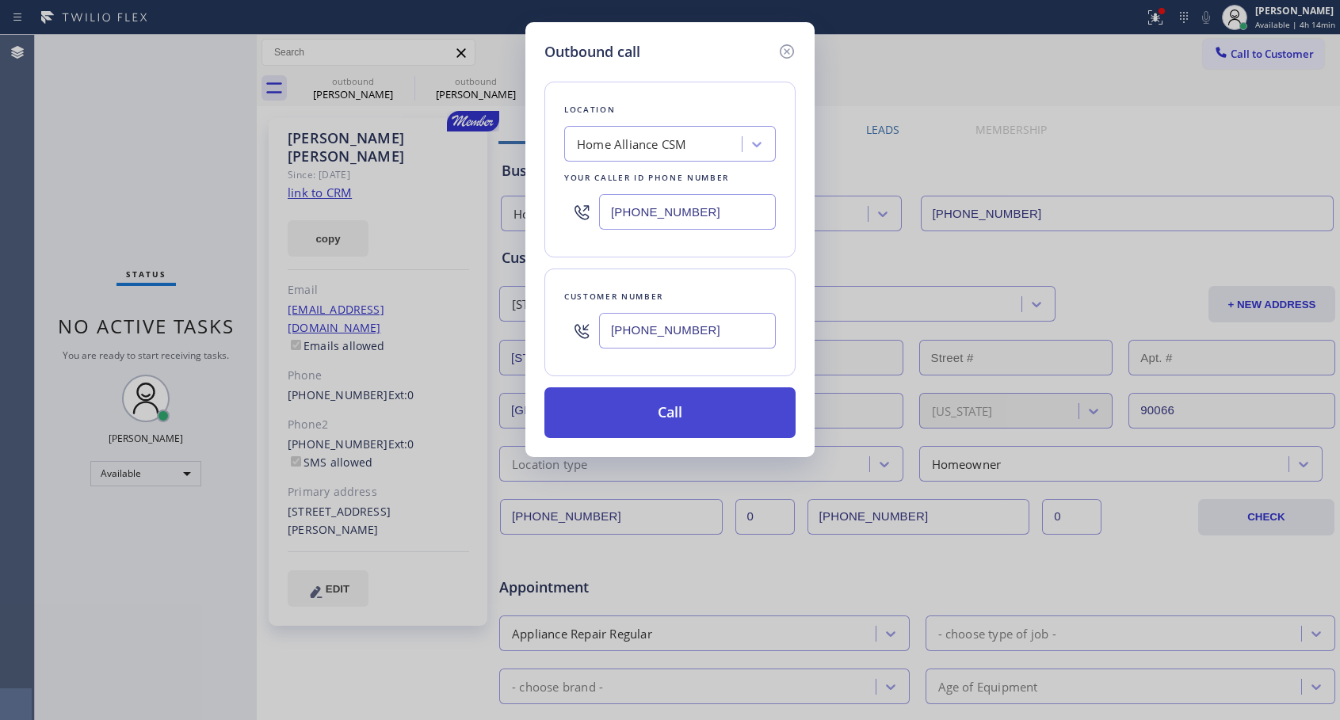
click at [708, 415] on button "Call" at bounding box center [669, 412] width 251 height 51
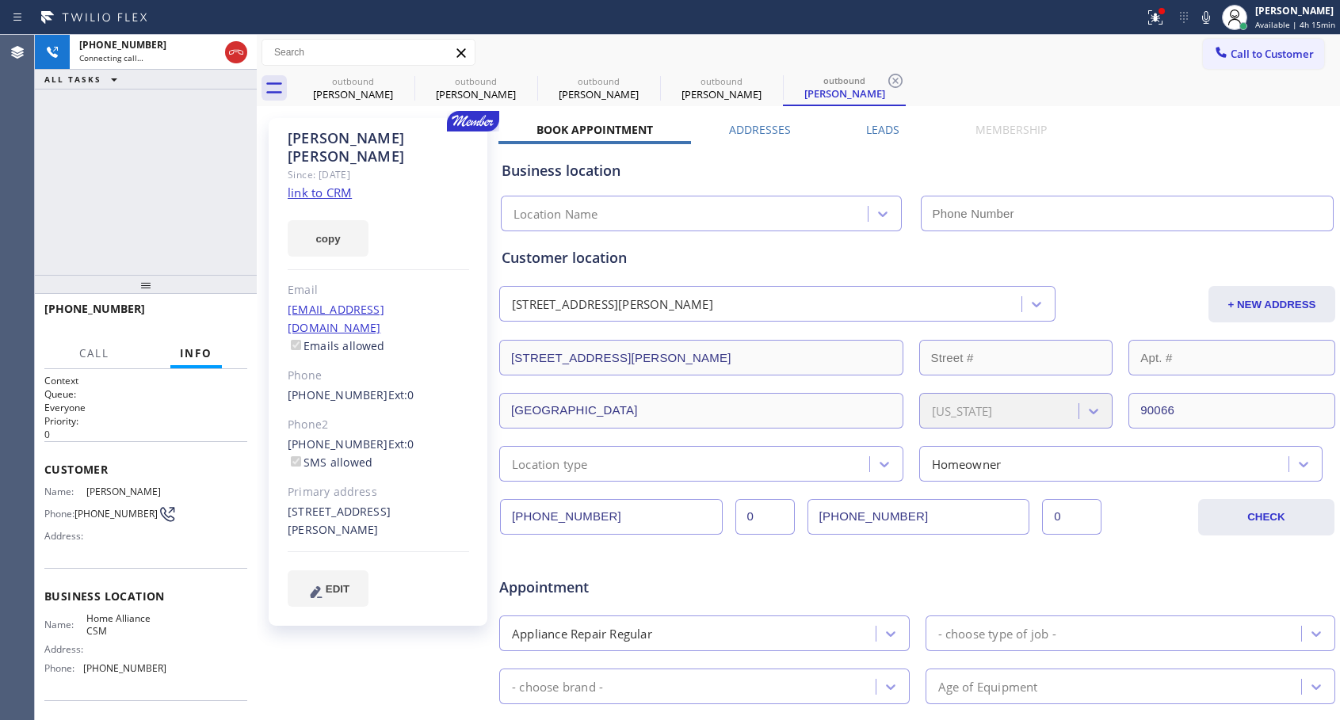
type input "[PHONE_NUMBER]"
click at [211, 315] on span "HANG UP" at bounding box center [210, 316] width 48 height 11
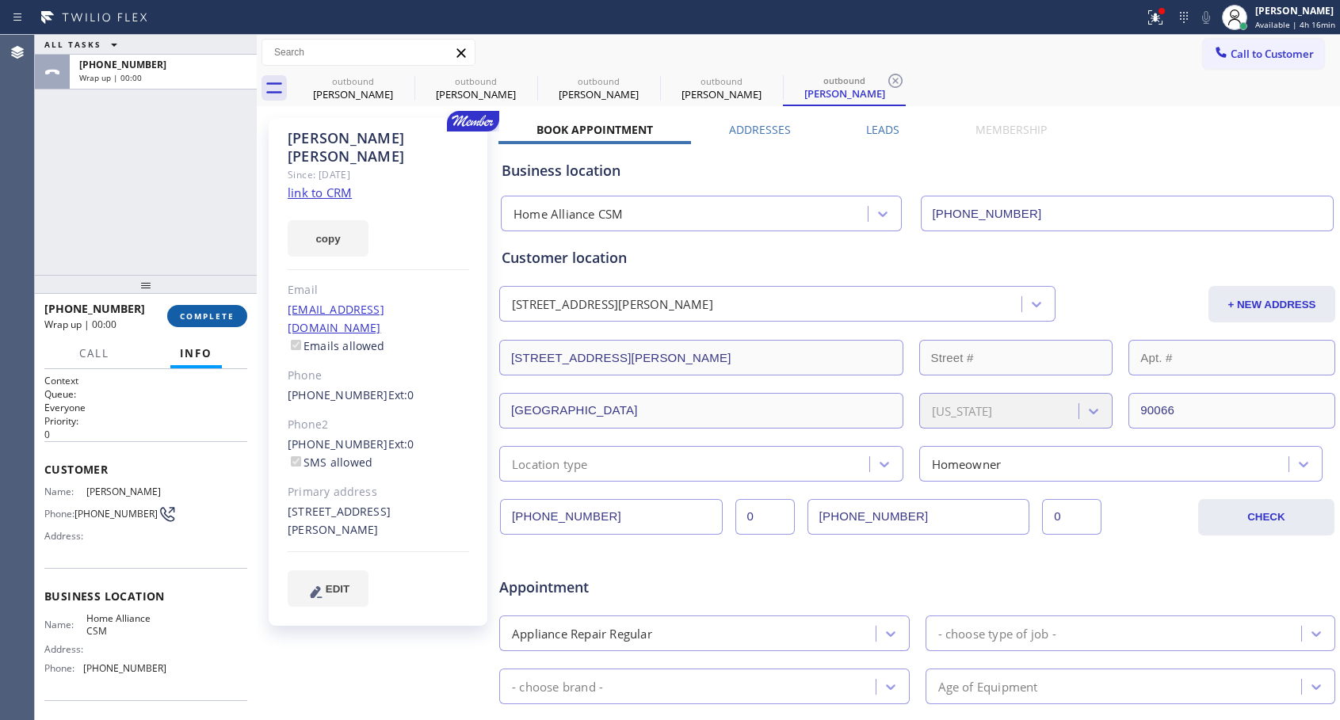
click at [211, 315] on span "COMPLETE" at bounding box center [207, 316] width 55 height 11
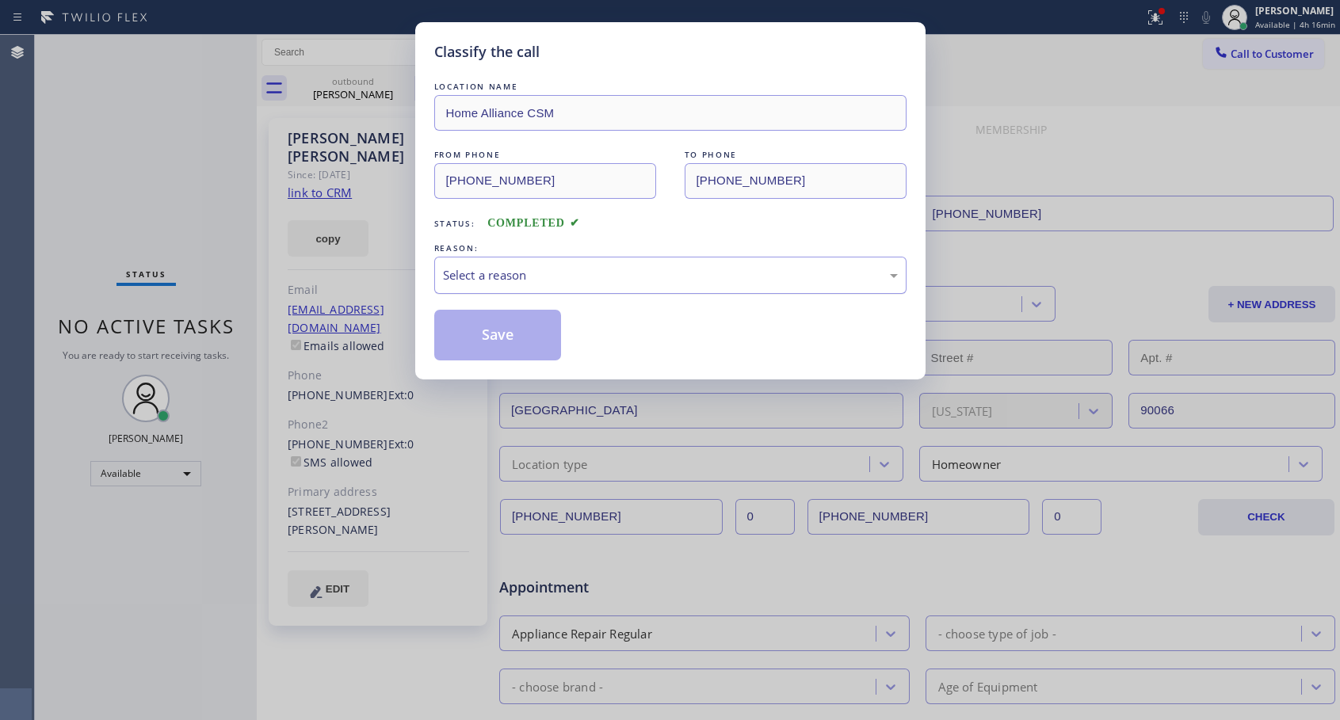
click at [553, 269] on div "Select a reason" at bounding box center [670, 275] width 455 height 18
click at [499, 334] on button "Save" at bounding box center [498, 335] width 128 height 51
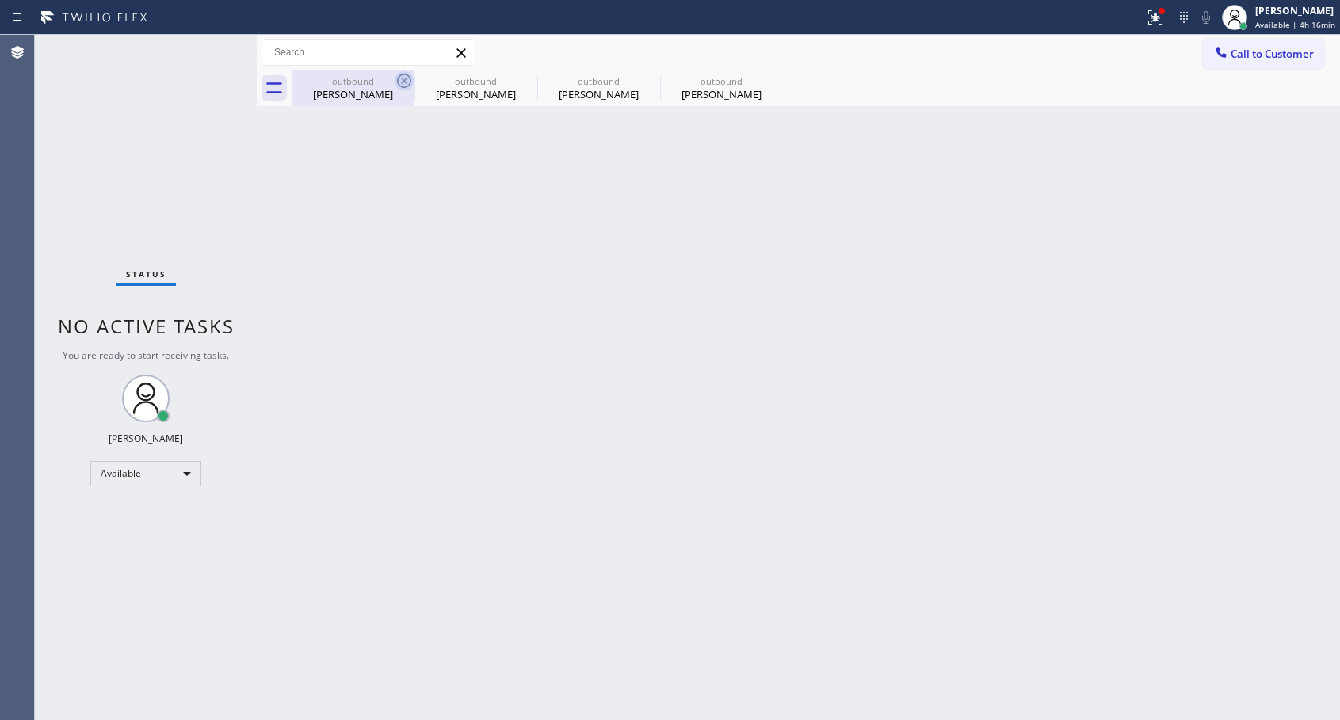
click at [406, 80] on icon at bounding box center [404, 80] width 19 height 19
click at [0, 0] on icon at bounding box center [0, 0] width 0 height 0
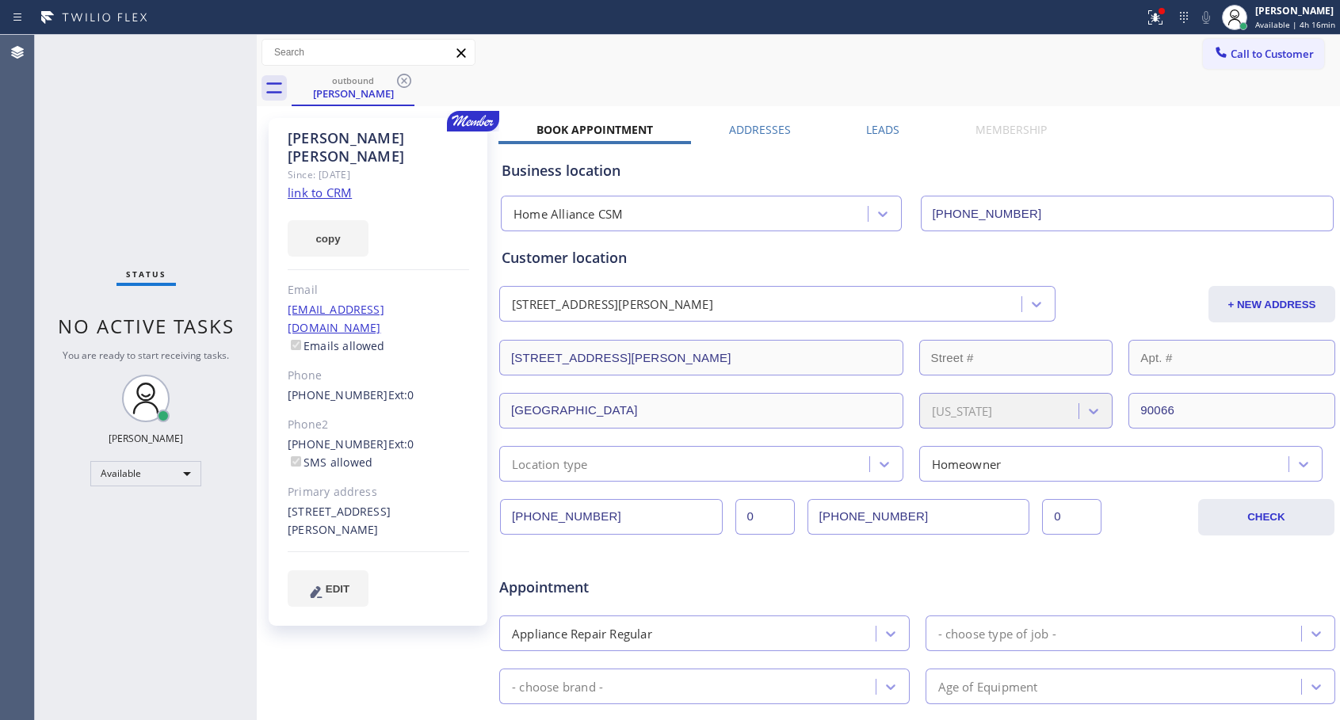
click at [406, 80] on icon at bounding box center [404, 80] width 19 height 19
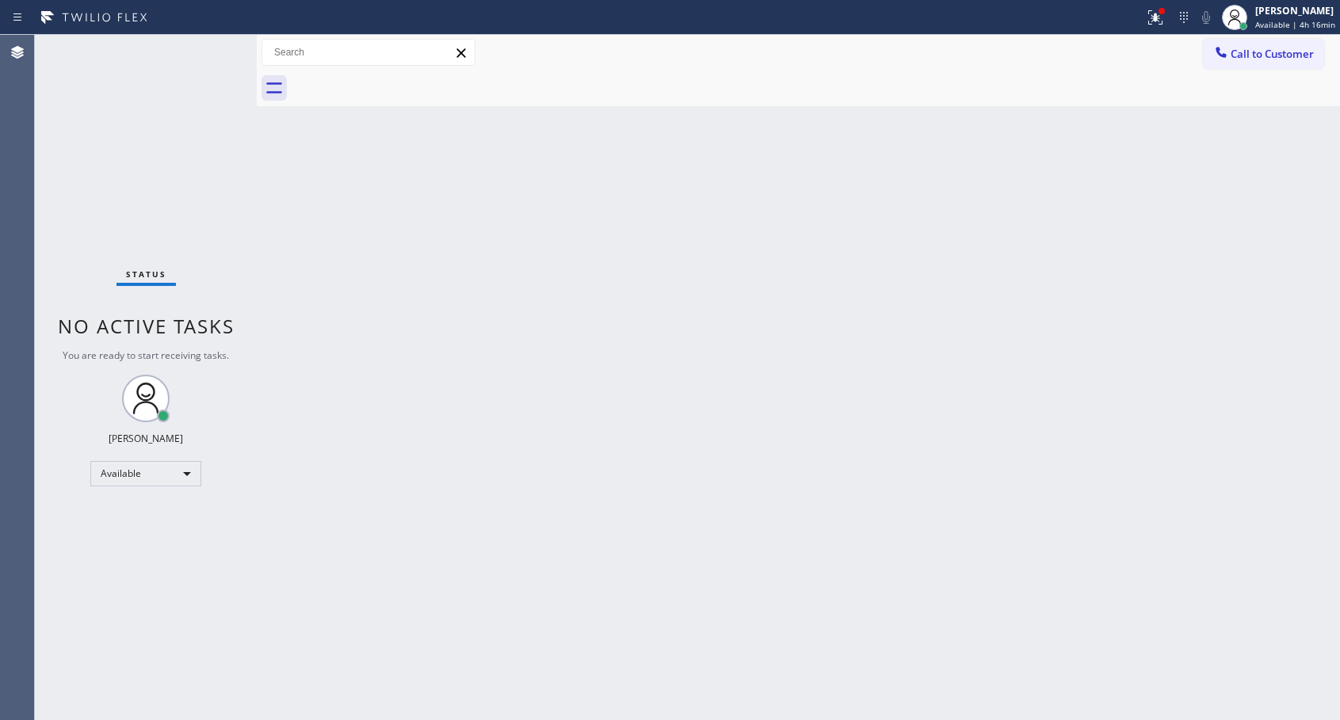
click at [406, 80] on div at bounding box center [816, 89] width 1048 height 36
click at [1266, 52] on span "Call to Customer" at bounding box center [1271, 54] width 83 height 14
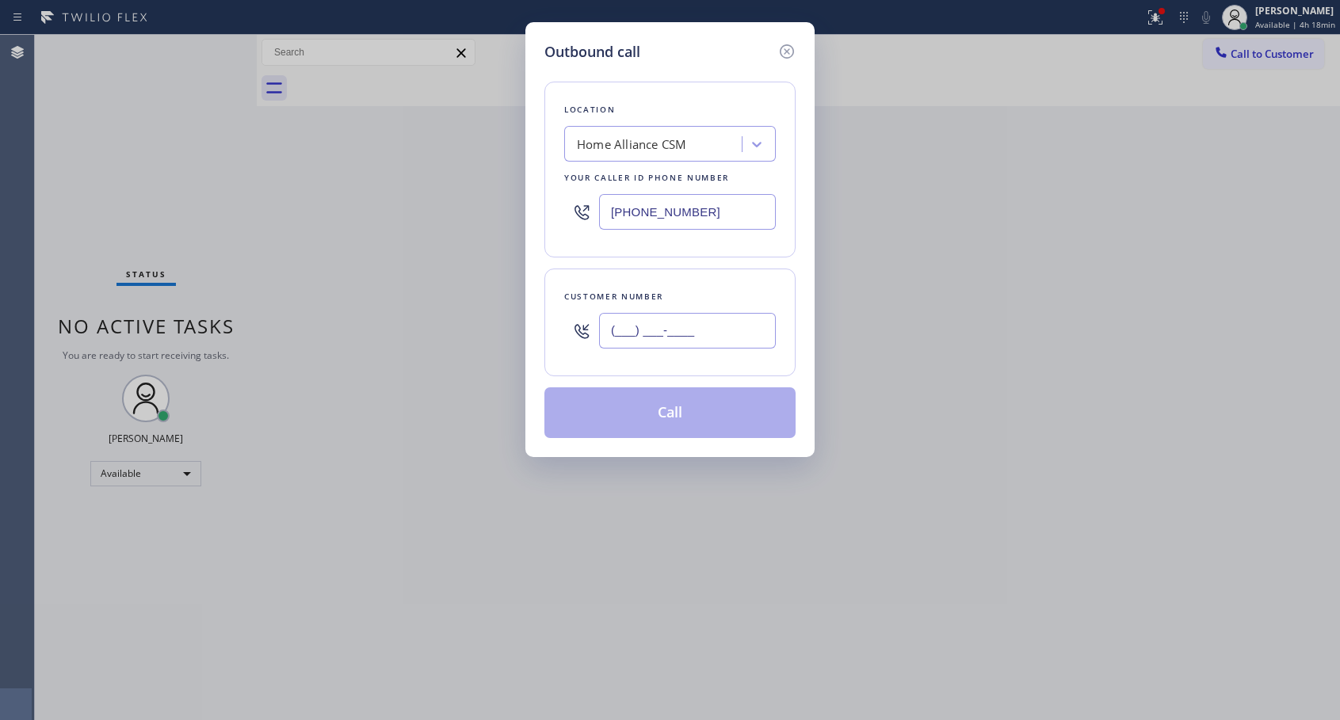
click at [624, 338] on input "(___) ___-____" at bounding box center [687, 331] width 177 height 36
paste input "702) 496-1502"
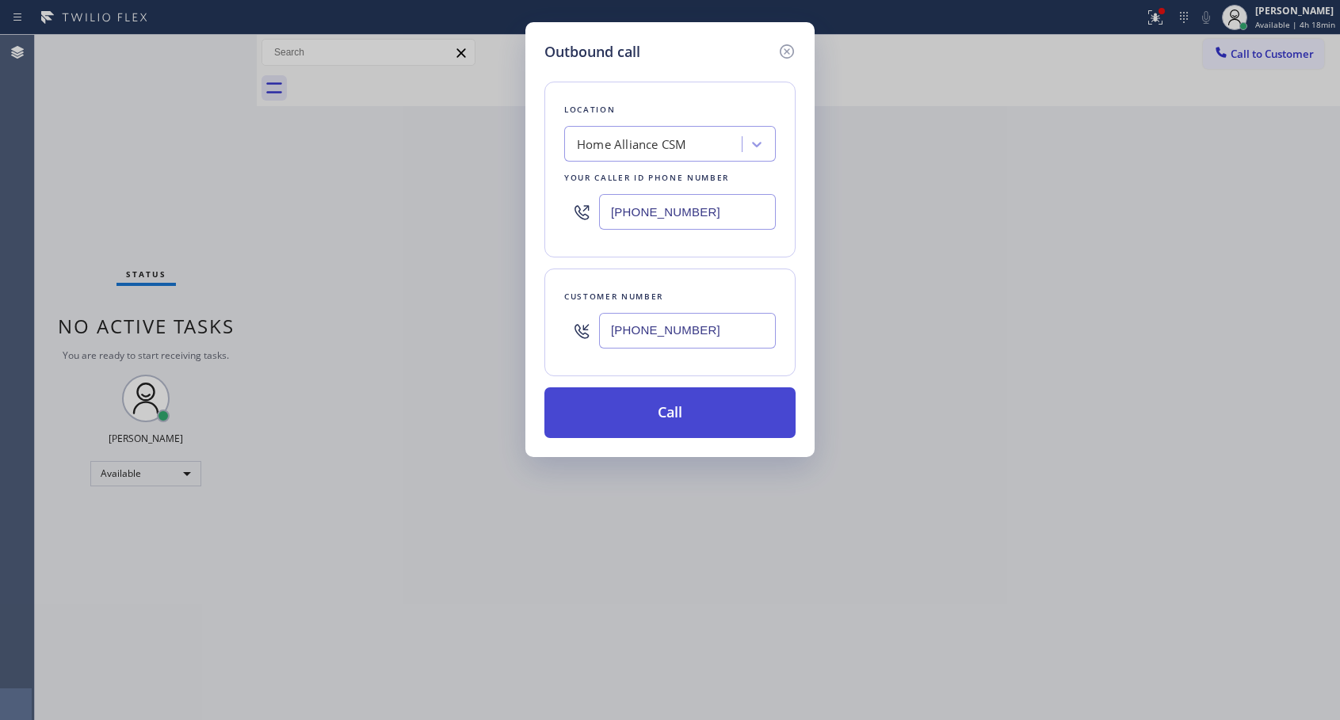
type input "[PHONE_NUMBER]"
click at [703, 424] on button "Call" at bounding box center [669, 412] width 251 height 51
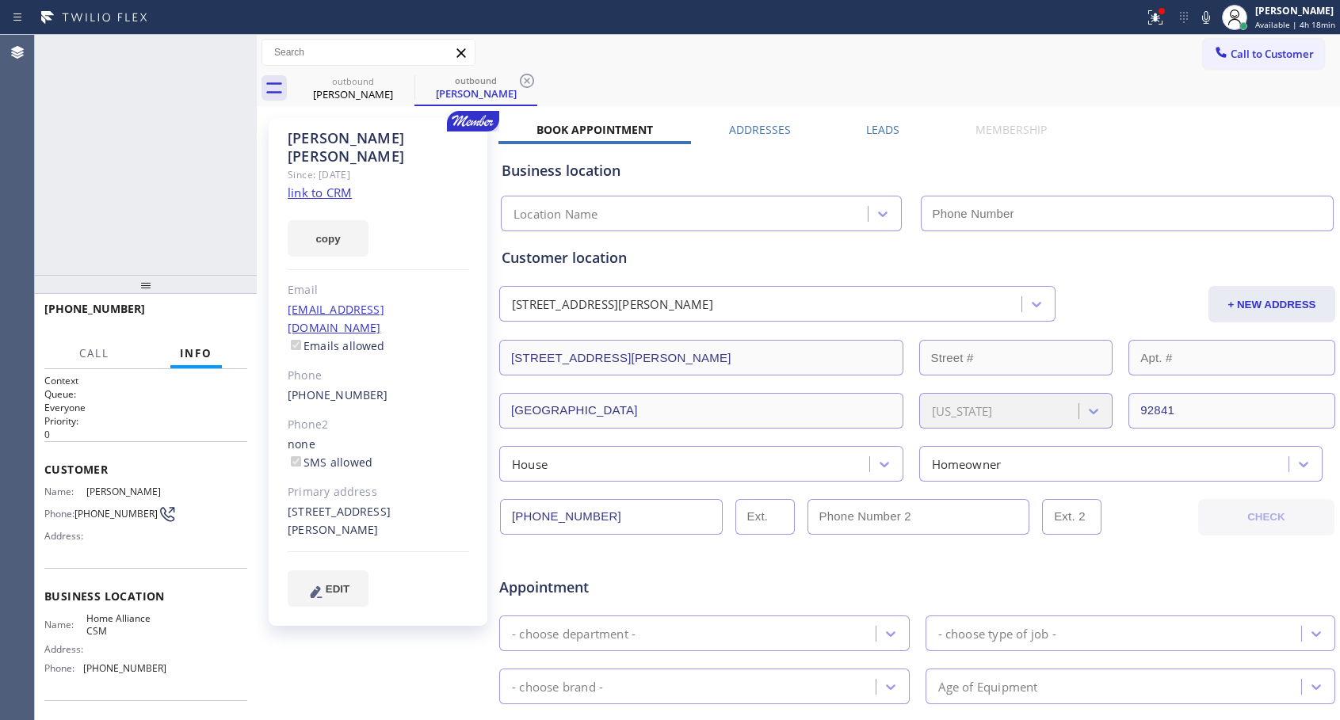
type input "[PHONE_NUMBER]"
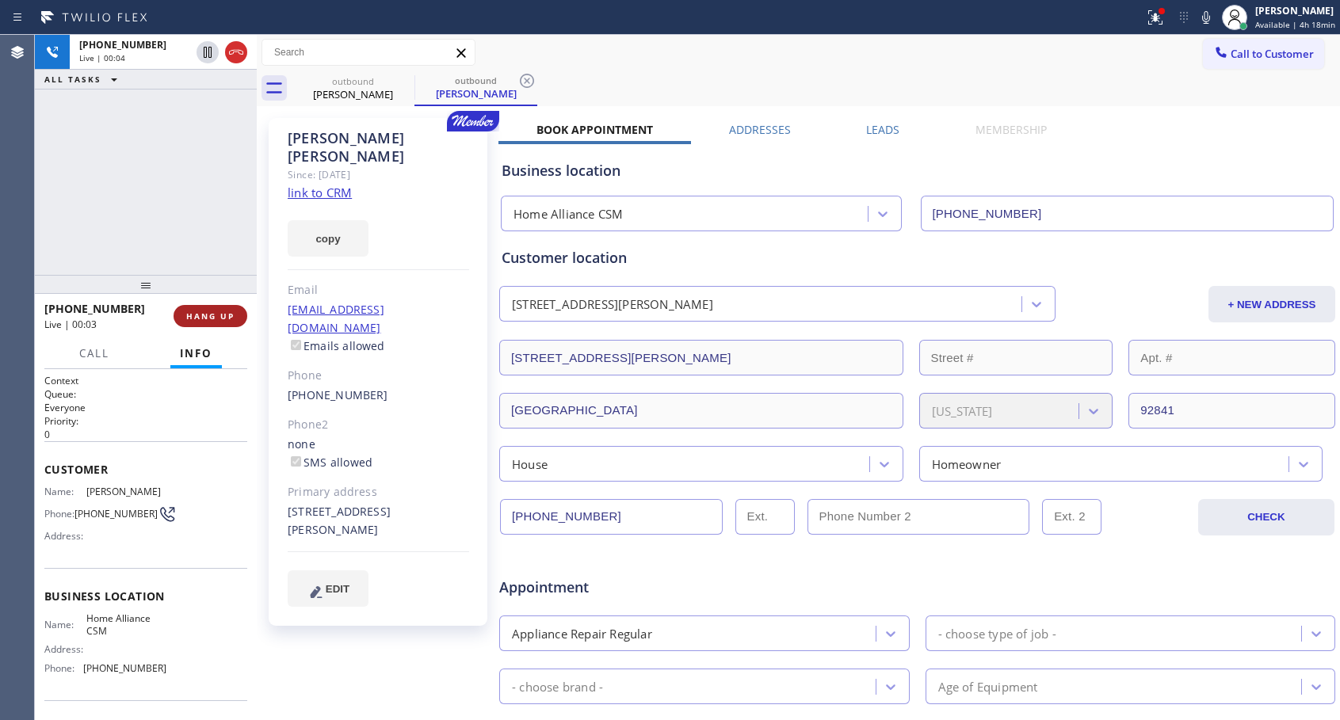
click at [220, 312] on span "HANG UP" at bounding box center [210, 316] width 48 height 11
click at [220, 312] on span "COMPLETE" at bounding box center [207, 316] width 55 height 11
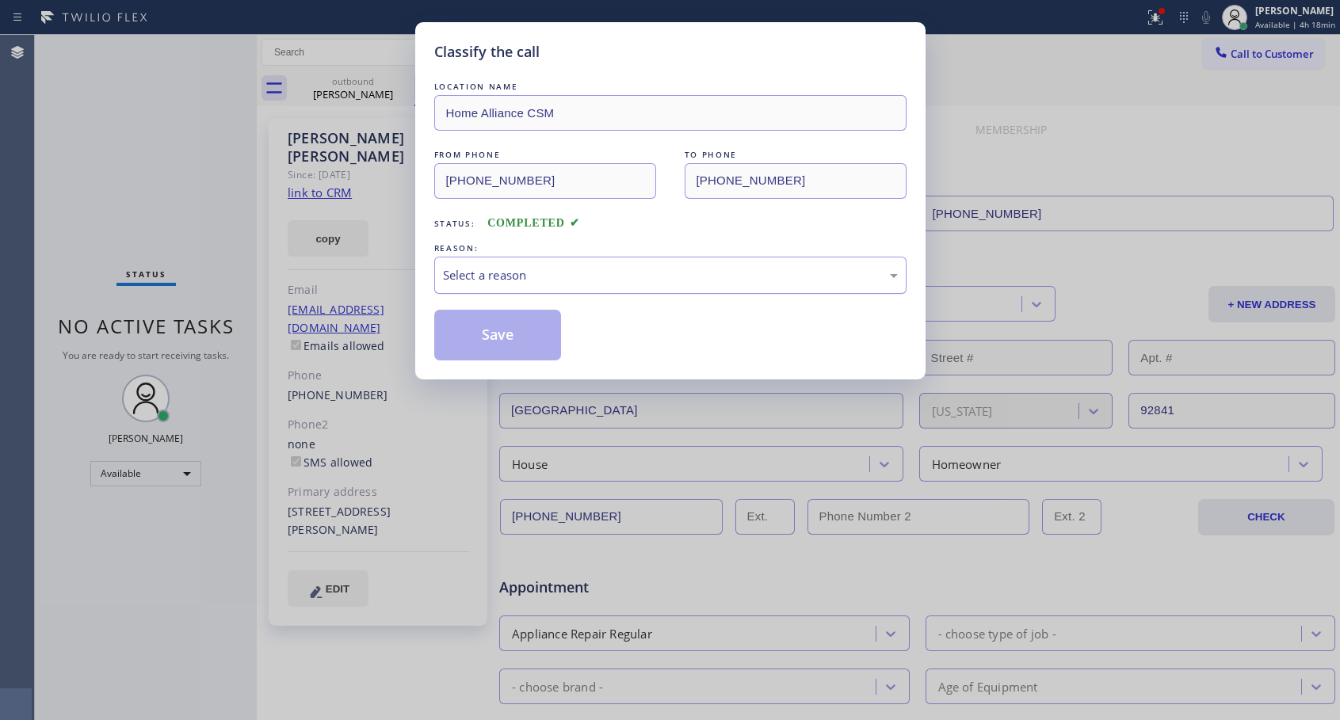
click at [669, 276] on div "Select a reason" at bounding box center [670, 275] width 455 height 18
click at [517, 339] on button "Save" at bounding box center [498, 335] width 128 height 51
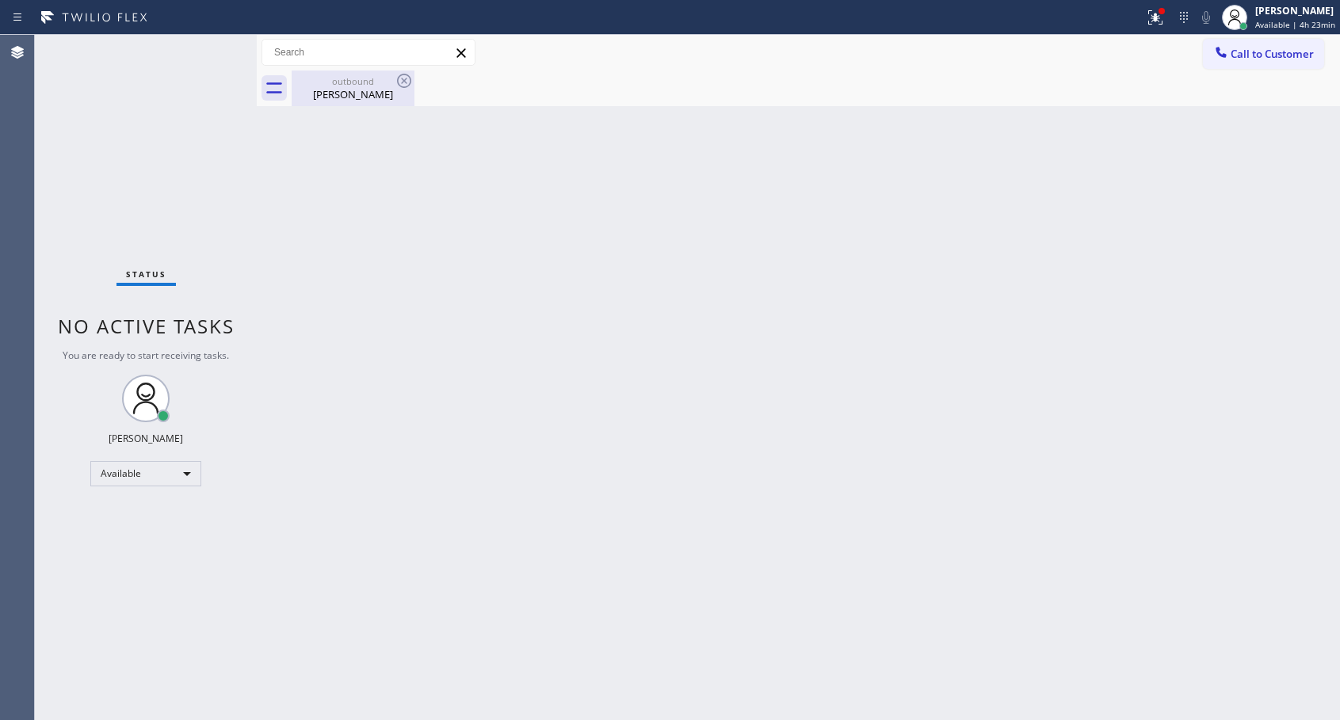
click at [360, 90] on div "[PERSON_NAME]" at bounding box center [353, 94] width 120 height 14
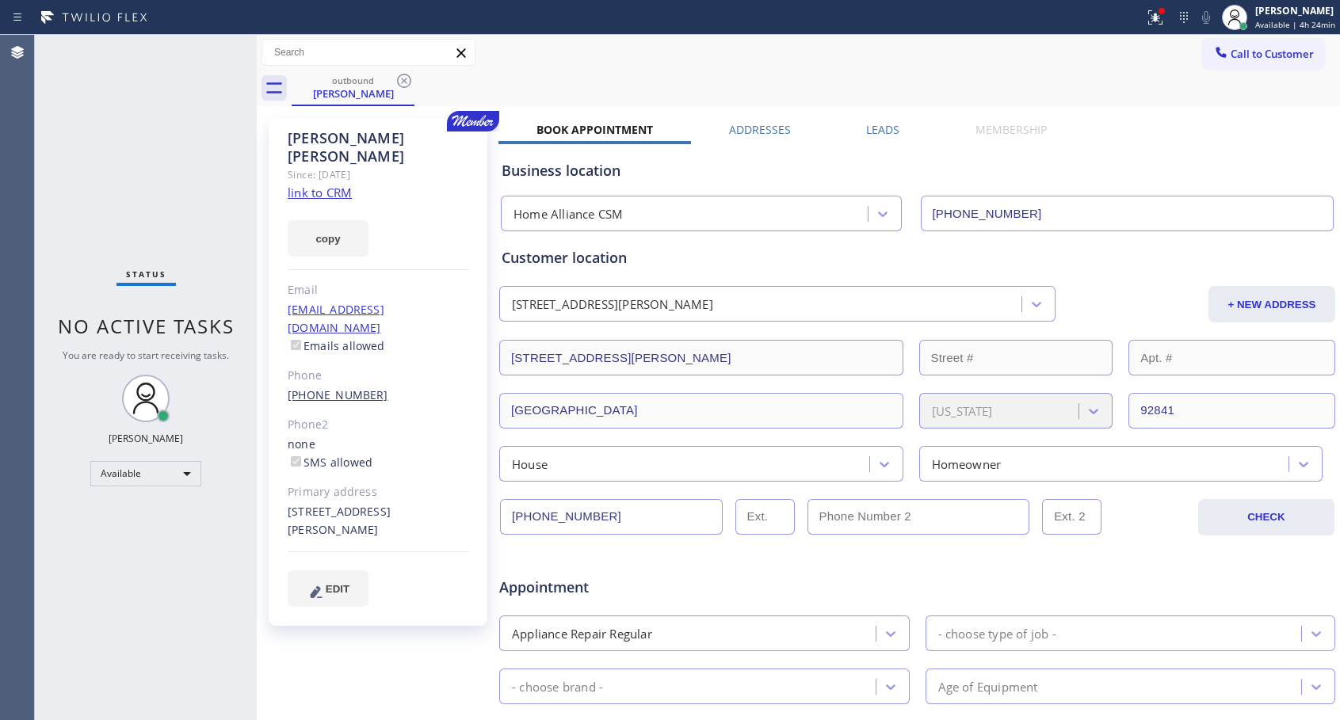
click at [319, 387] on link "[PHONE_NUMBER]" at bounding box center [338, 394] width 101 height 15
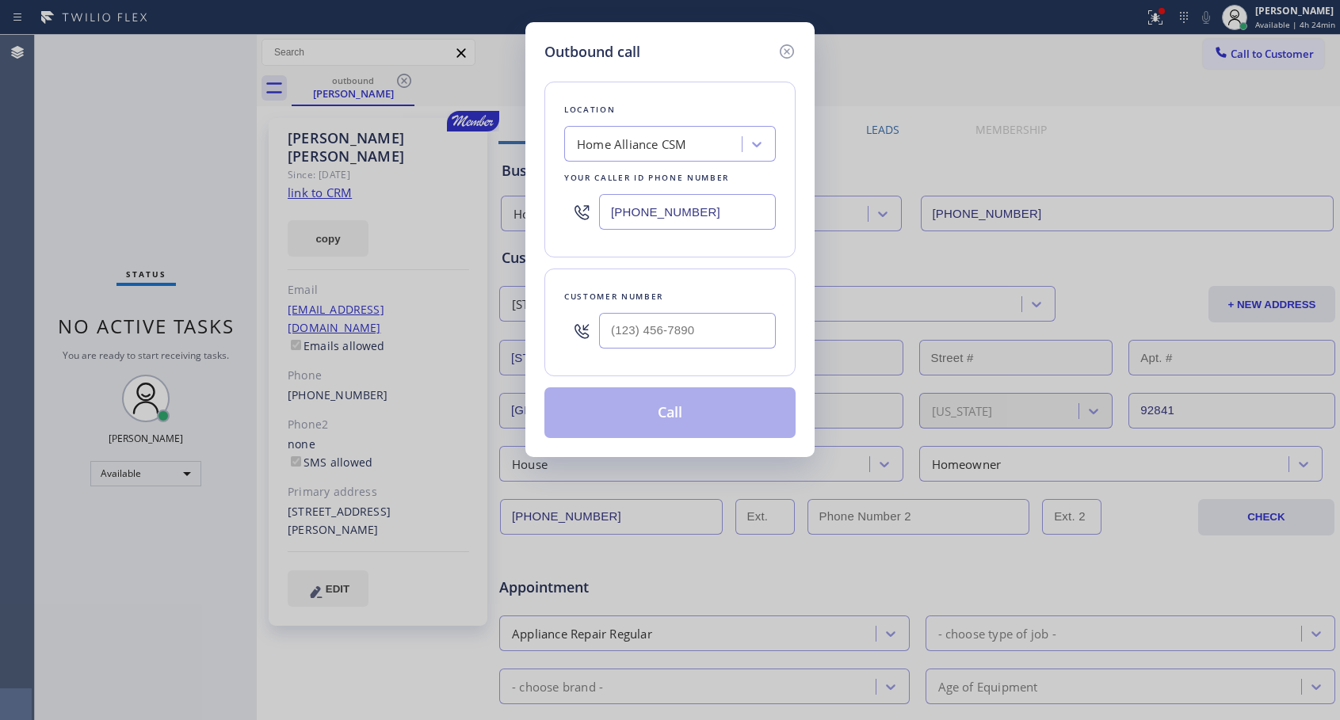
type input "[PHONE_NUMBER]"
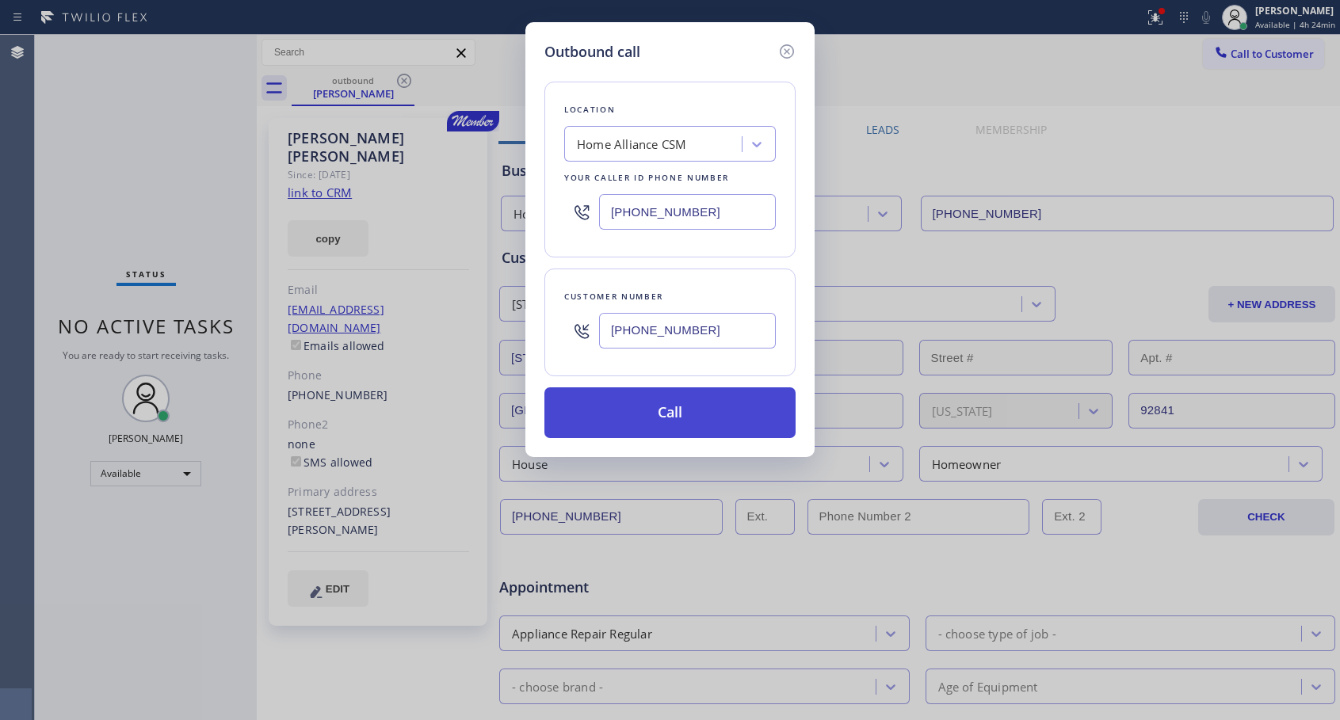
click at [659, 408] on button "Call" at bounding box center [669, 412] width 251 height 51
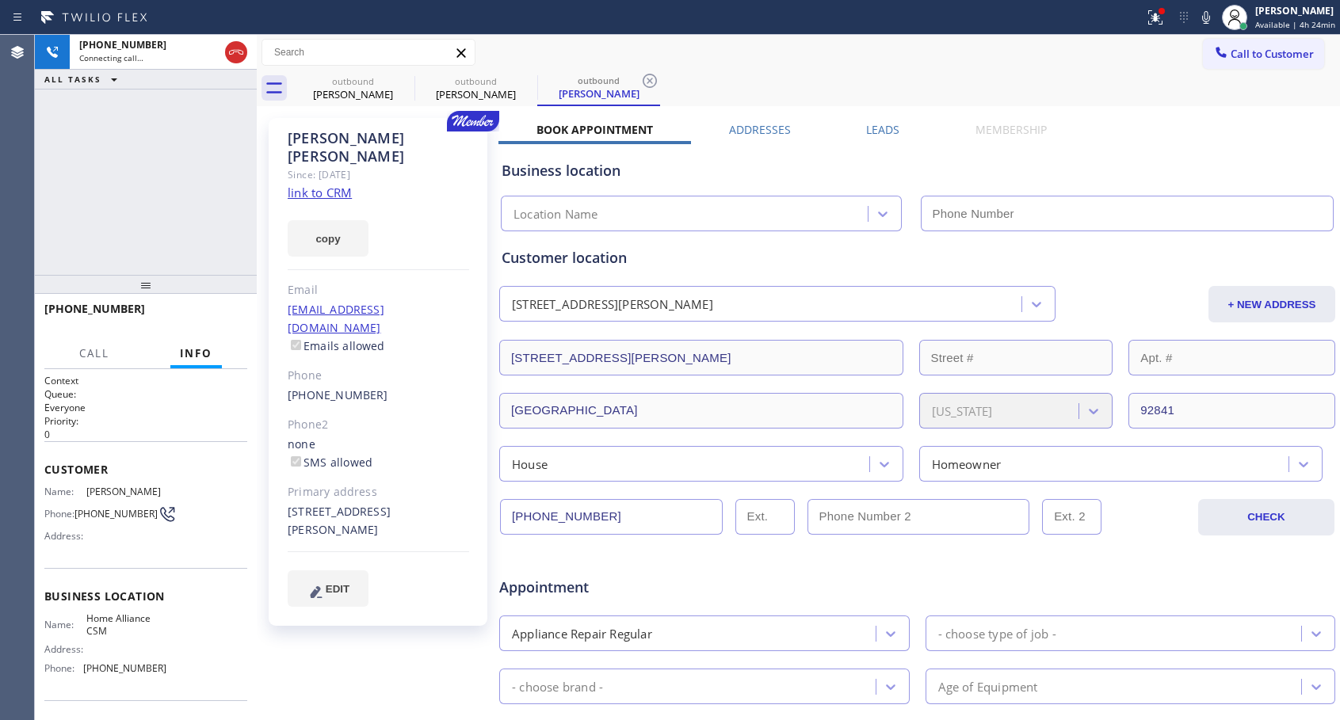
type input "[PHONE_NUMBER]"
click at [209, 312] on span "HANG UP" at bounding box center [210, 316] width 48 height 11
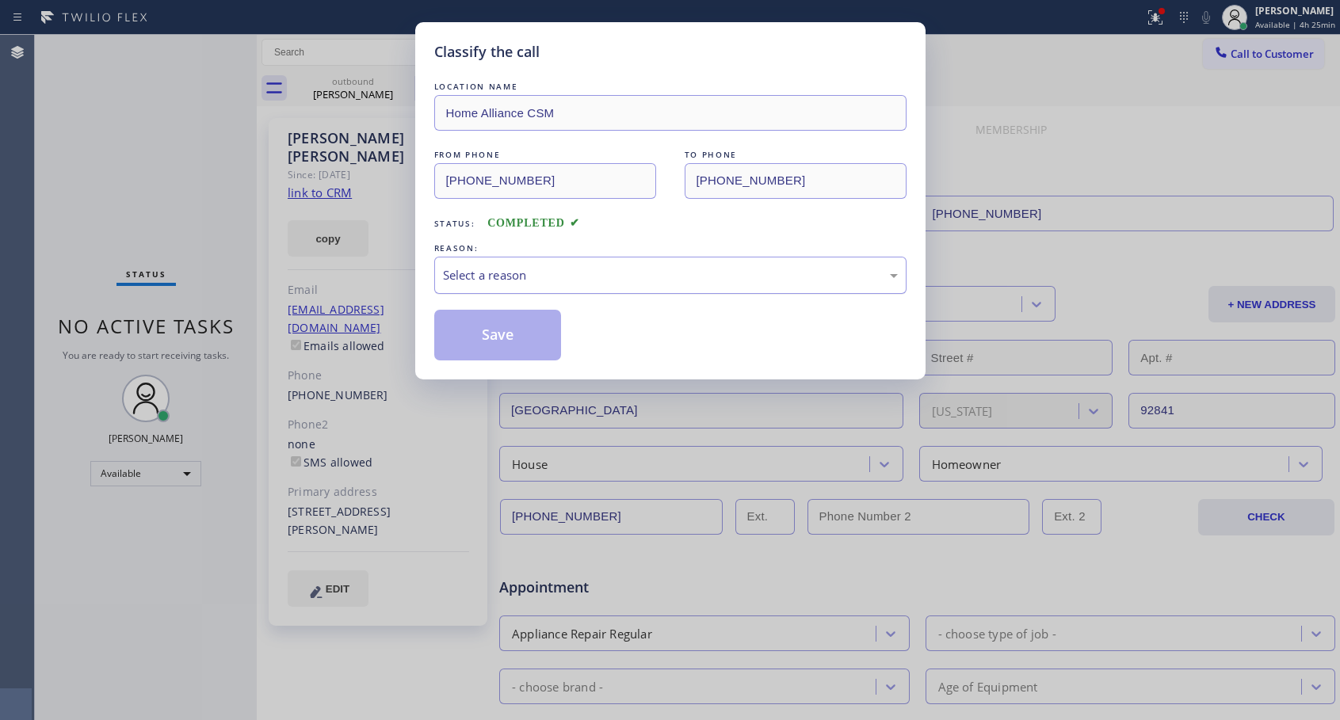
click at [555, 275] on div "Select a reason" at bounding box center [670, 275] width 455 height 18
drag, startPoint x: 514, startPoint y: 336, endPoint x: 564, endPoint y: 242, distance: 106.7
click at [515, 335] on button "Save" at bounding box center [498, 335] width 128 height 51
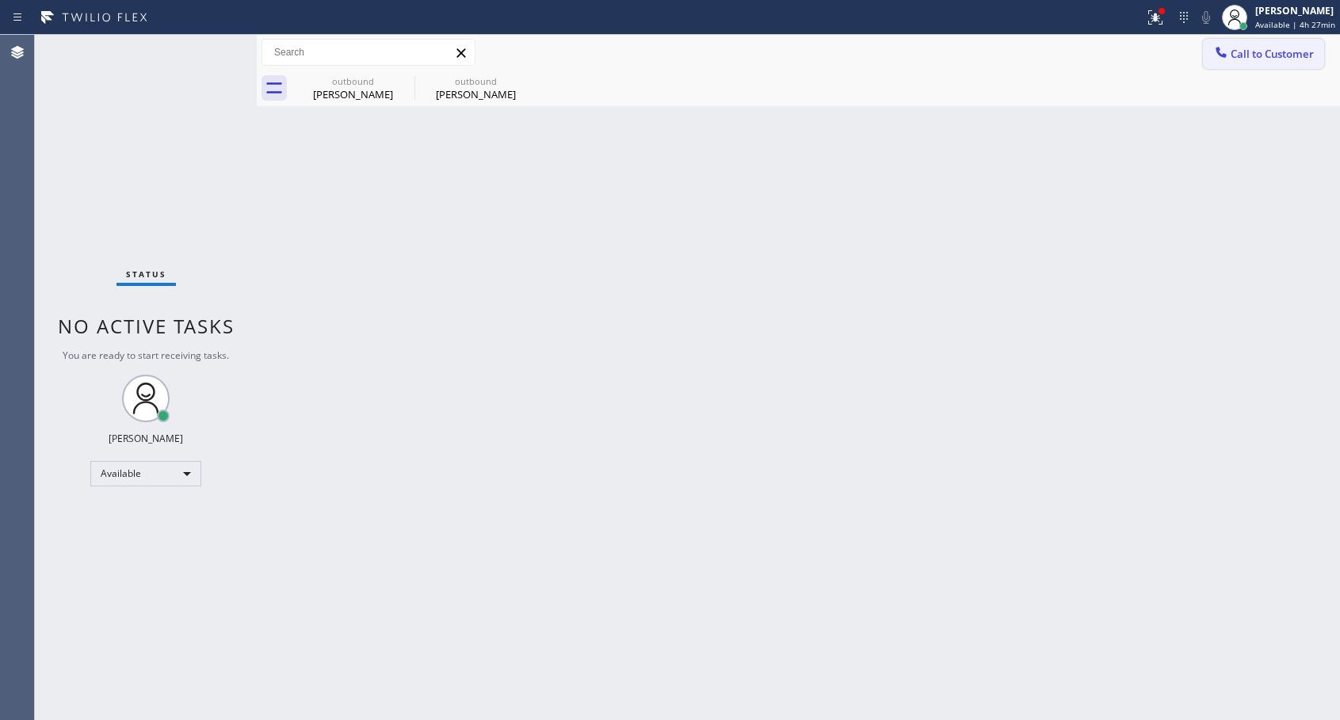
click at [1247, 59] on span "Call to Customer" at bounding box center [1271, 54] width 83 height 14
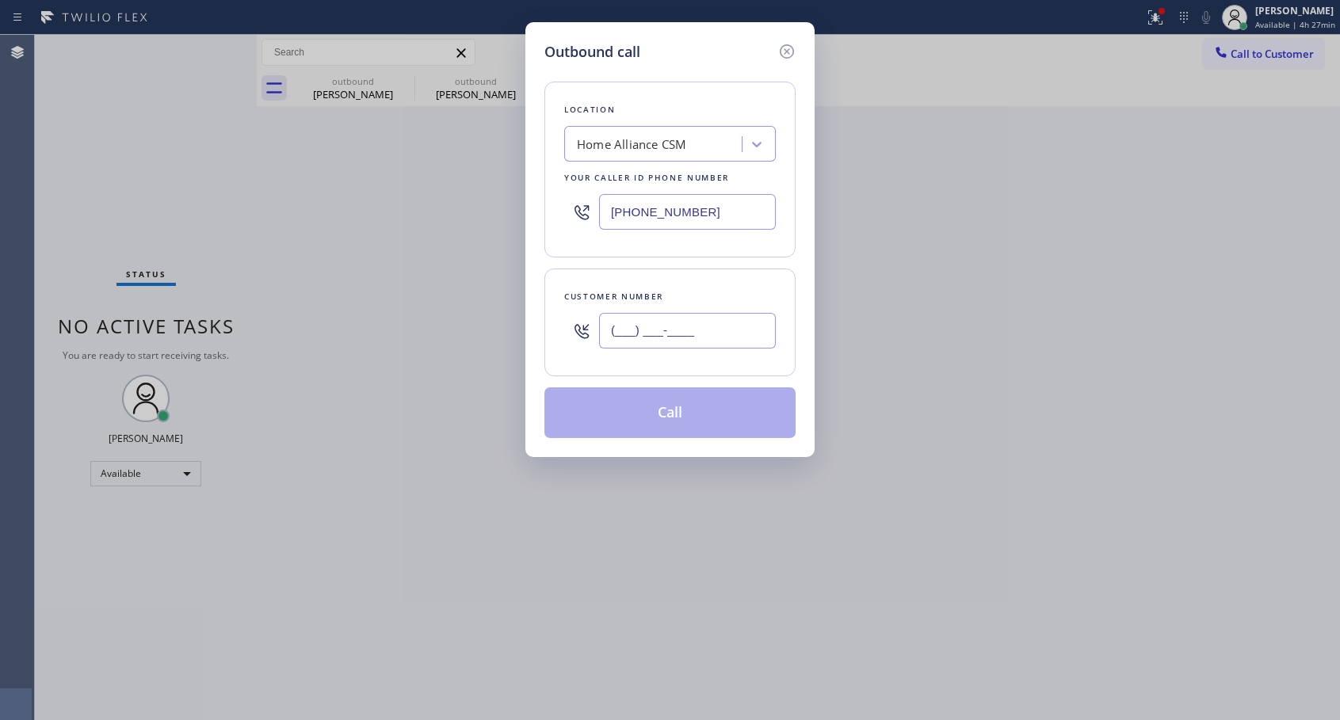
click at [603, 330] on input "(___) ___-____" at bounding box center [687, 331] width 177 height 36
paste input "818) 968-5858"
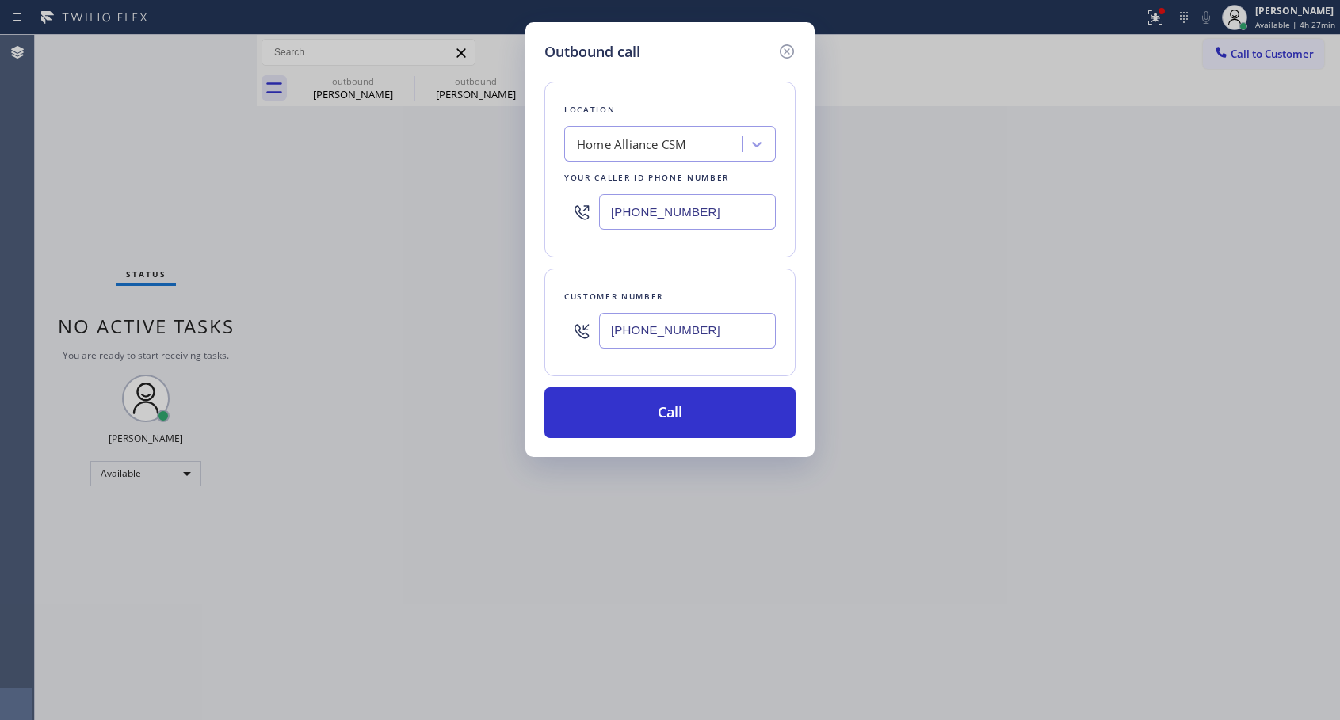
type input "[PHONE_NUMBER]"
click at [722, 418] on button "Call" at bounding box center [669, 412] width 251 height 51
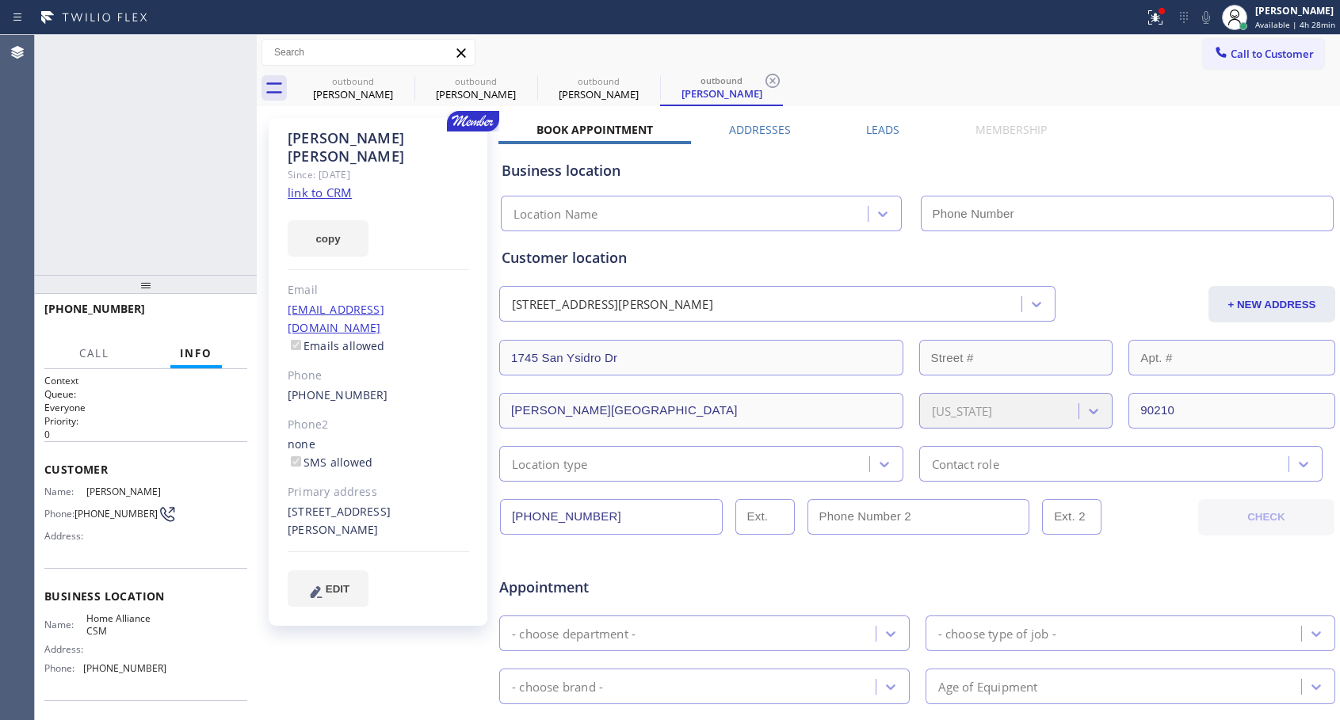
type input "[PHONE_NUMBER]"
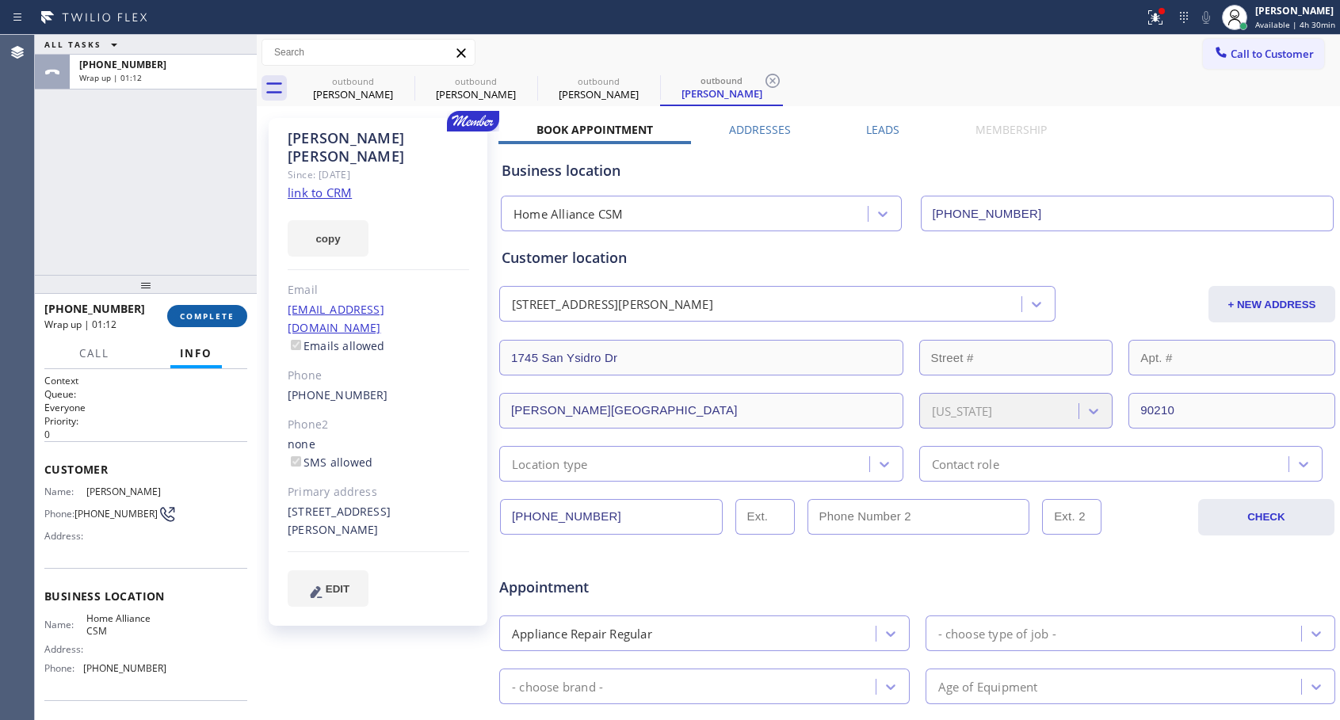
click at [221, 320] on span "COMPLETE" at bounding box center [207, 316] width 55 height 11
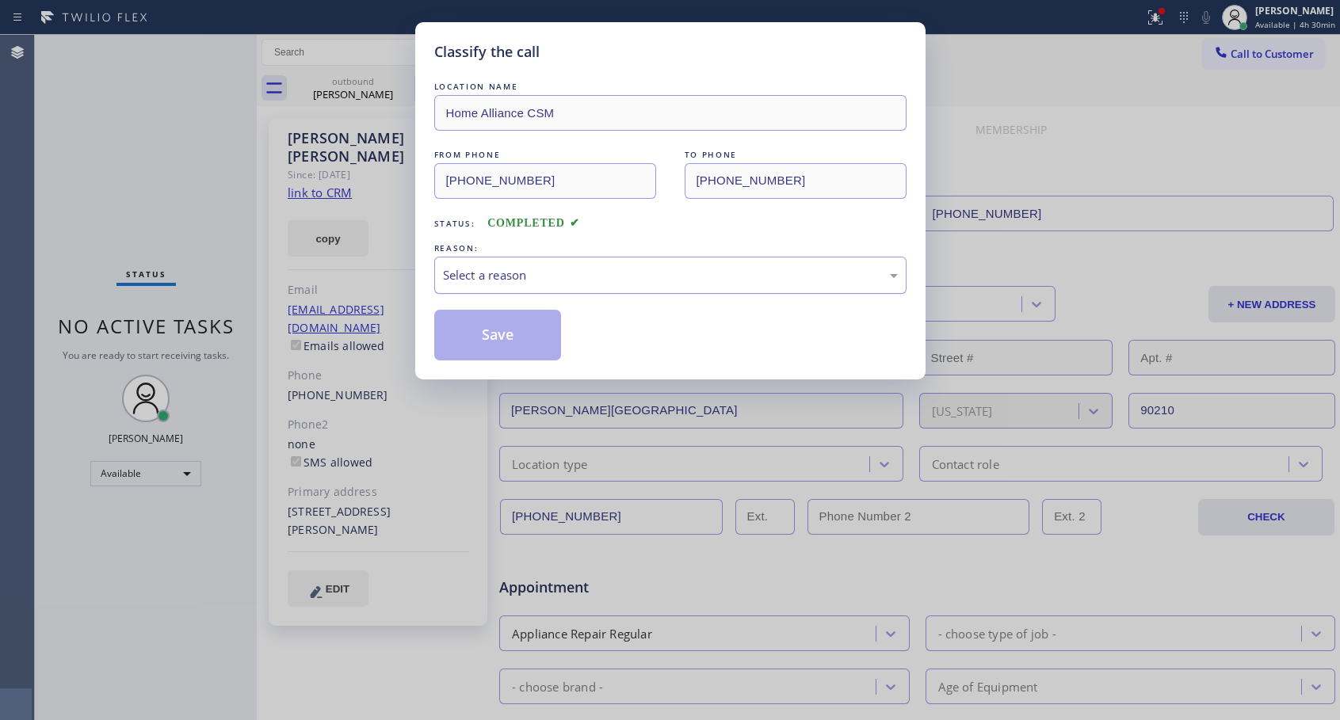
click at [532, 275] on div "Select a reason" at bounding box center [670, 275] width 455 height 18
click at [498, 335] on button "Save" at bounding box center [498, 335] width 128 height 51
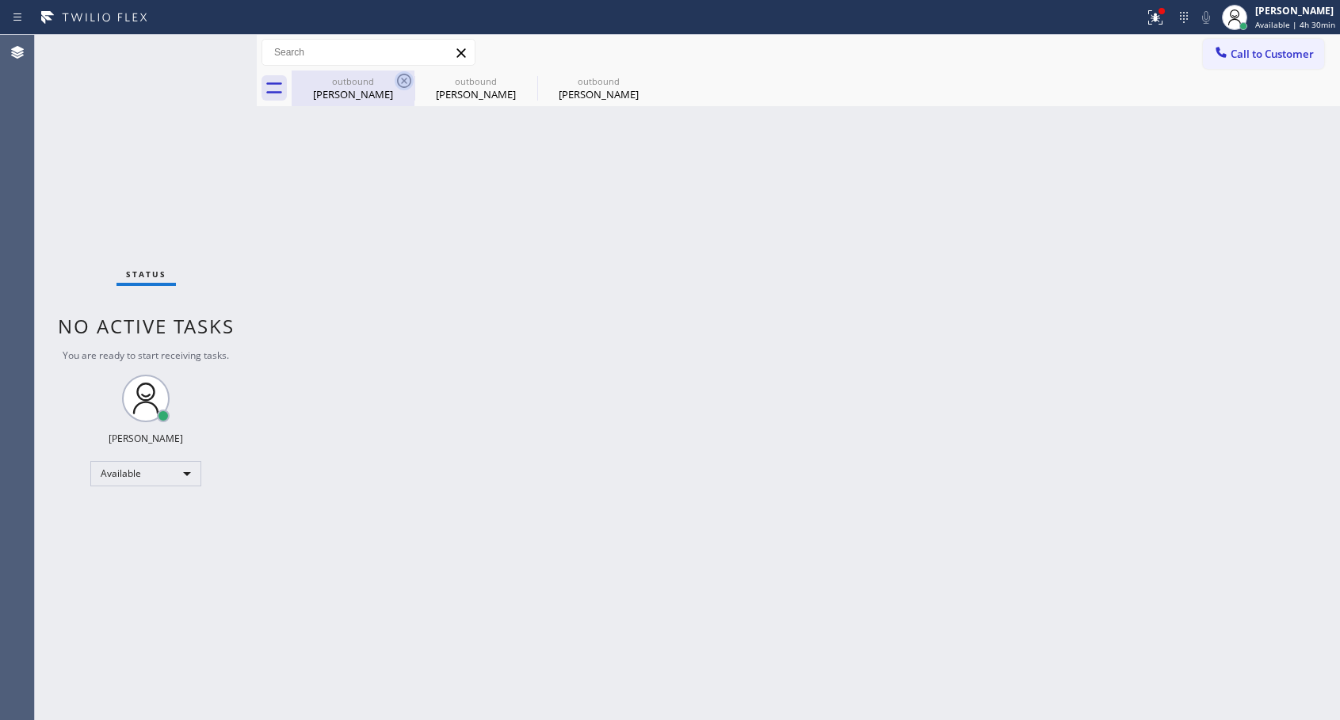
click at [400, 78] on icon at bounding box center [404, 80] width 19 height 19
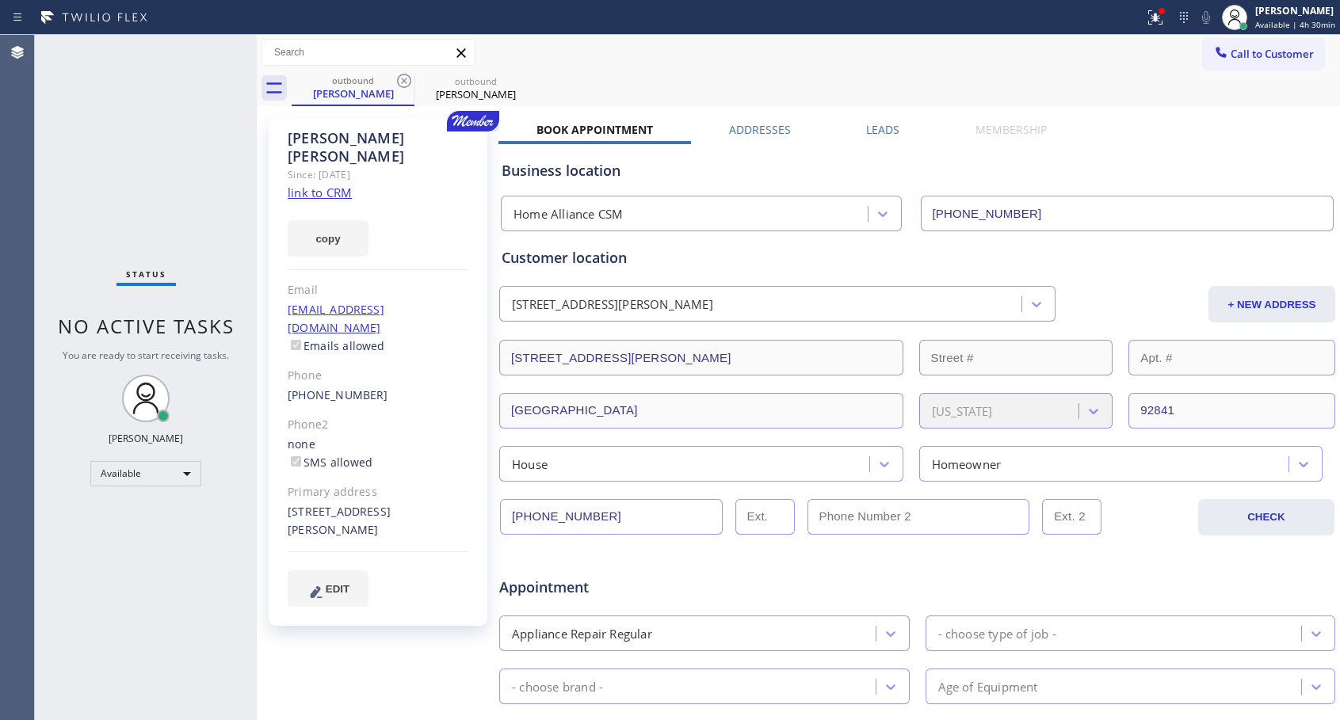
click at [400, 78] on icon at bounding box center [404, 80] width 19 height 19
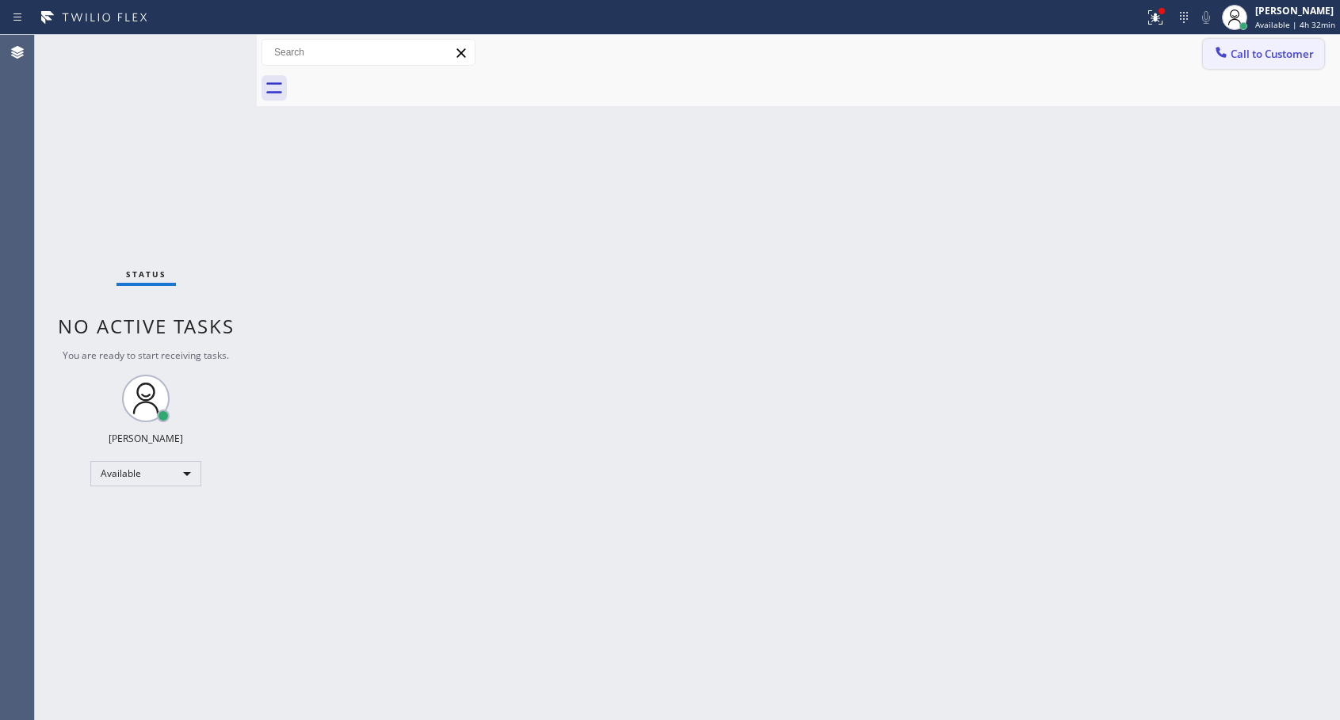
click at [1257, 58] on span "Call to Customer" at bounding box center [1271, 54] width 83 height 14
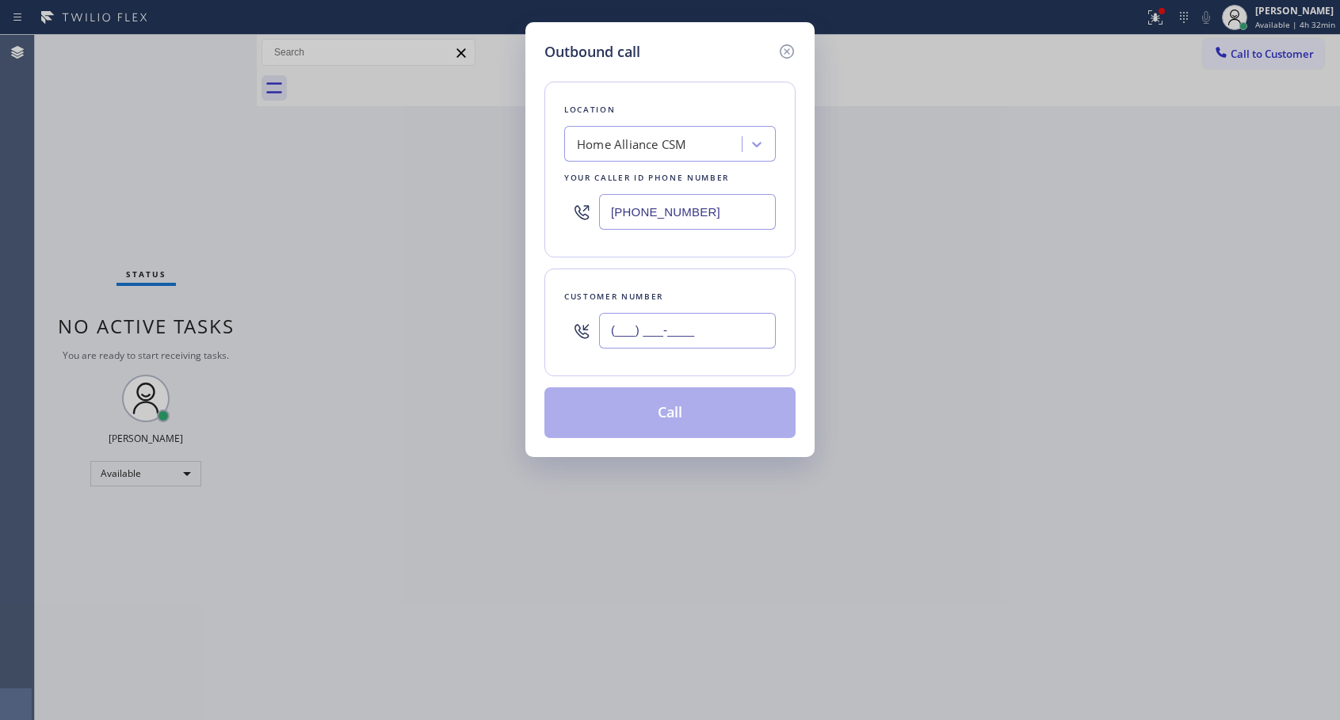
click at [677, 341] on input "(___) ___-____" at bounding box center [687, 331] width 177 height 36
paste input "310) 683-3975"
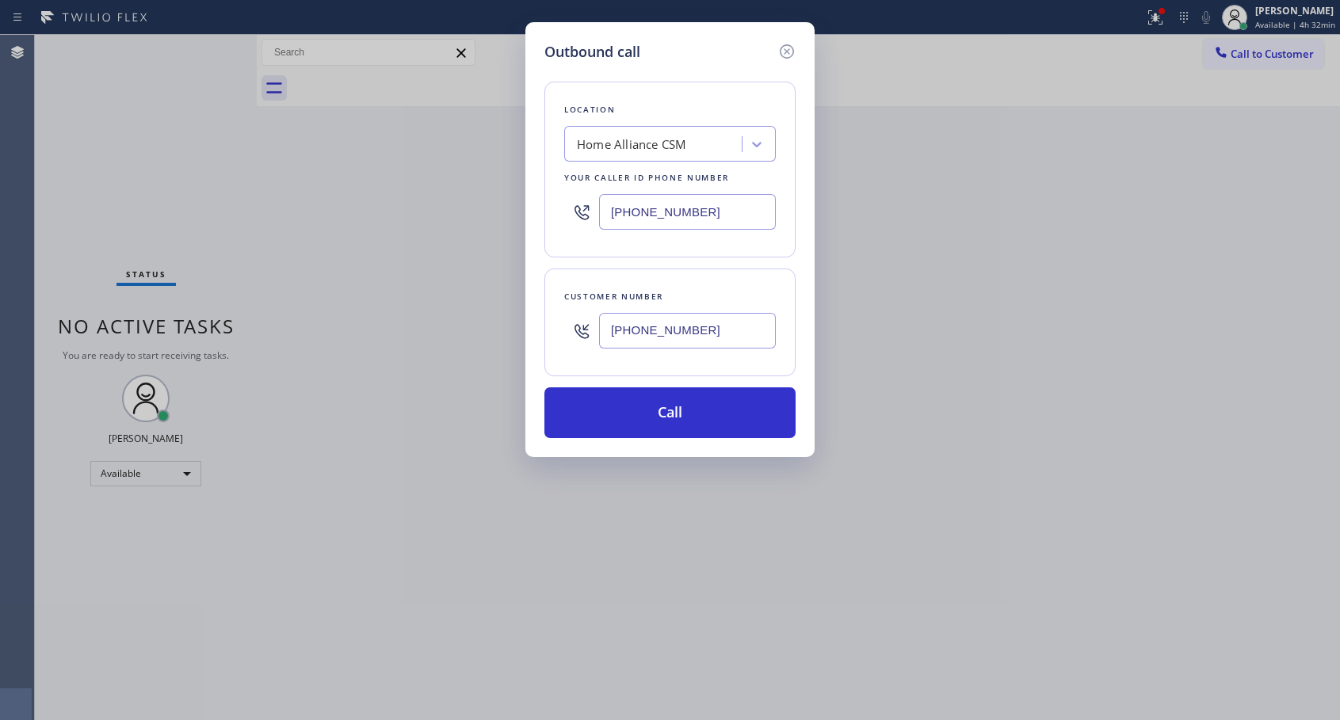
type input "[PHONE_NUMBER]"
click at [666, 416] on button "Call" at bounding box center [669, 412] width 251 height 51
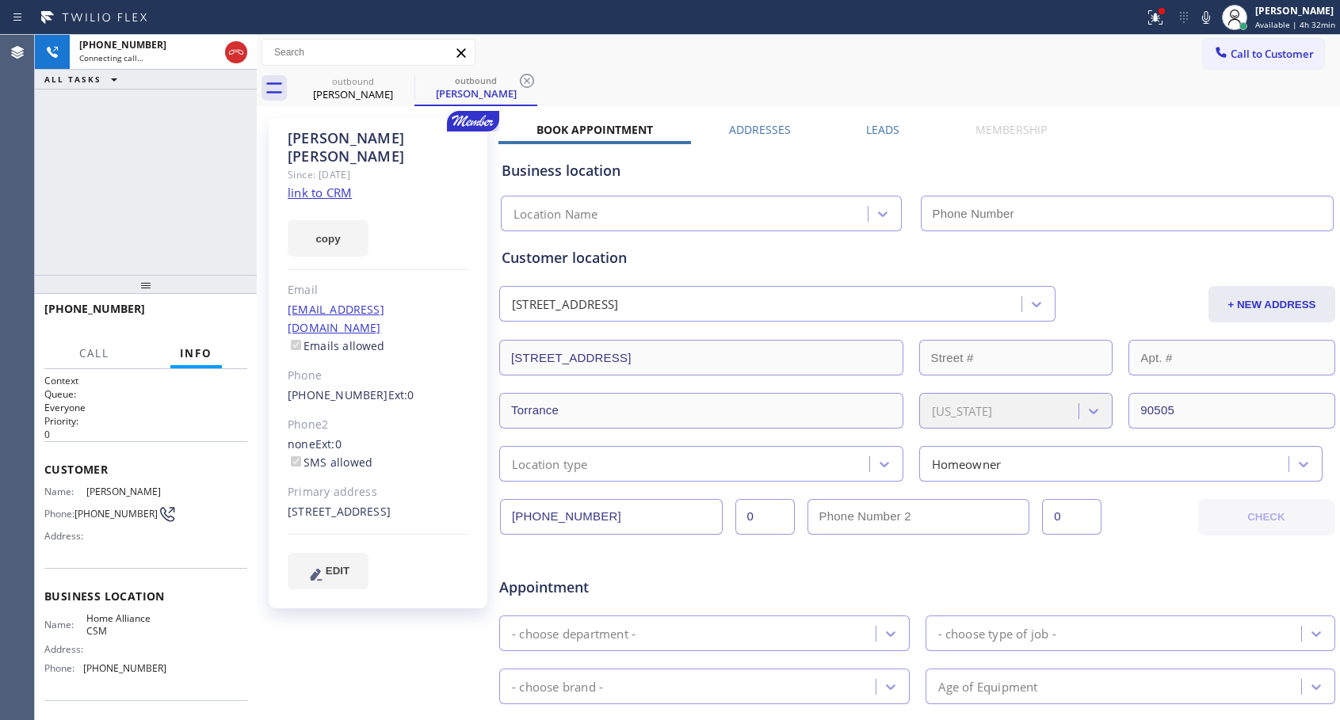
type input "[PHONE_NUMBER]"
click at [210, 323] on button "HANG UP" at bounding box center [211, 316] width 74 height 22
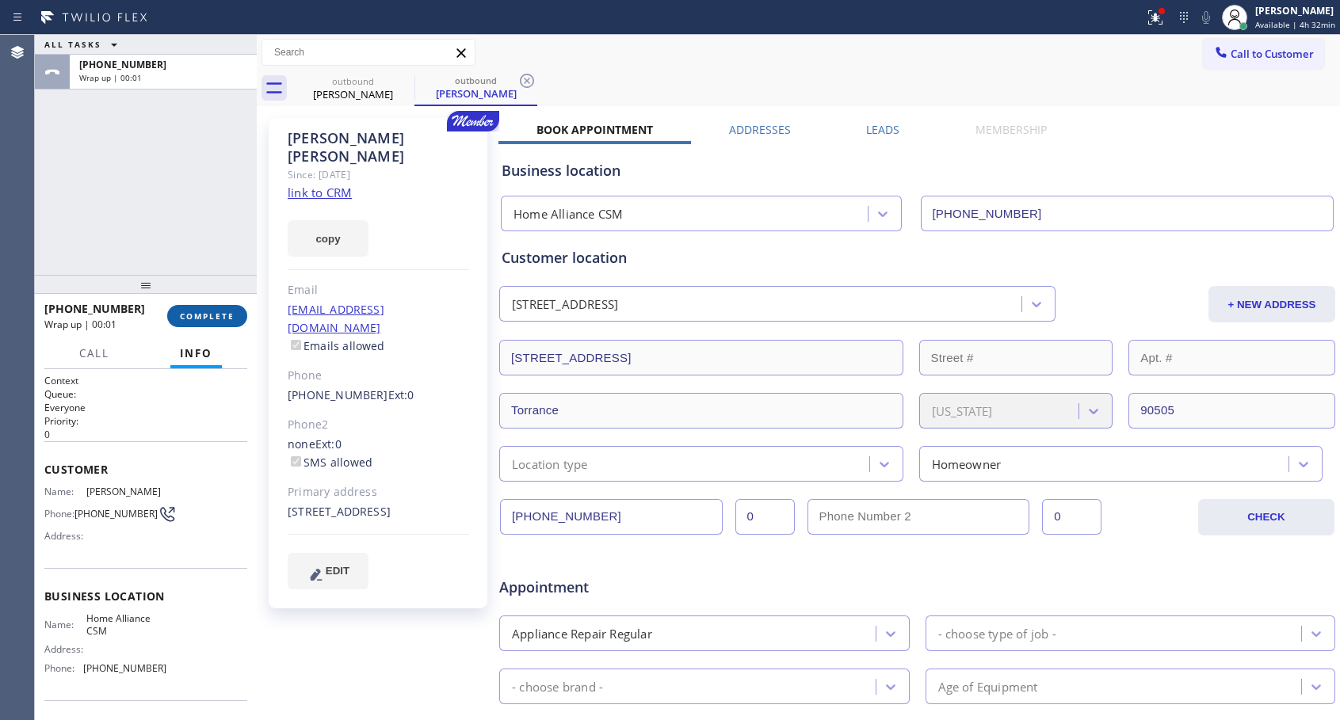
click at [210, 323] on button "COMPLETE" at bounding box center [207, 316] width 80 height 22
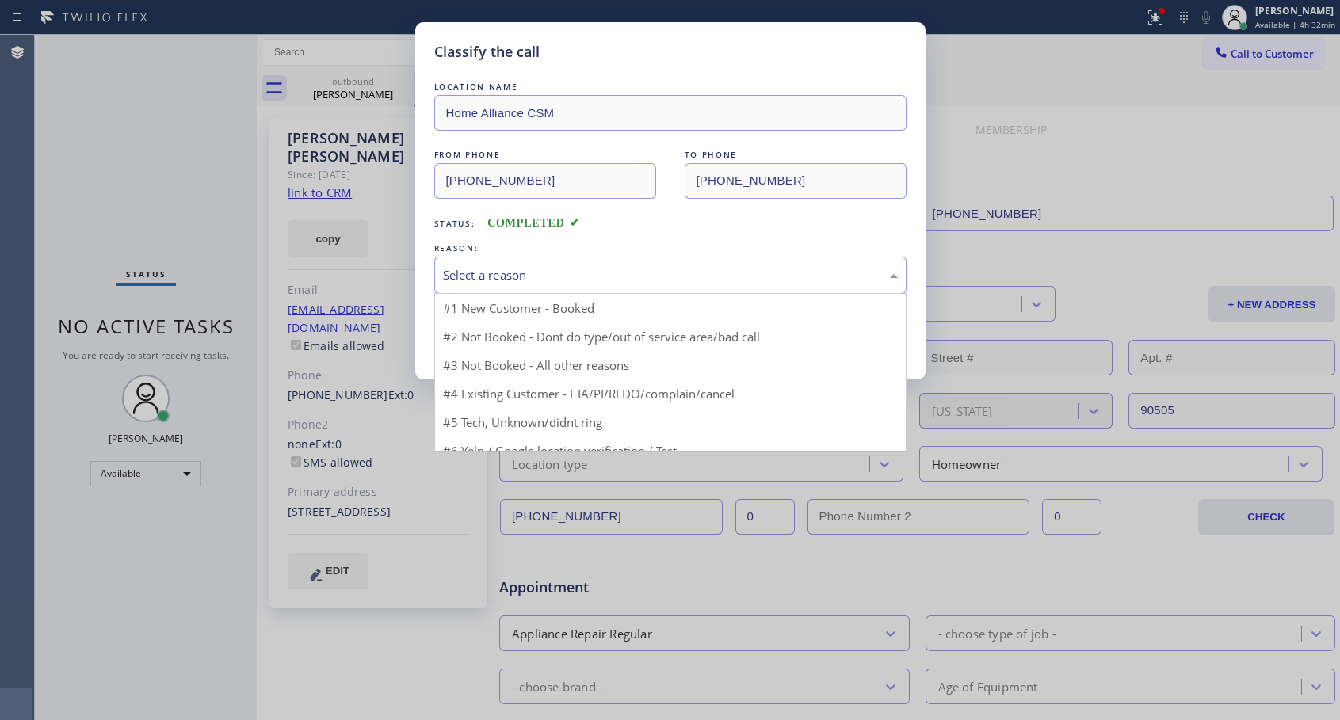
click at [563, 273] on div "Select a reason" at bounding box center [670, 275] width 455 height 18
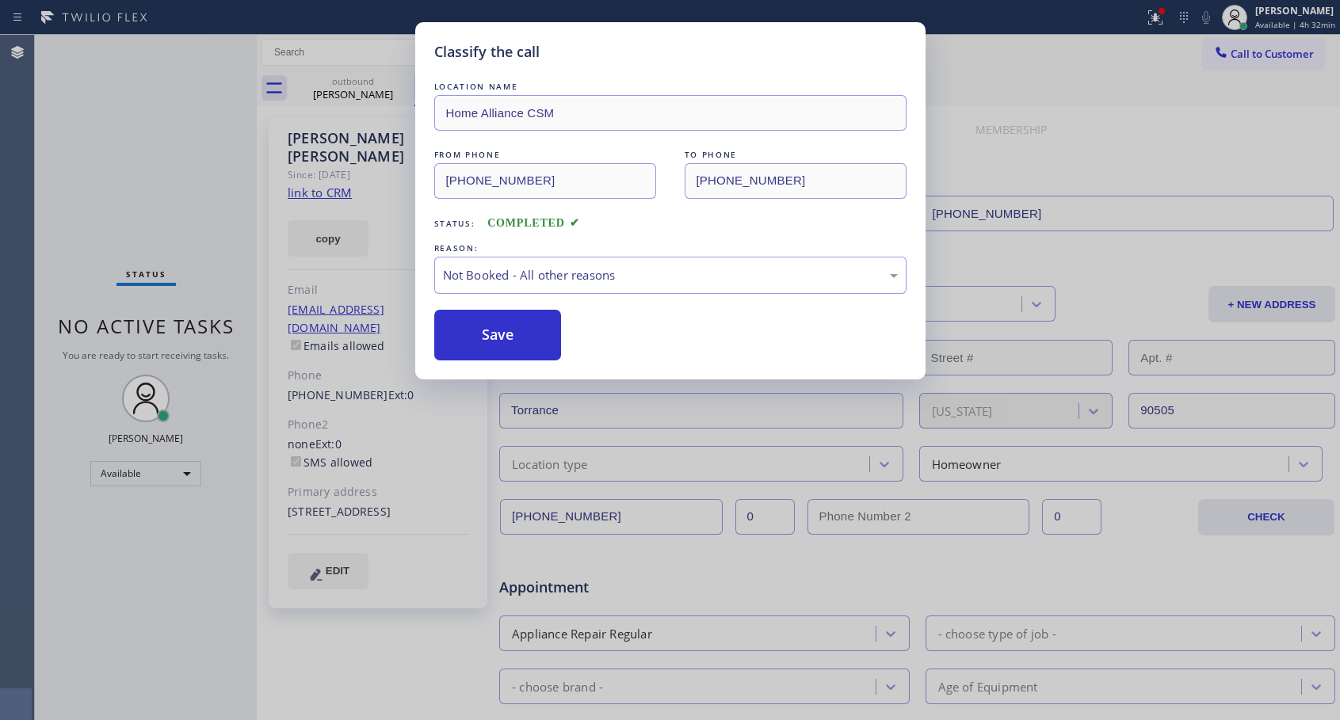
click at [504, 346] on button "Save" at bounding box center [498, 335] width 128 height 51
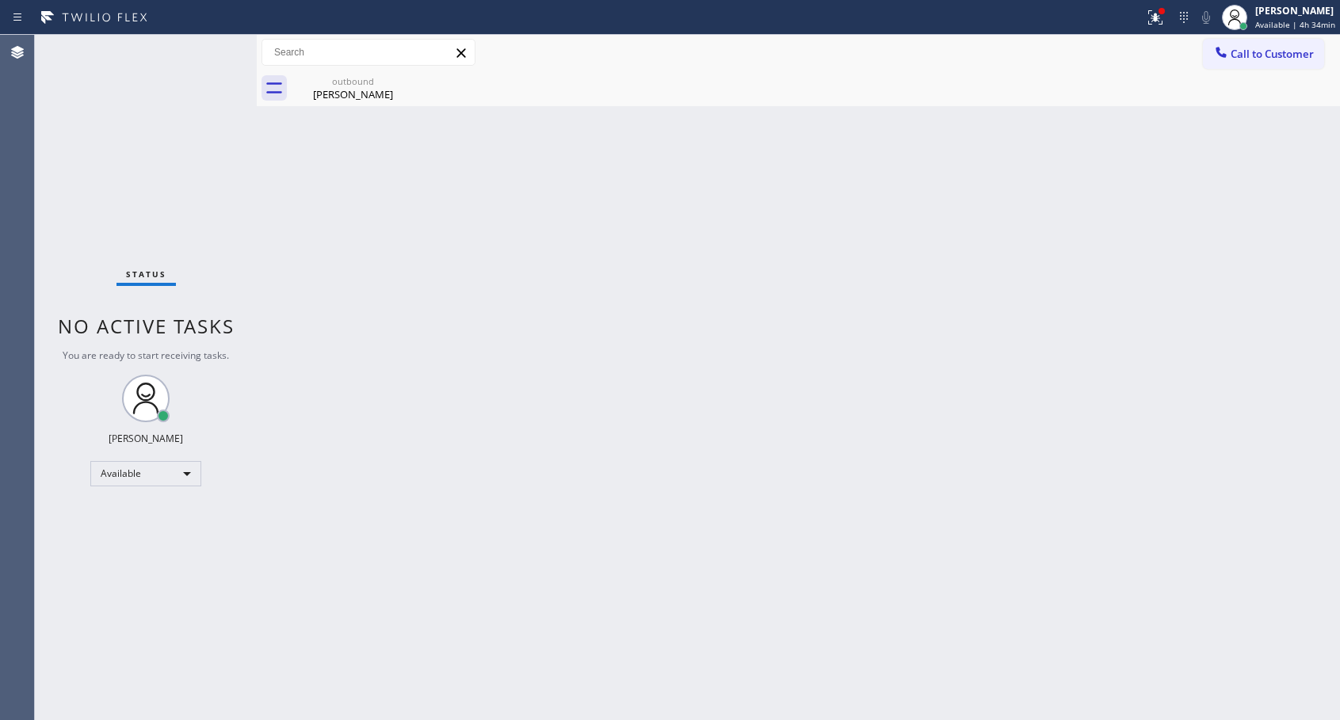
drag, startPoint x: 1245, startPoint y: 59, endPoint x: 1208, endPoint y: 69, distance: 37.7
click at [1242, 59] on span "Call to Customer" at bounding box center [1271, 54] width 83 height 14
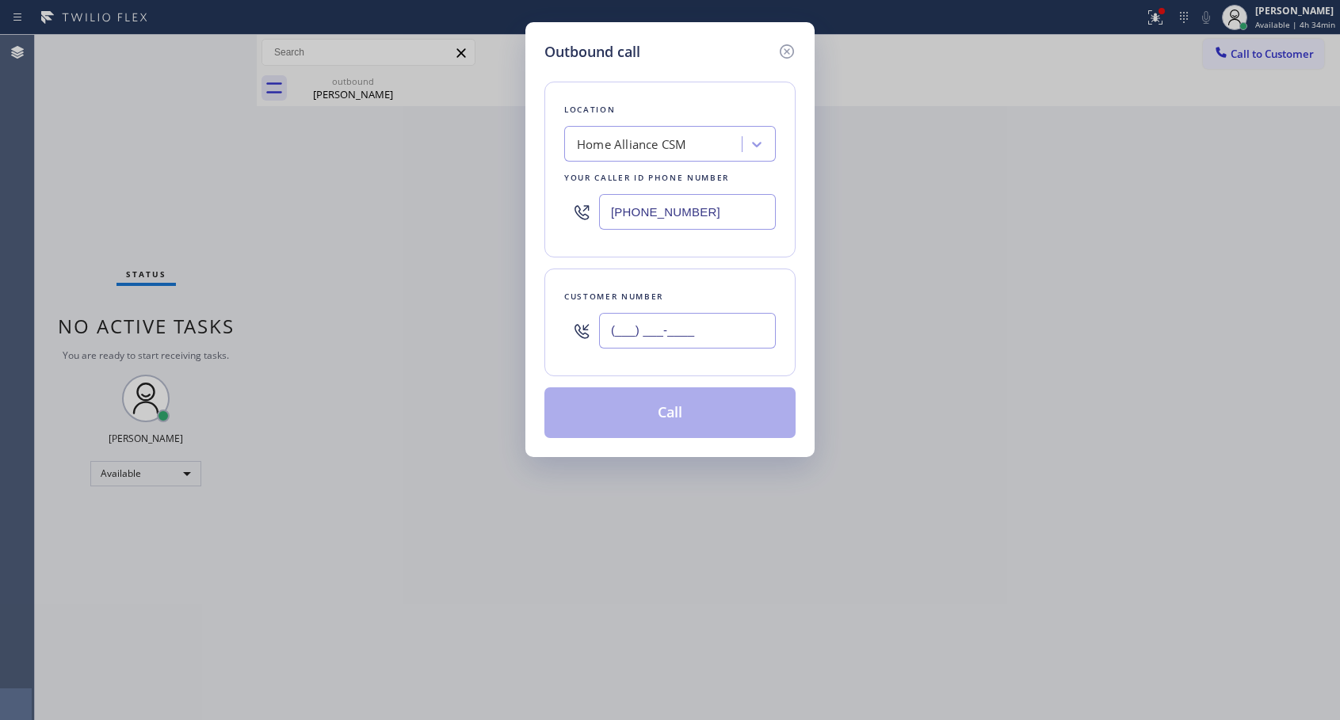
click at [625, 326] on input "(___) ___-____" at bounding box center [687, 331] width 177 height 36
paste input "310) 729-9596"
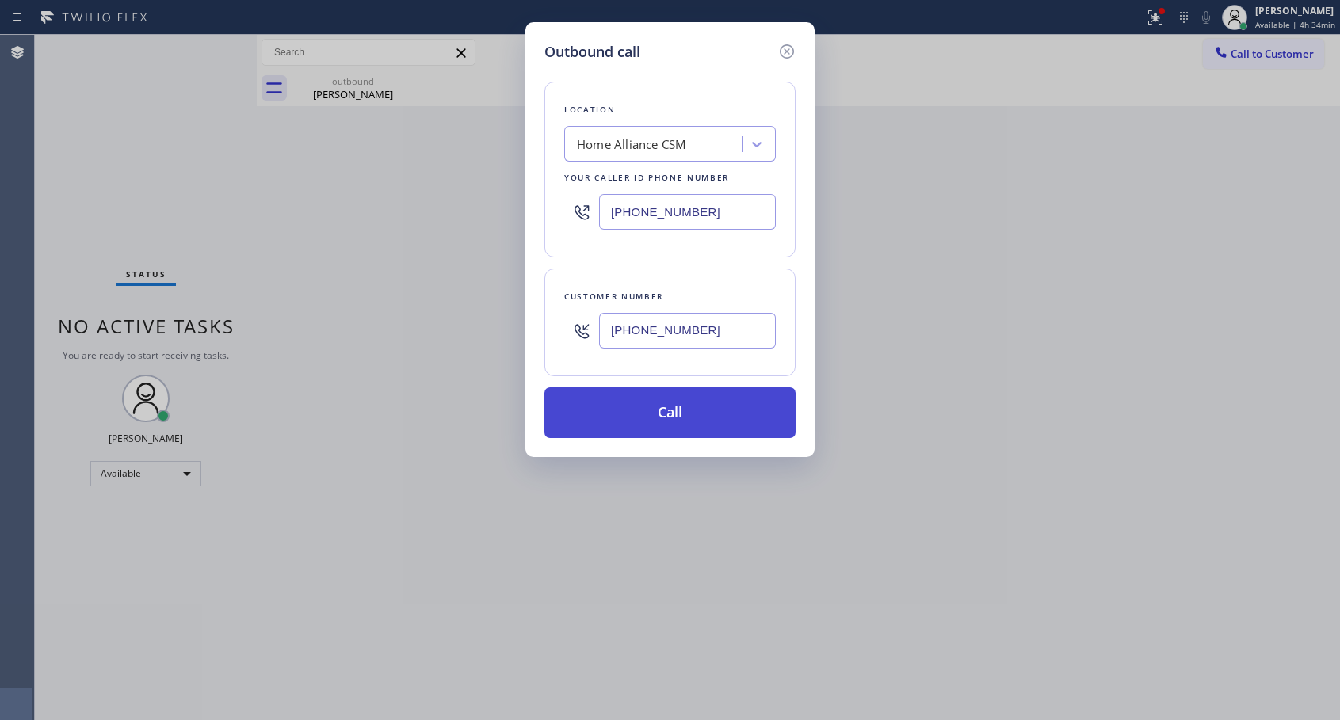
type input "[PHONE_NUMBER]"
click at [684, 414] on button "Call" at bounding box center [669, 412] width 251 height 51
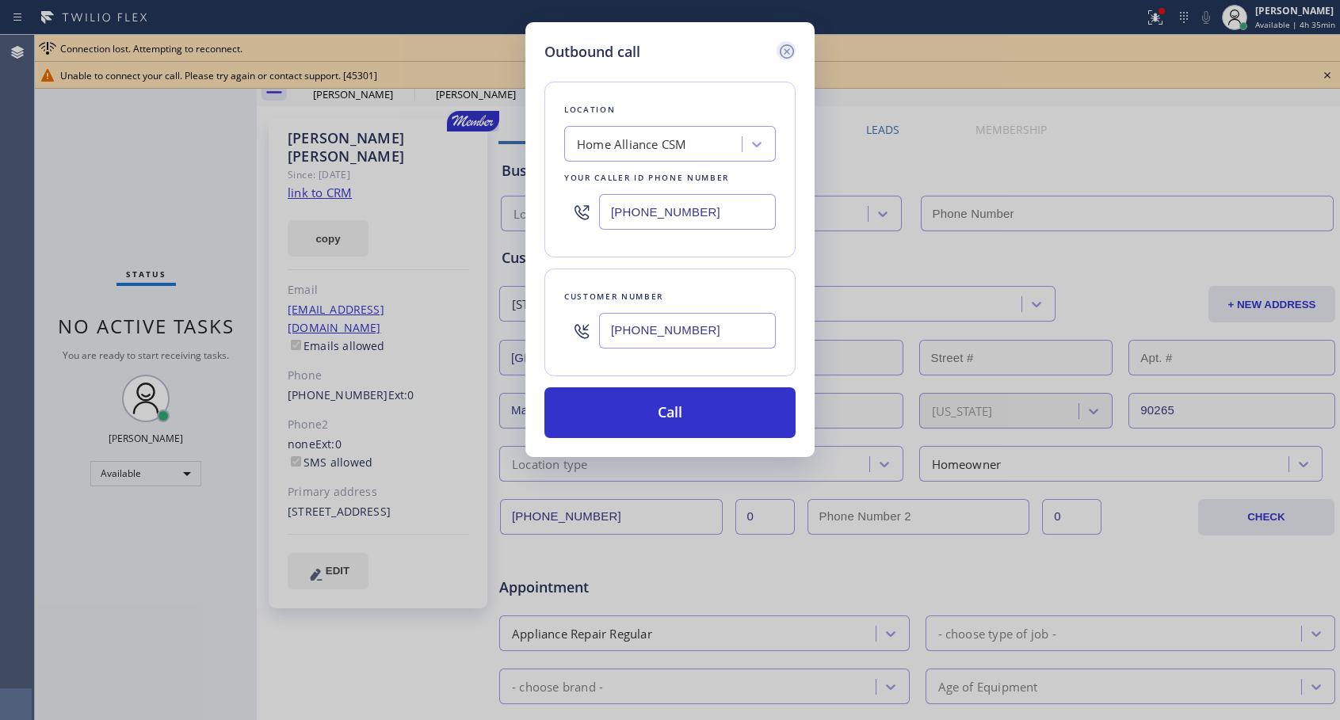
type input "[PHONE_NUMBER]"
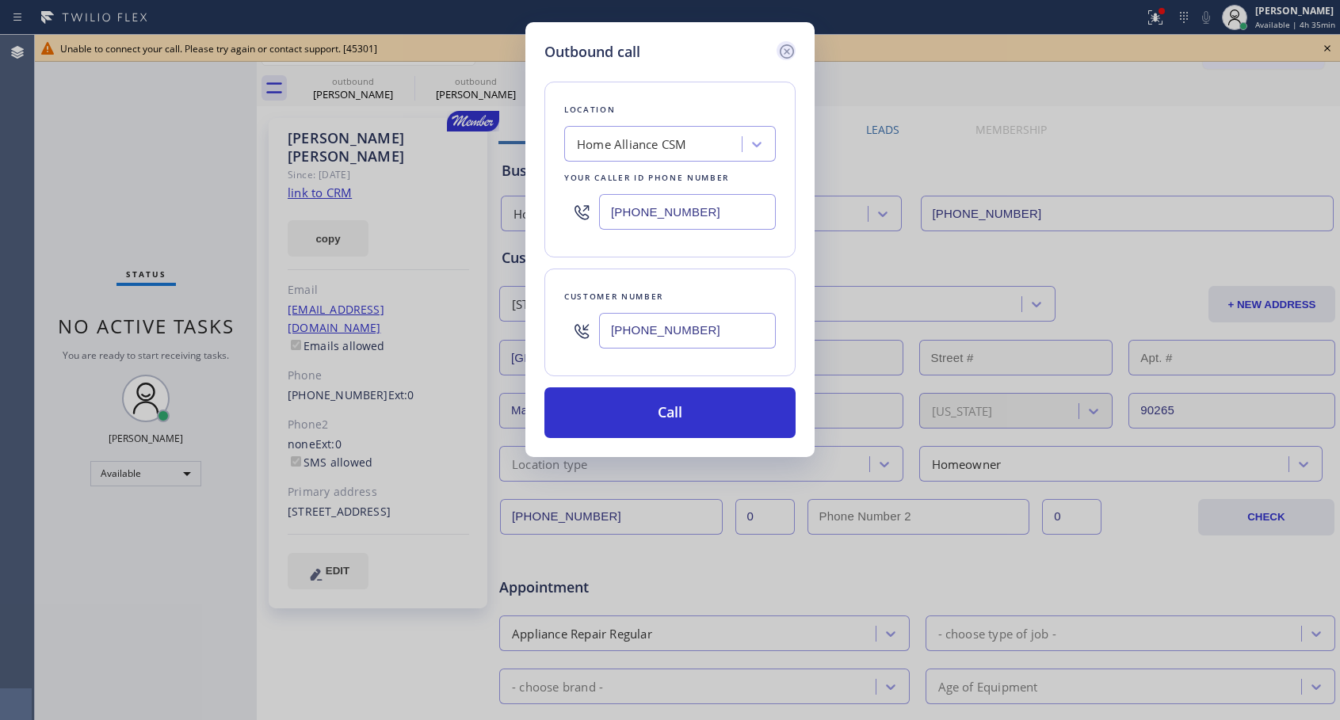
click at [789, 43] on icon at bounding box center [786, 51] width 19 height 19
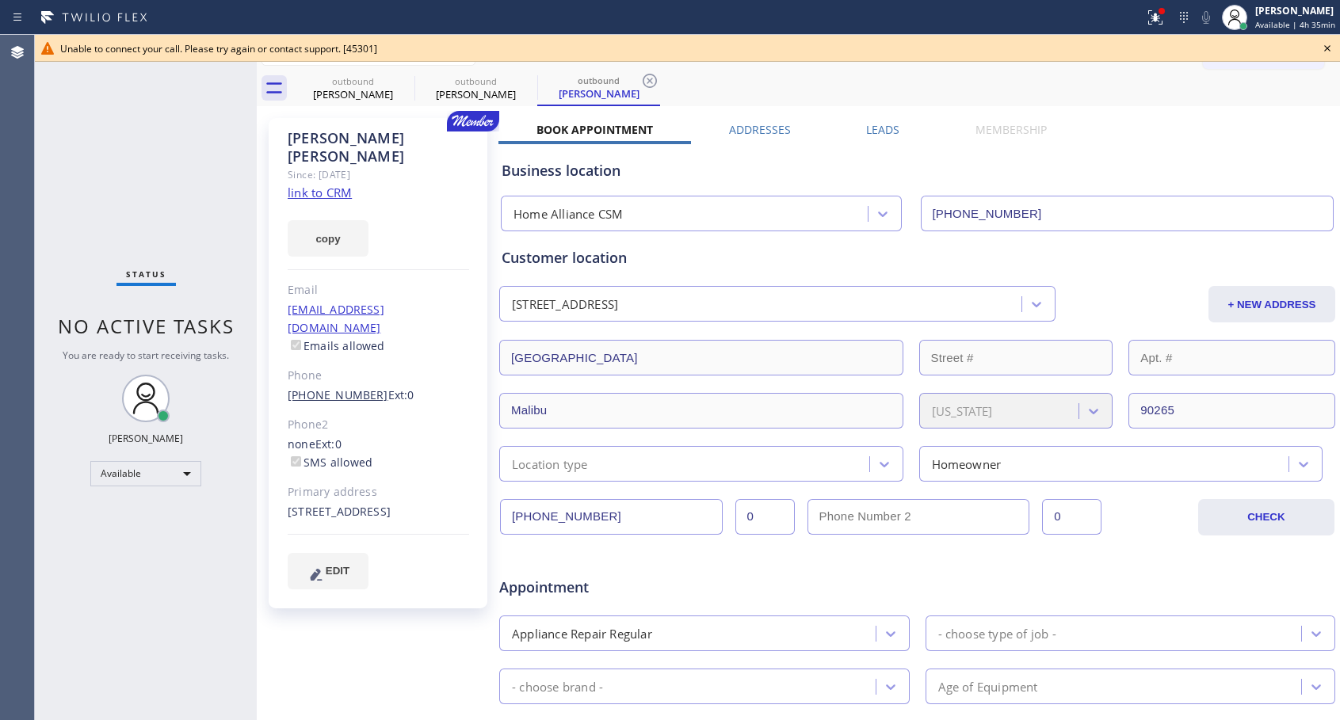
click at [357, 387] on link "[PHONE_NUMBER]" at bounding box center [338, 394] width 101 height 15
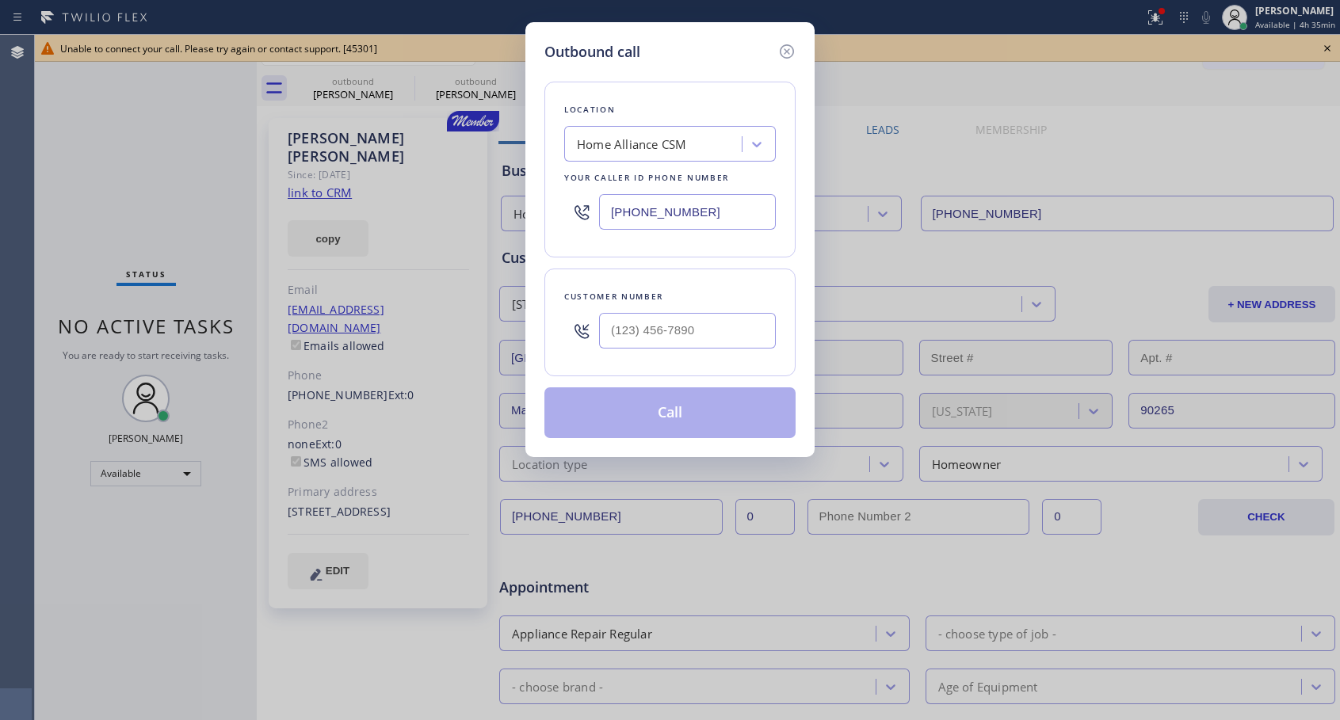
type input "[PHONE_NUMBER]"
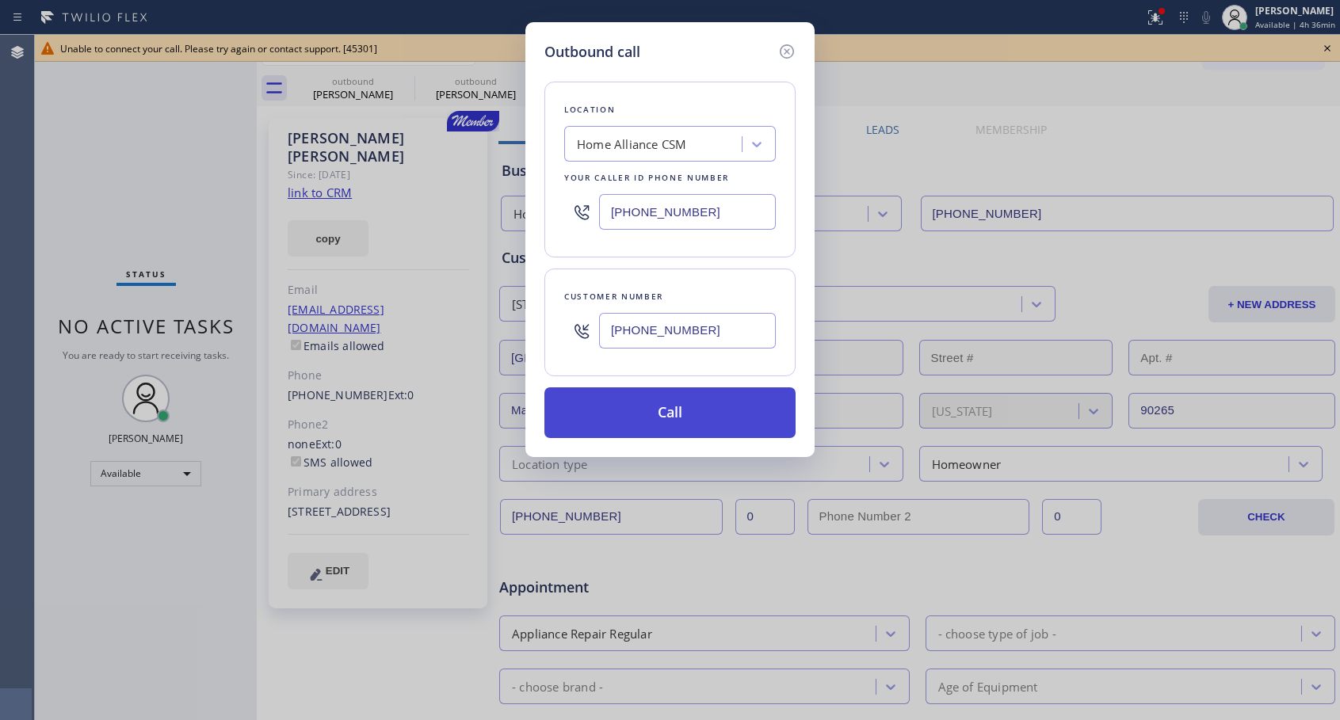
click at [694, 418] on button "Call" at bounding box center [669, 412] width 251 height 51
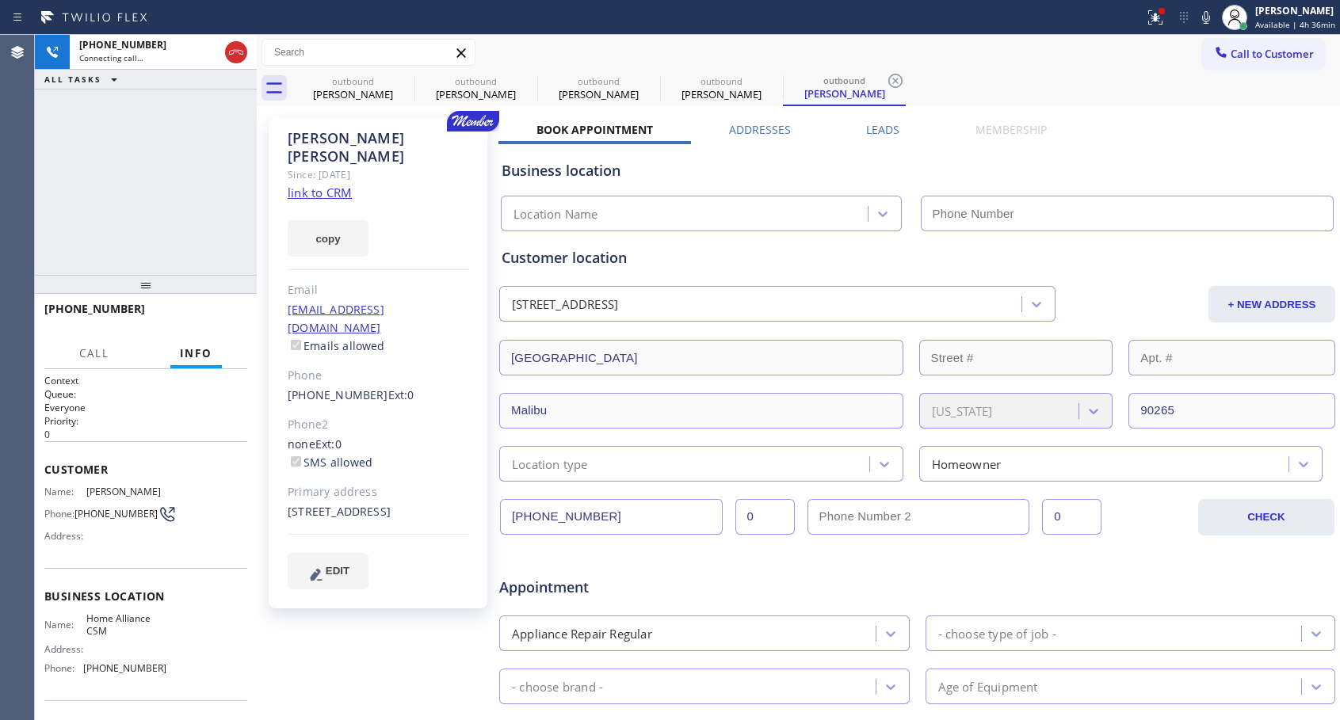
type input "[PHONE_NUMBER]"
click at [231, 51] on icon at bounding box center [236, 52] width 19 height 19
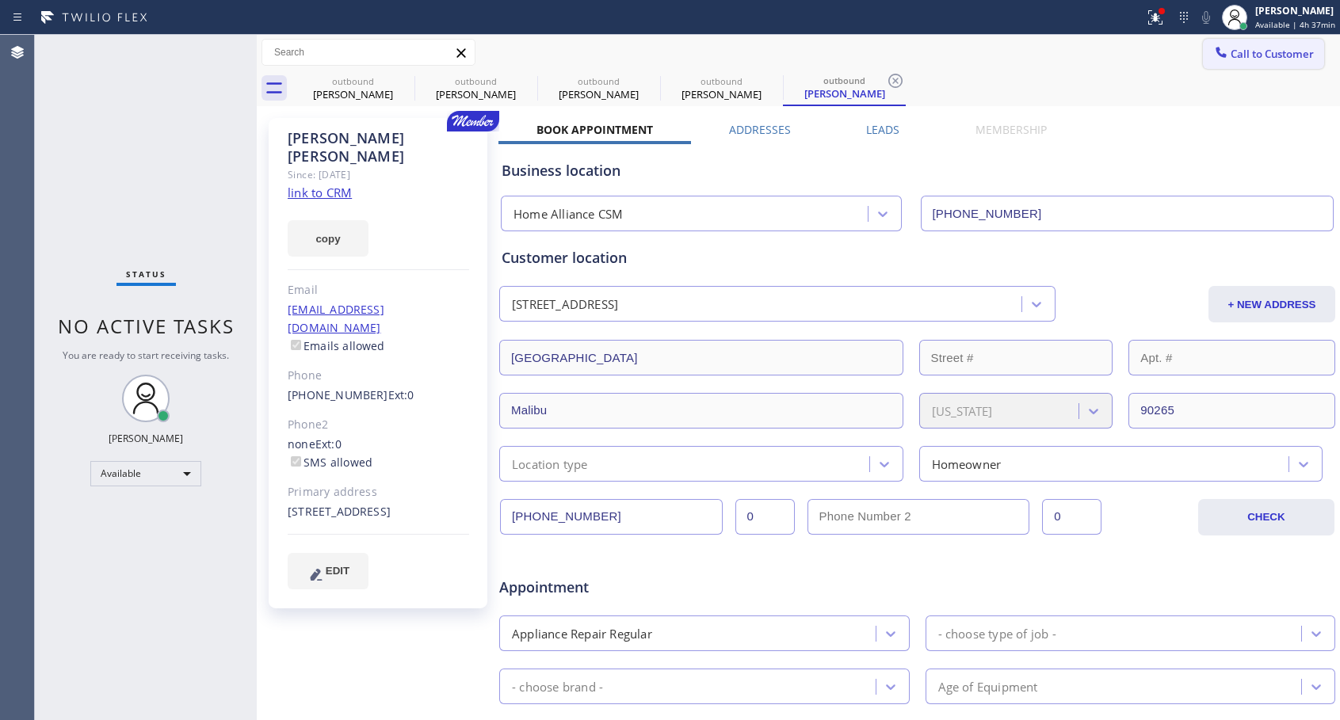
click at [1290, 51] on span "Call to Customer" at bounding box center [1271, 54] width 83 height 14
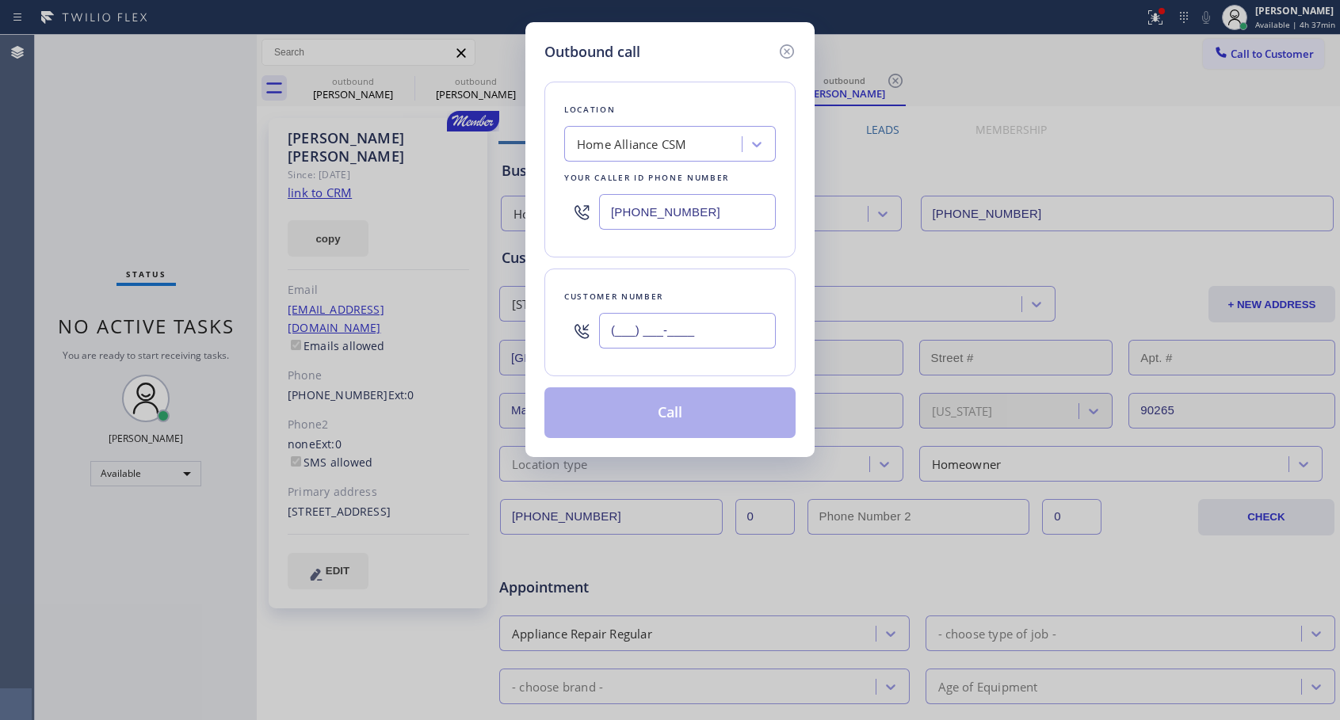
click at [677, 331] on input "(___) ___-____" at bounding box center [687, 331] width 177 height 36
paste input "818) 642-2760"
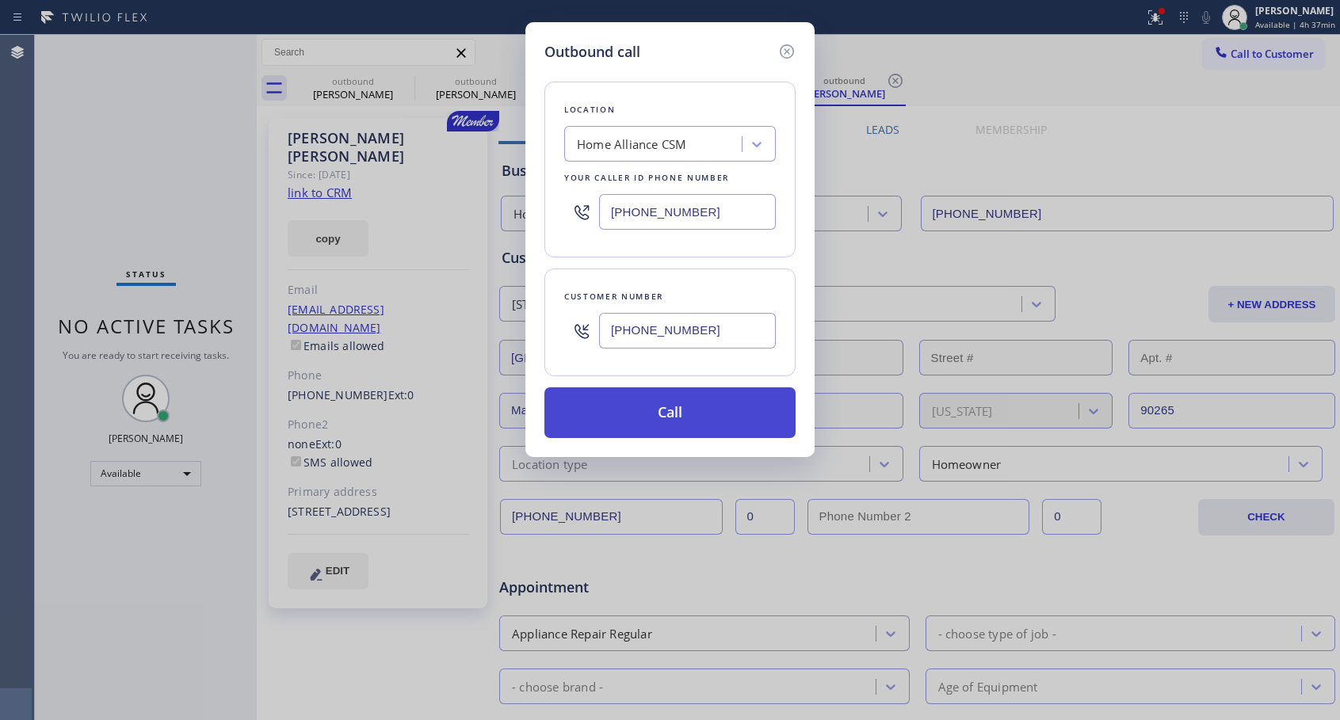
type input "[PHONE_NUMBER]"
click at [677, 409] on button "Call" at bounding box center [669, 412] width 251 height 51
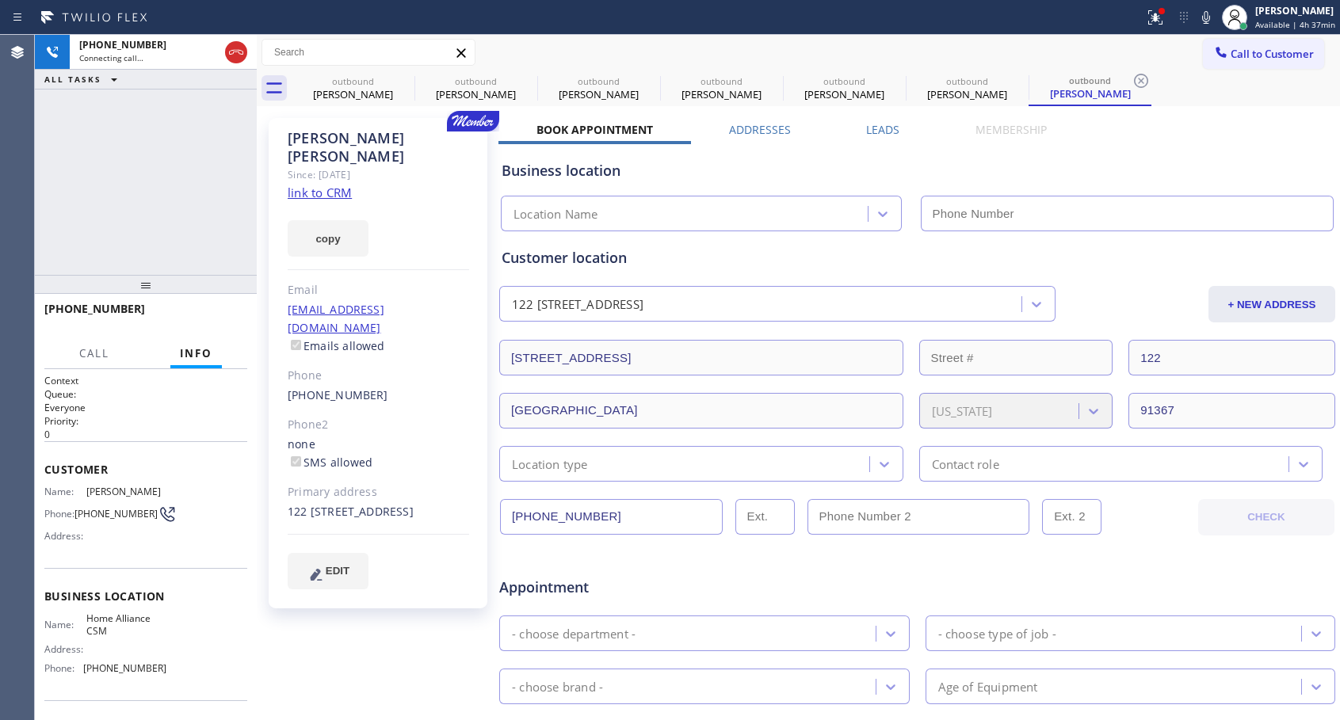
type input "[PHONE_NUMBER]"
click at [225, 320] on span "HANG UP" at bounding box center [210, 316] width 48 height 11
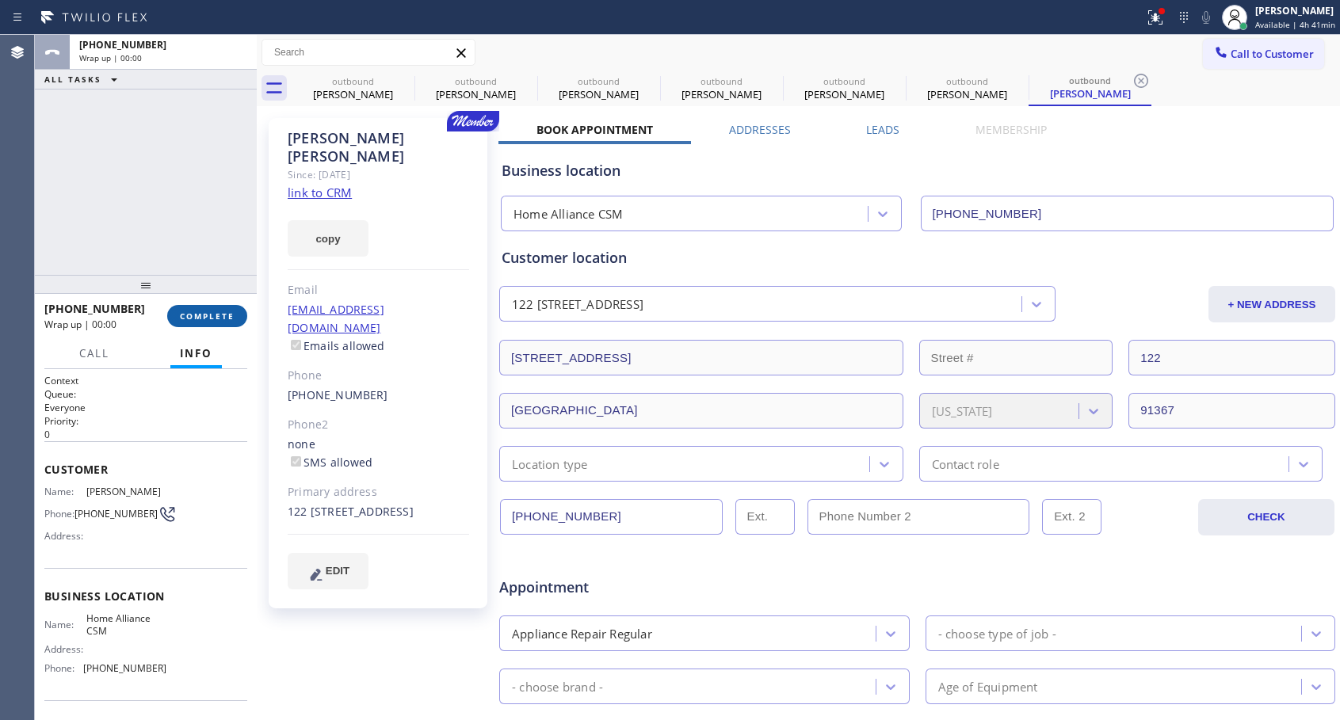
click at [225, 320] on span "COMPLETE" at bounding box center [207, 316] width 55 height 11
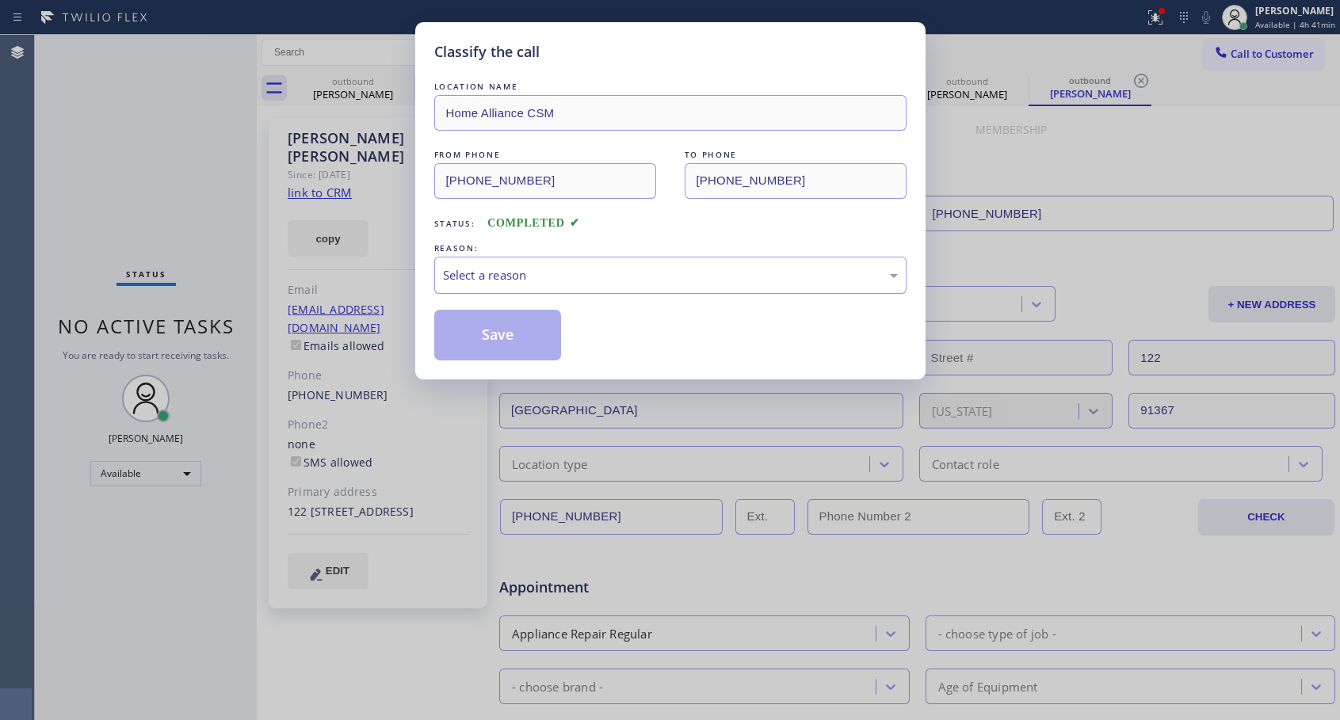
click at [520, 274] on div "Select a reason" at bounding box center [670, 275] width 455 height 18
click at [529, 328] on button "Save" at bounding box center [498, 335] width 128 height 51
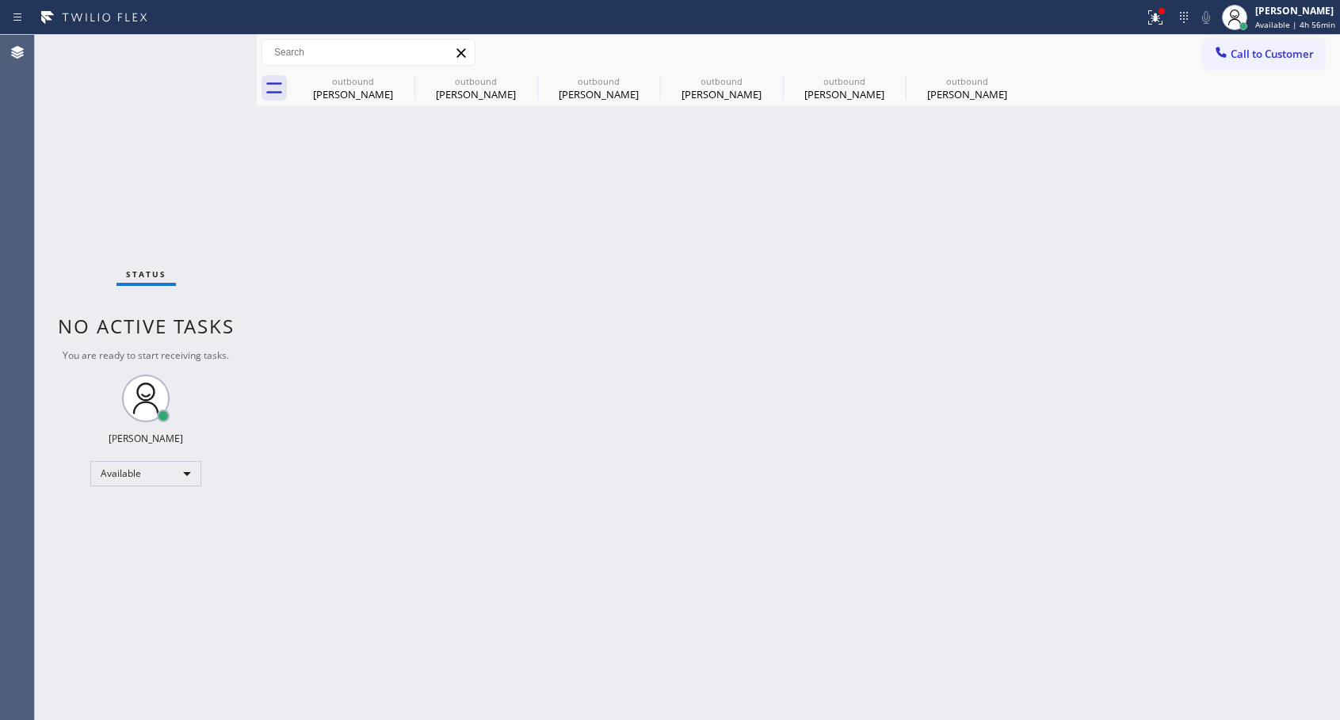
click at [1261, 53] on span "Call to Customer" at bounding box center [1271, 54] width 83 height 14
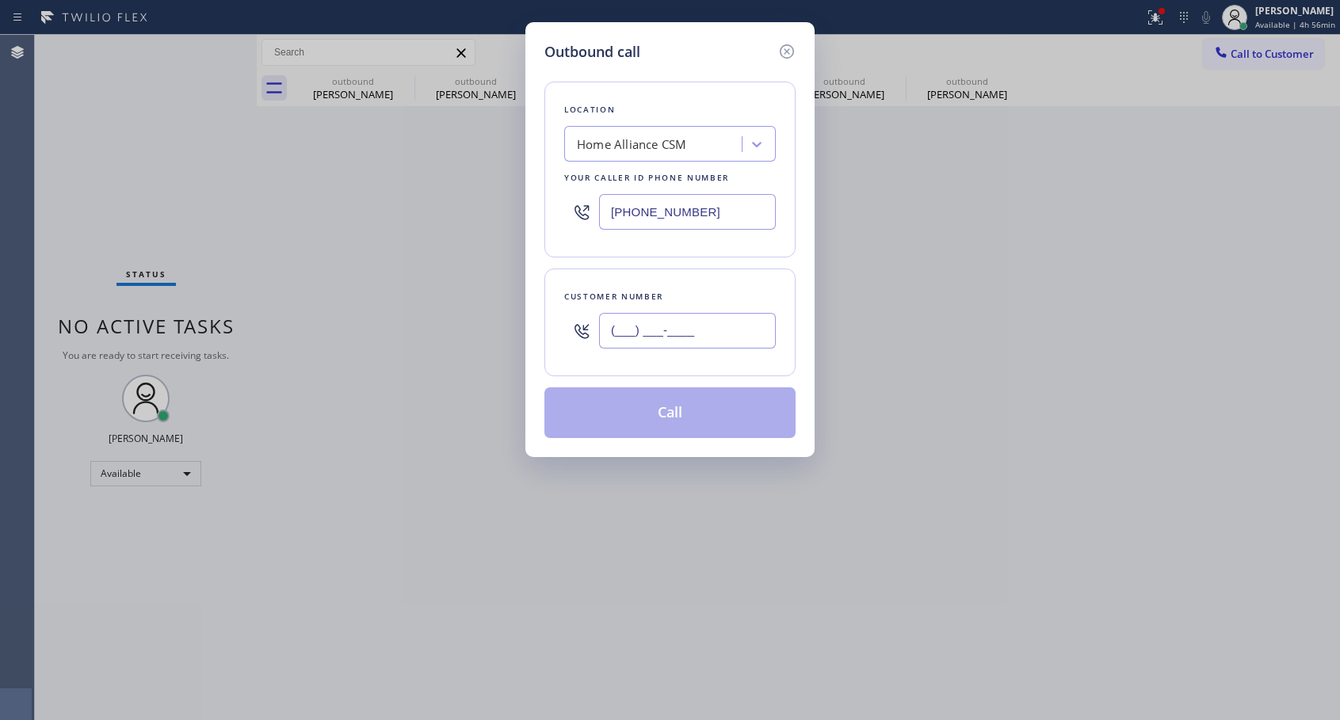
click at [741, 327] on input "(___) ___-____" at bounding box center [687, 331] width 177 height 36
paste input "305) 519-4253"
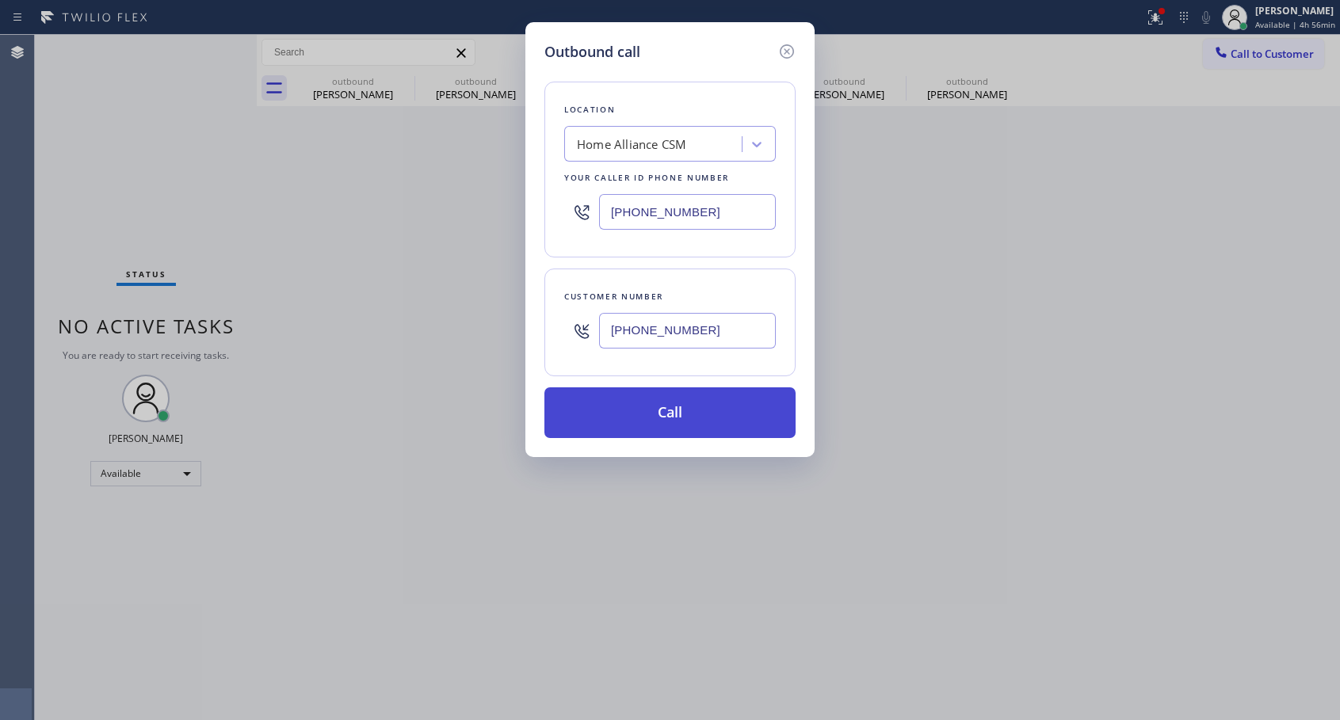
type input "[PHONE_NUMBER]"
click at [677, 406] on button "Call" at bounding box center [669, 412] width 251 height 51
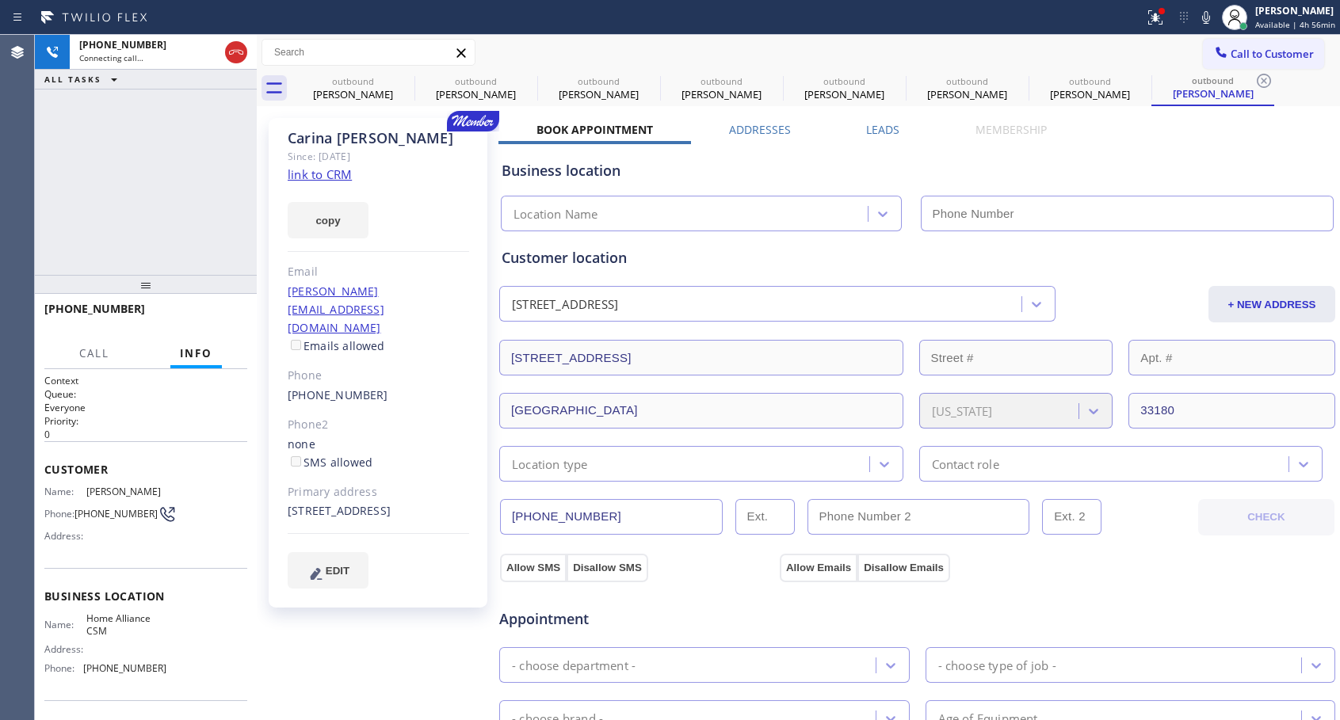
type input "[PHONE_NUMBER]"
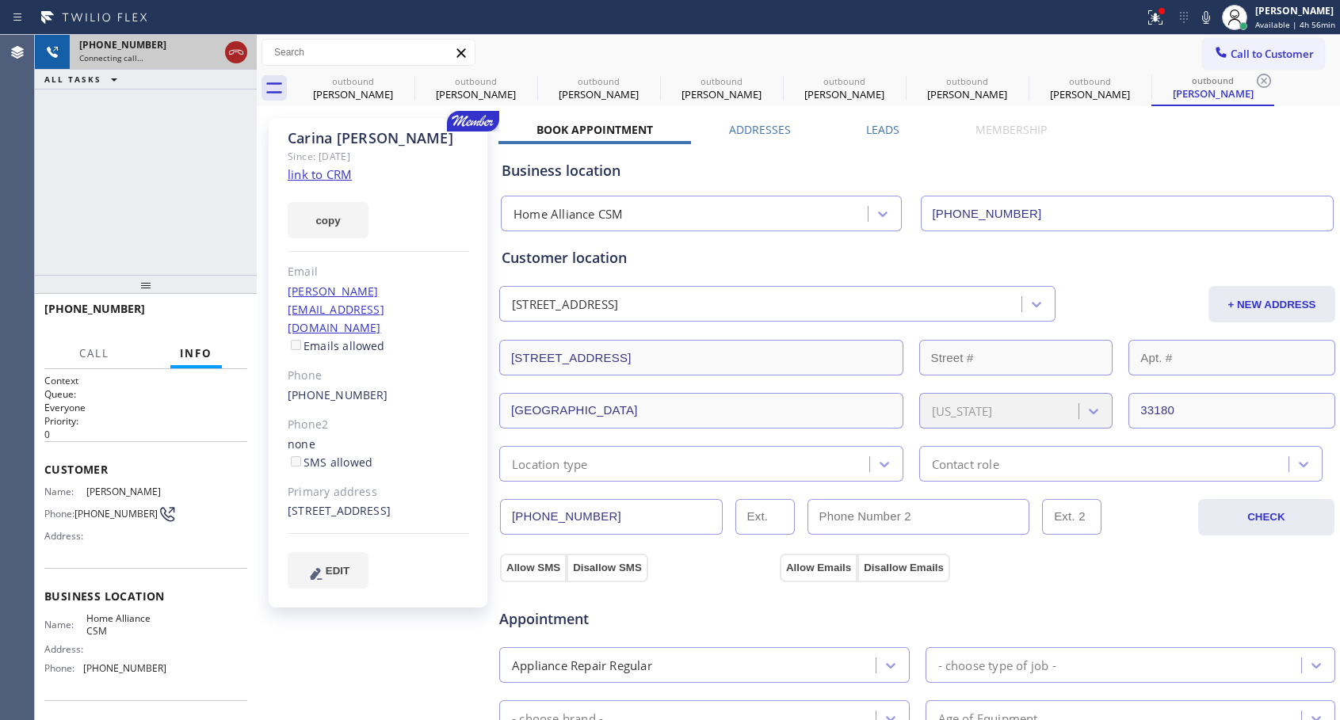
click at [246, 51] on div at bounding box center [236, 52] width 22 height 19
